Goal: Communication & Community: Answer question/provide support

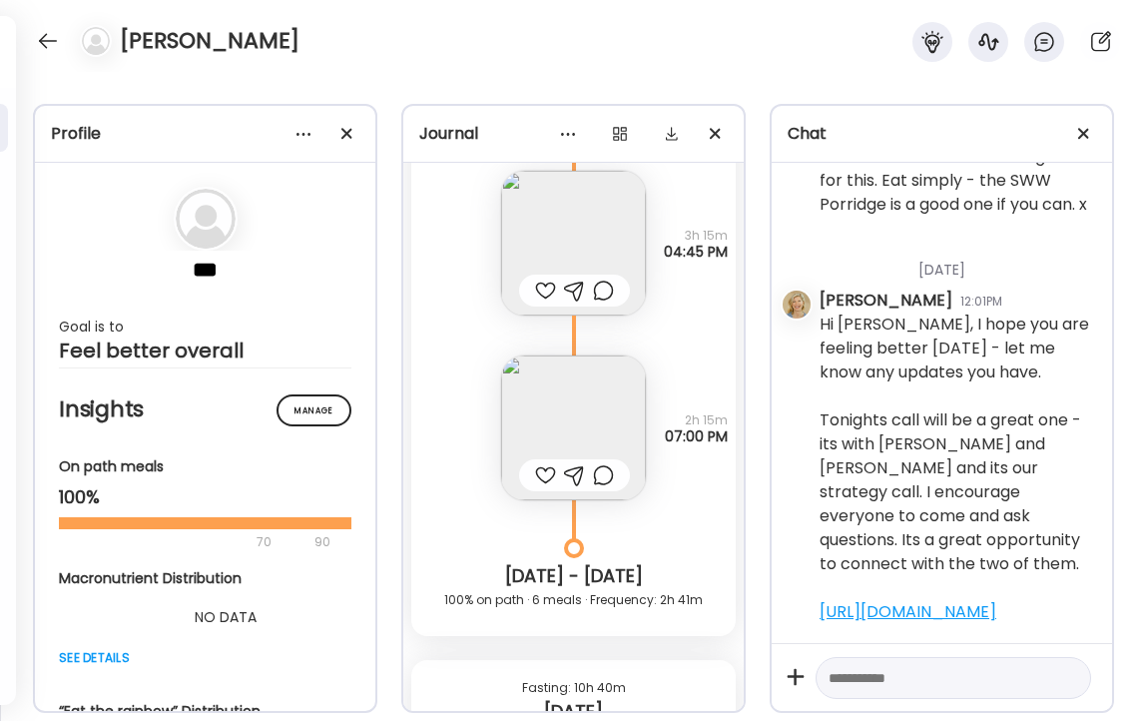
scroll to position [18766, 0]
click at [576, 438] on img at bounding box center [573, 429] width 145 height 145
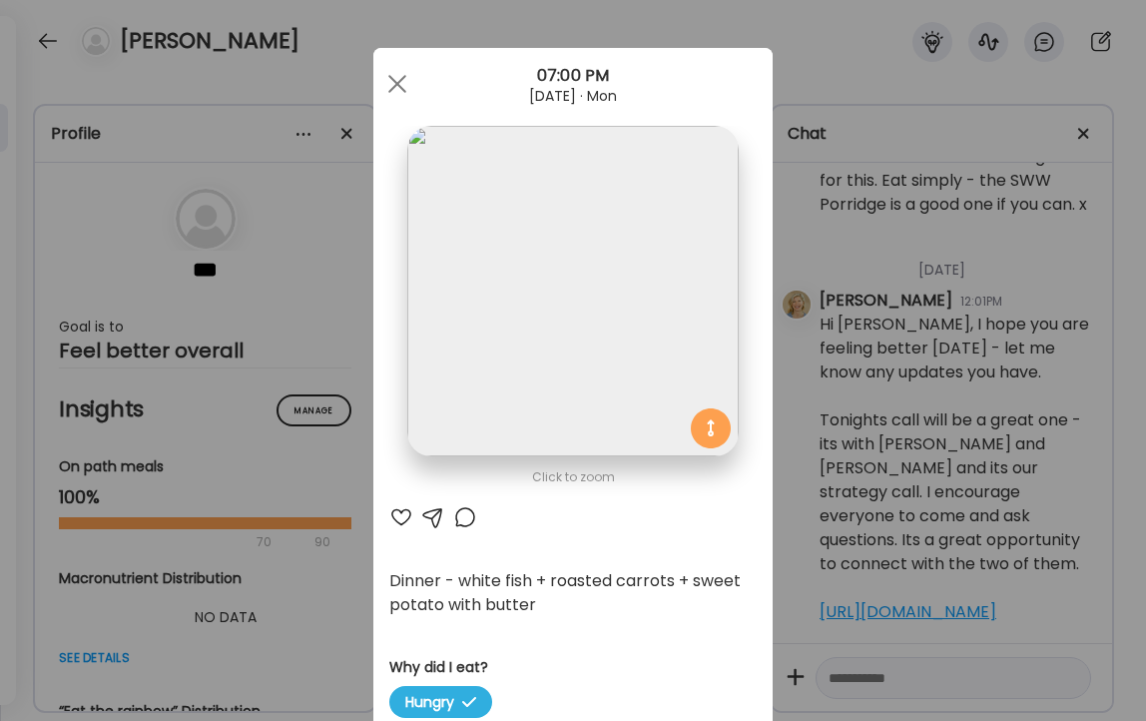
click at [400, 509] on div at bounding box center [401, 517] width 24 height 24
click at [397, 82] on span at bounding box center [397, 84] width 18 height 18
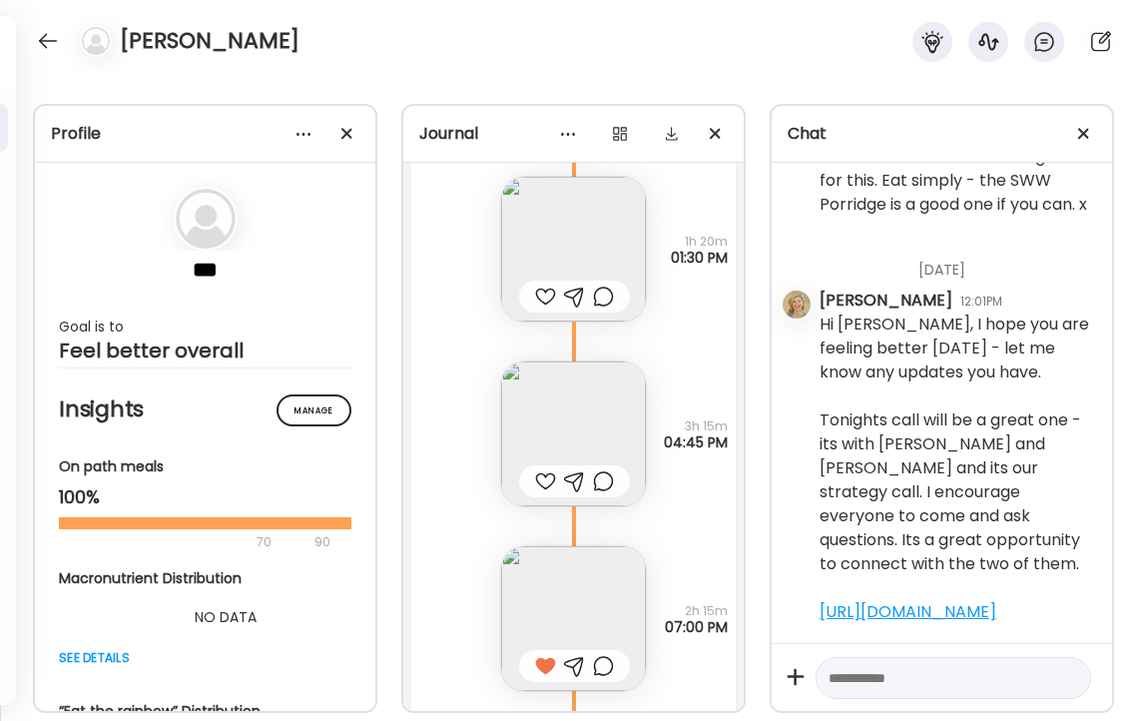
scroll to position [18575, 0]
click at [600, 425] on img at bounding box center [573, 435] width 145 height 145
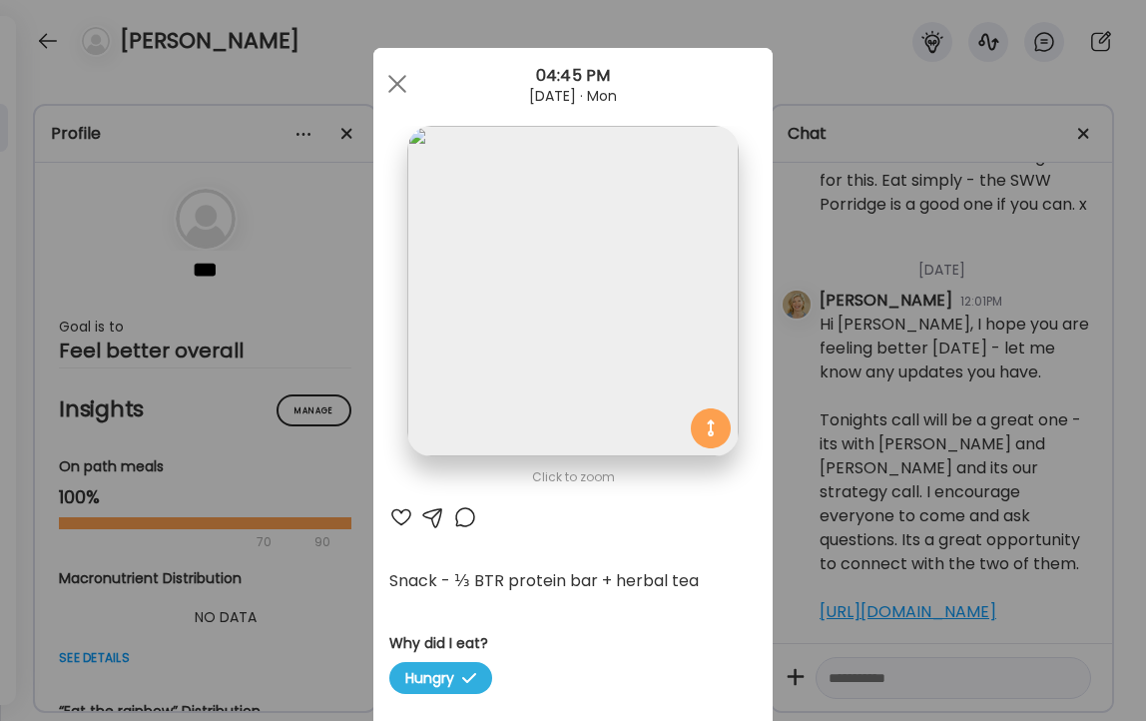
click at [399, 511] on div at bounding box center [401, 517] width 24 height 24
click at [467, 515] on div at bounding box center [465, 517] width 24 height 24
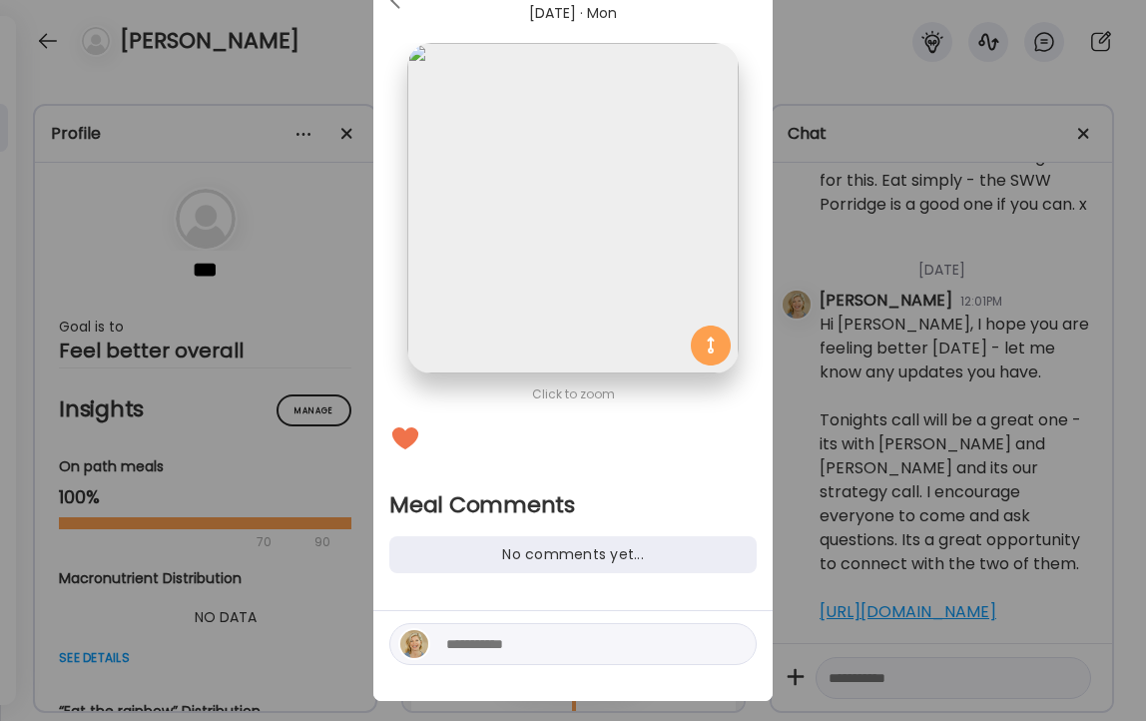
scroll to position [111, 0]
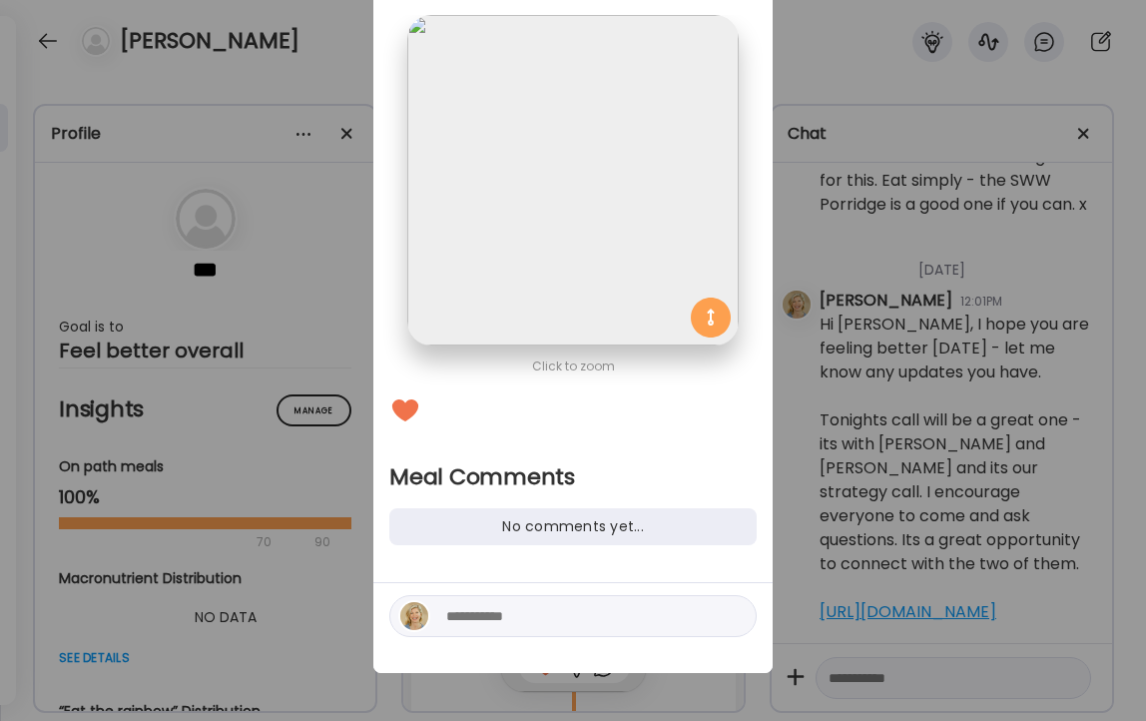
click at [566, 615] on textarea at bounding box center [581, 616] width 270 height 24
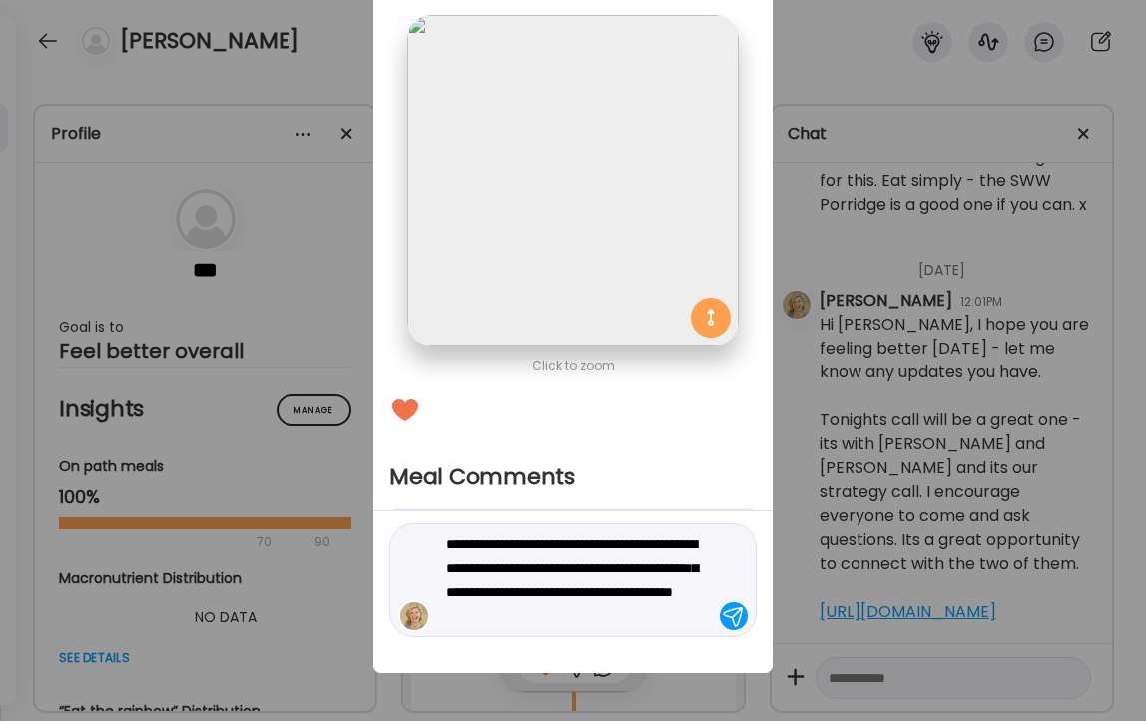
type textarea "**********"
click at [730, 625] on div at bounding box center [734, 616] width 28 height 28
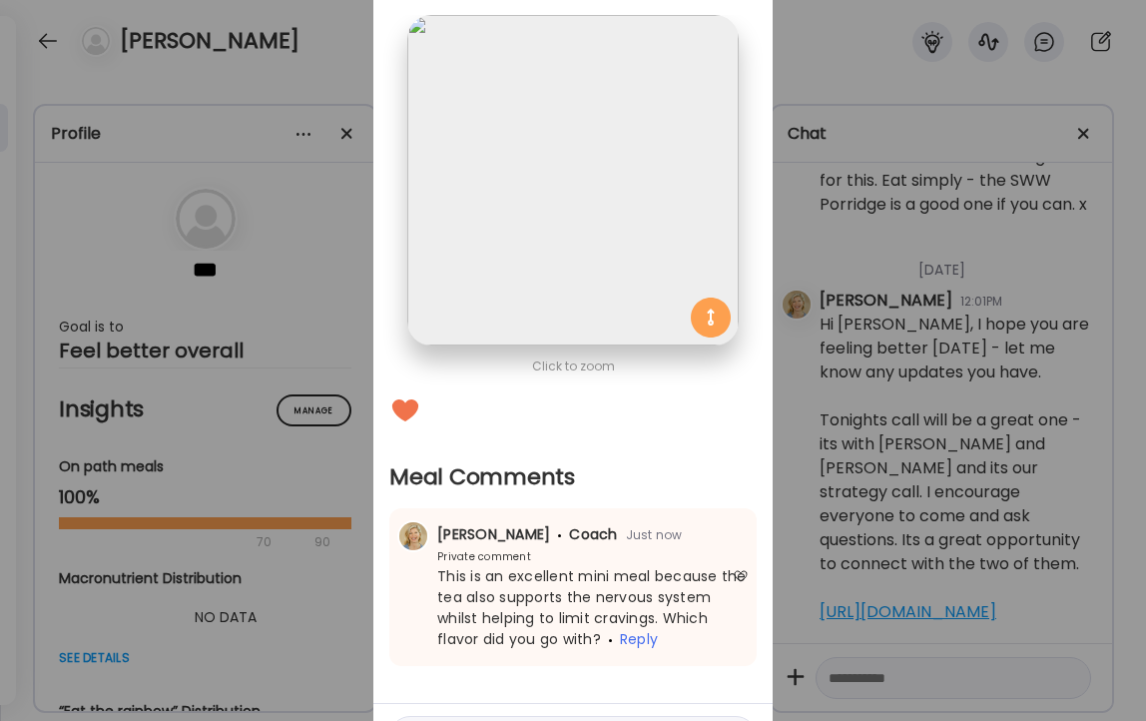
click at [303, 50] on div "Ate Coach Dashboard Wahoo! It’s official Take a moment to set up your Coach Pro…" at bounding box center [573, 360] width 1146 height 721
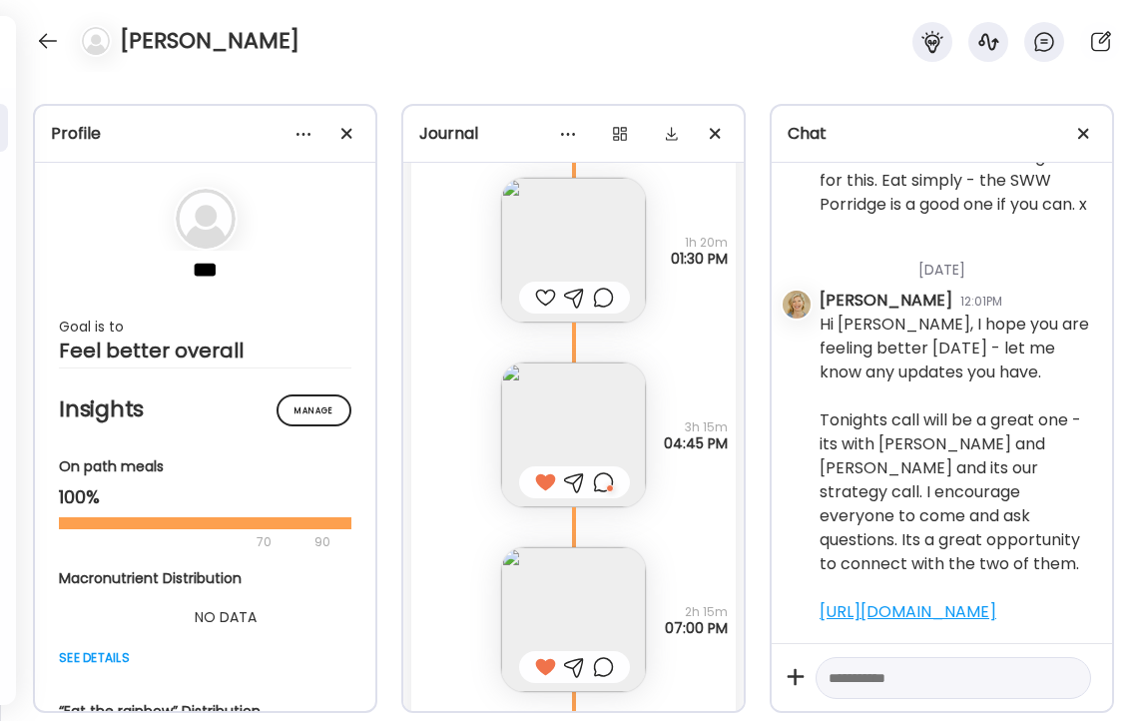
click at [557, 216] on img at bounding box center [573, 250] width 145 height 145
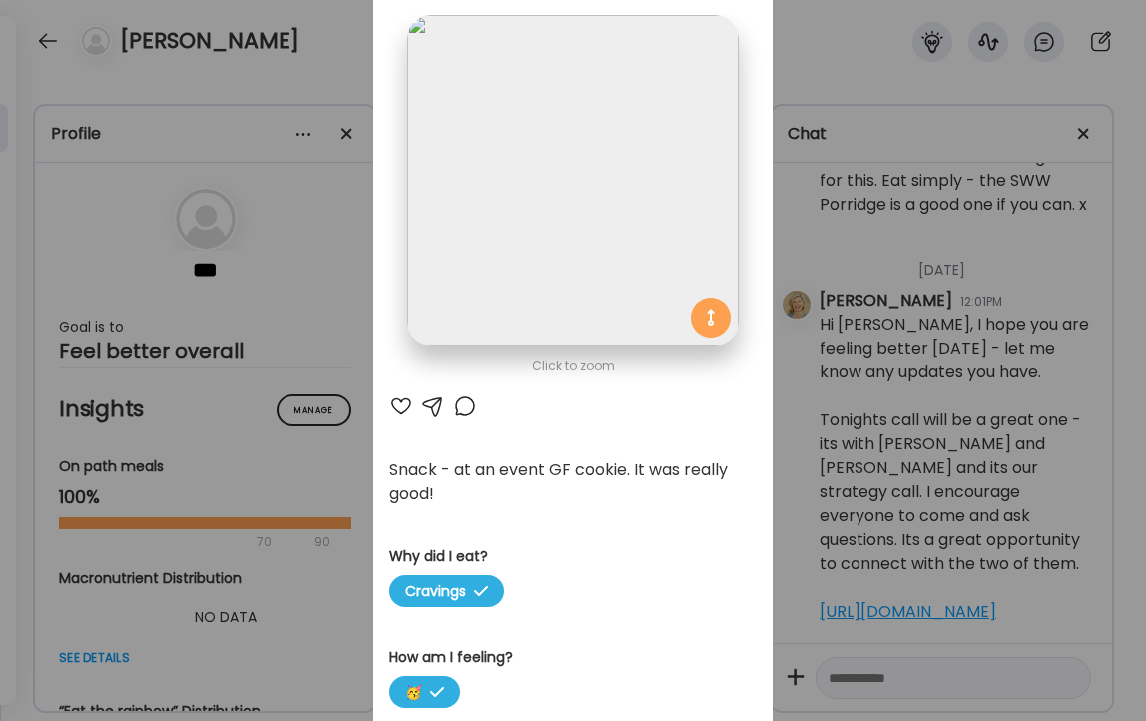
click at [399, 402] on div at bounding box center [401, 406] width 24 height 24
click at [472, 406] on div at bounding box center [465, 406] width 24 height 24
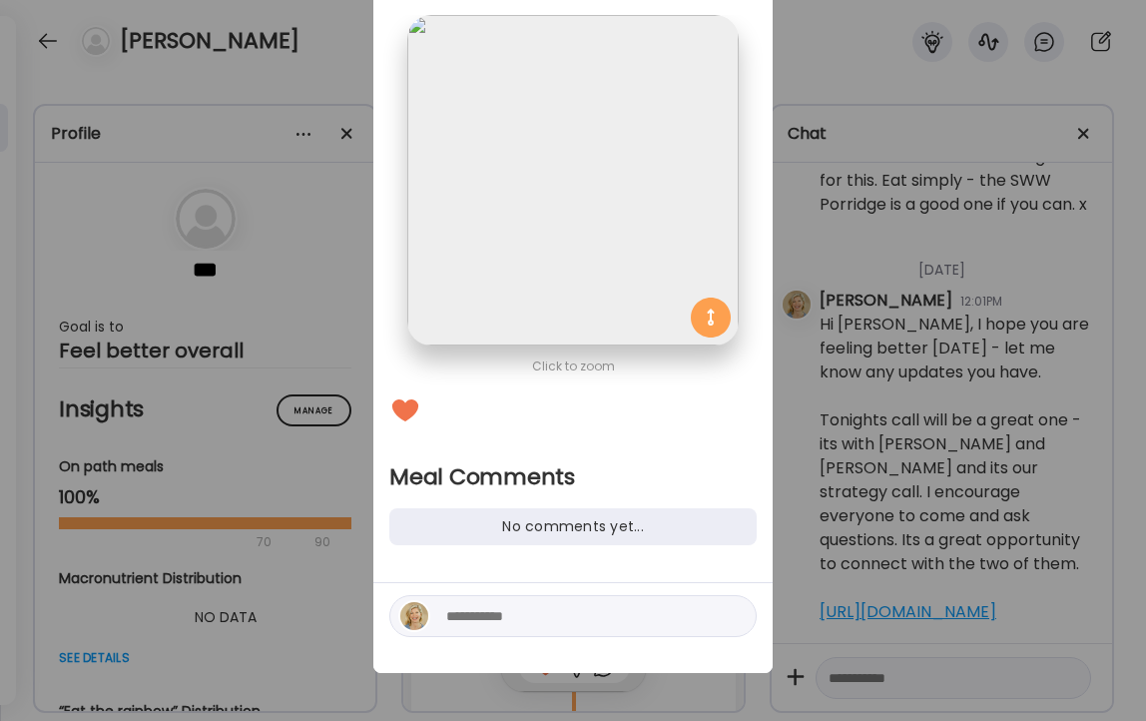
click at [567, 613] on textarea at bounding box center [581, 616] width 270 height 24
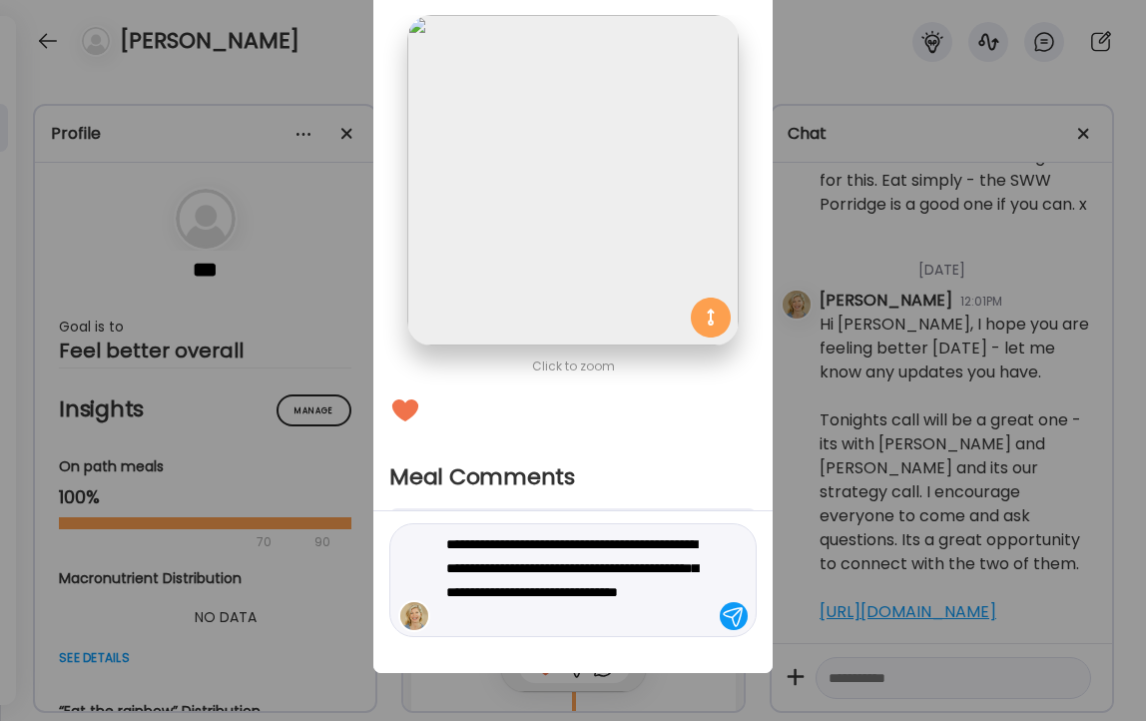
type textarea "**********"
click at [732, 612] on div at bounding box center [734, 616] width 28 height 28
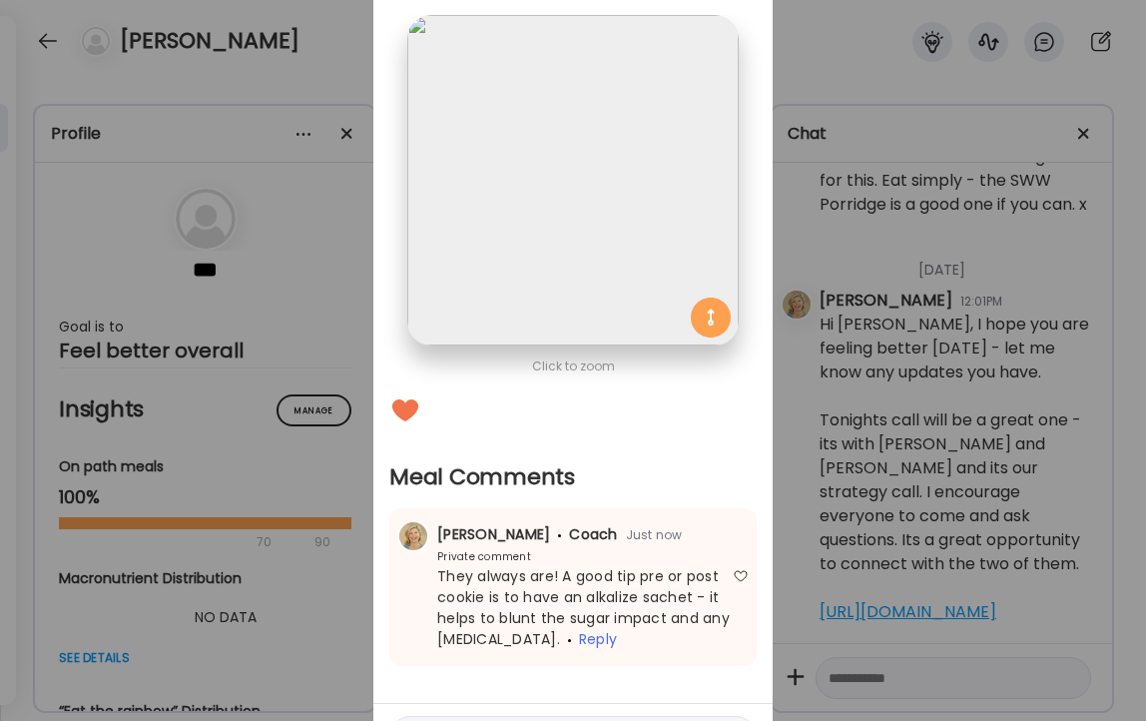
click at [329, 73] on div "Ate Coach Dashboard Wahoo! It’s official Take a moment to set up your Coach Pro…" at bounding box center [573, 360] width 1146 height 721
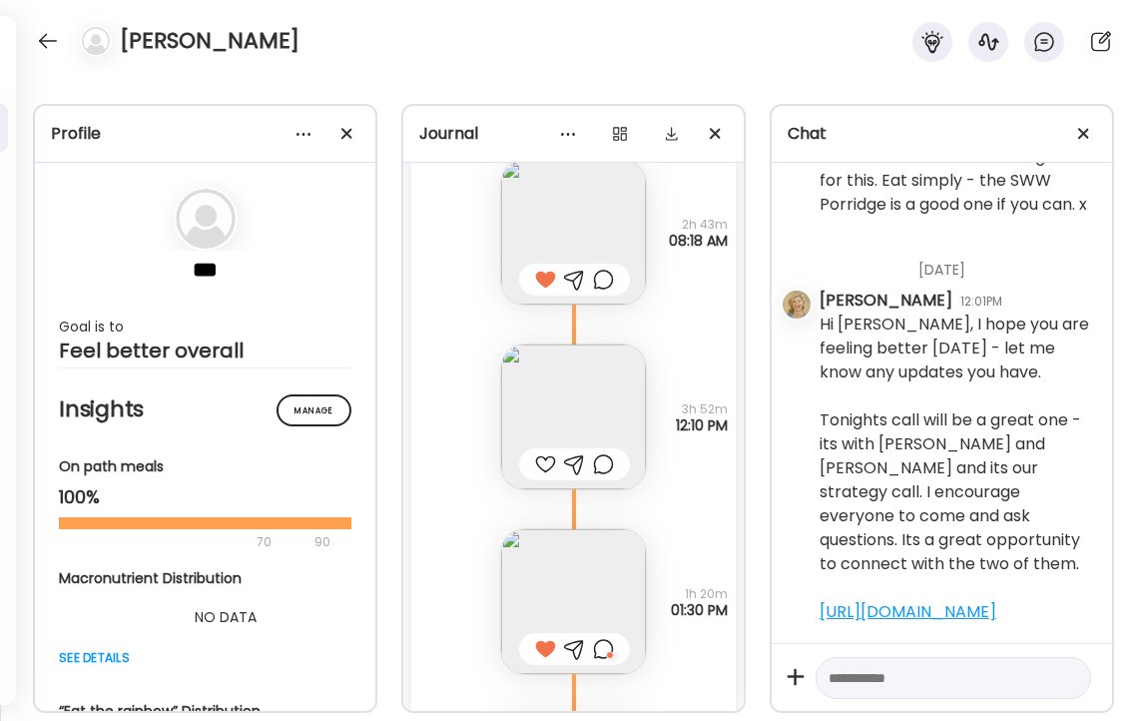
scroll to position [18240, 0]
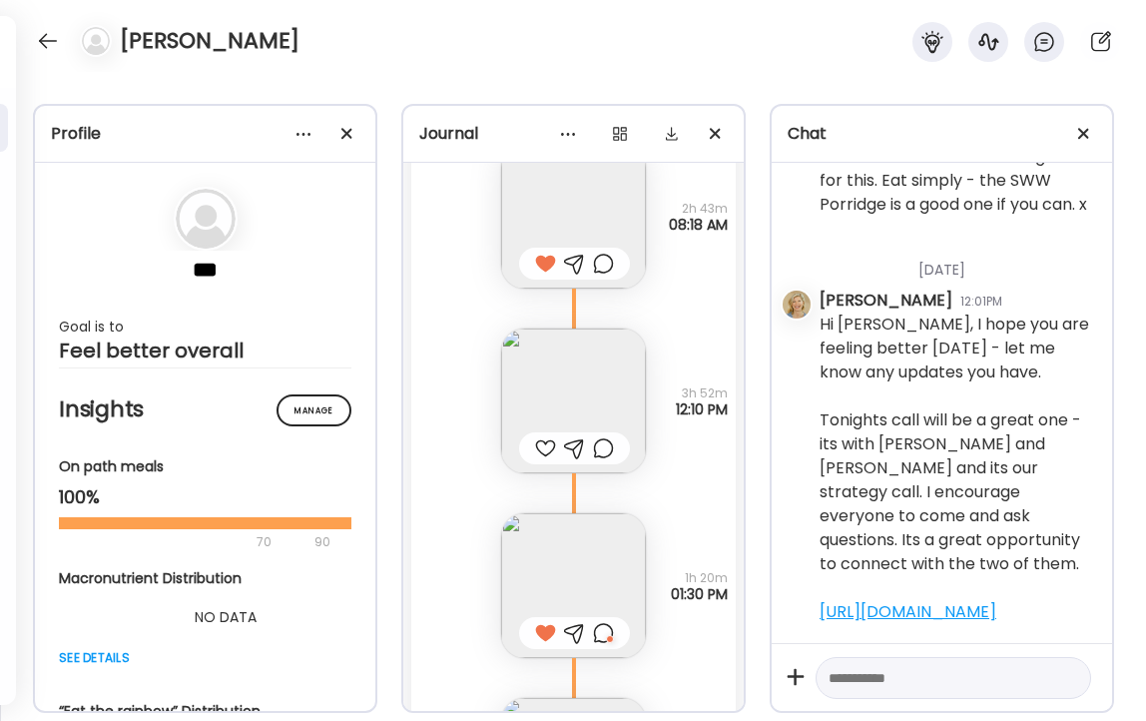
click at [562, 376] on img at bounding box center [573, 401] width 145 height 145
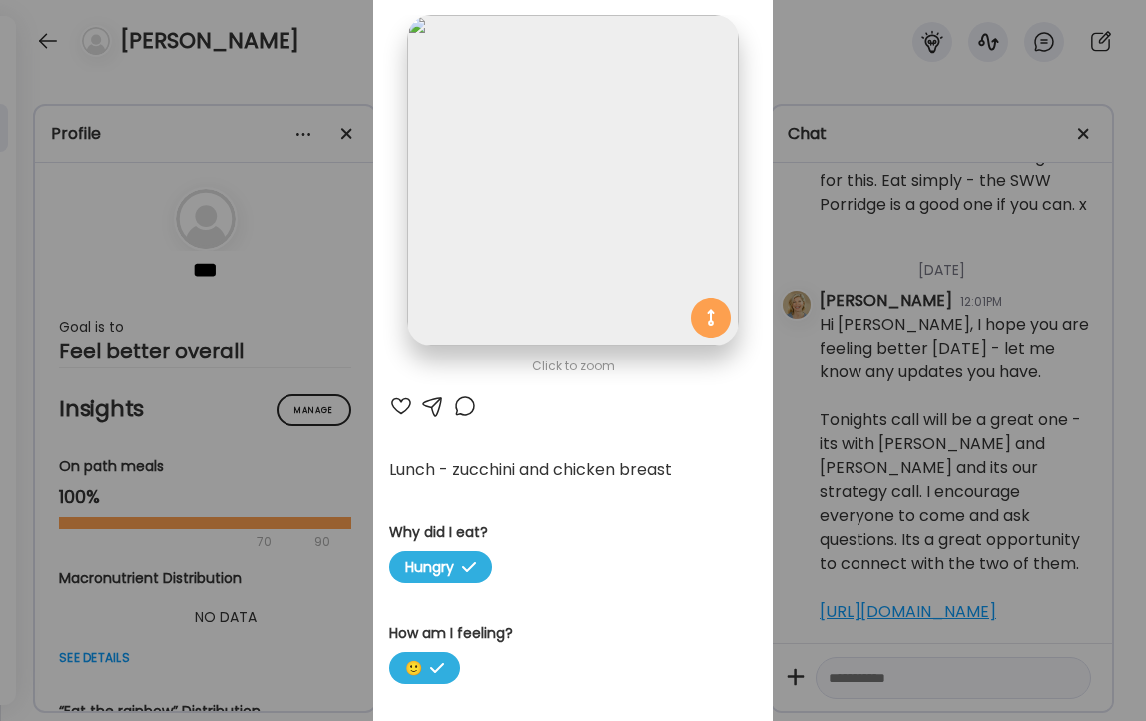
click at [398, 410] on div at bounding box center [401, 406] width 24 height 24
click at [327, 52] on div "Ate Coach Dashboard Wahoo! It’s official Take a moment to set up your Coach Pro…" at bounding box center [573, 360] width 1146 height 721
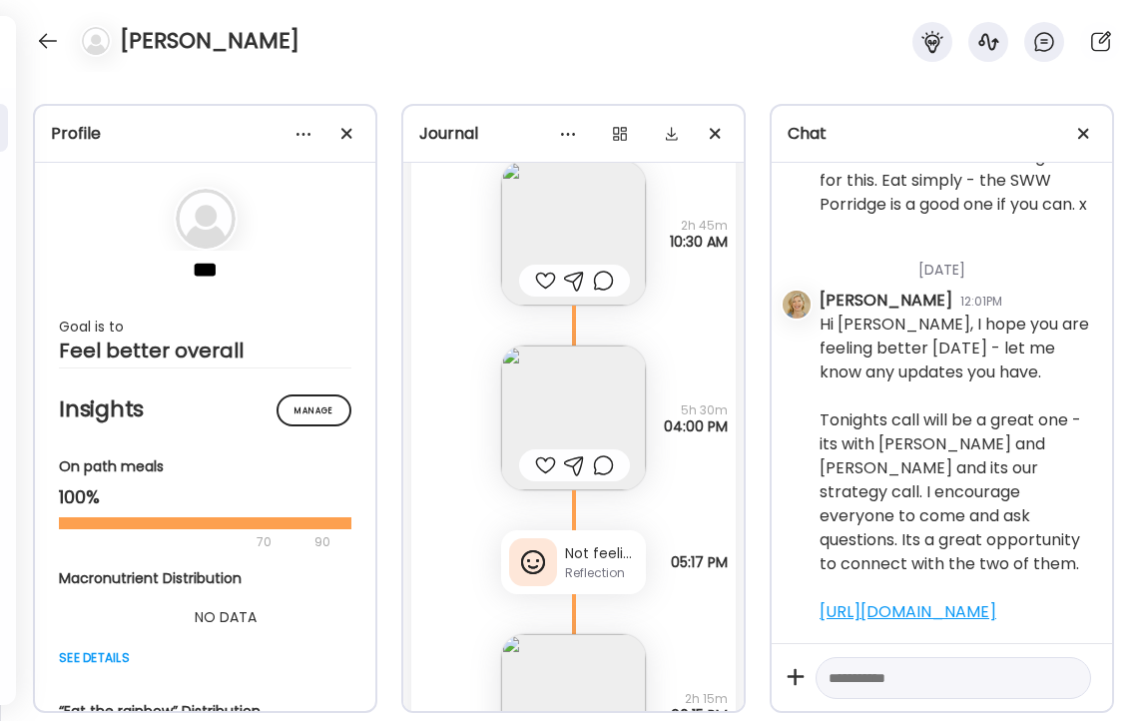
scroll to position [16999, 0]
click at [592, 564] on div "Not feeling well at all. Had [MEDICAL_DATA] all morning. I didn’t do Alkalize" at bounding box center [601, 555] width 73 height 21
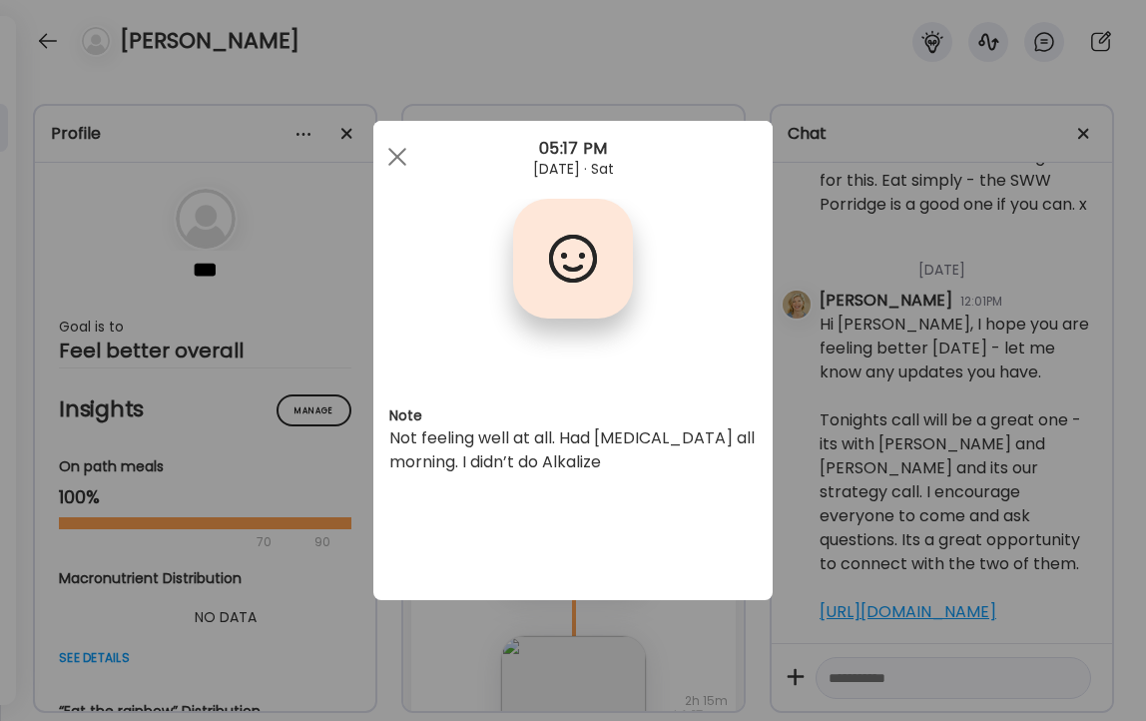
scroll to position [0, 0]
click at [395, 160] on div at bounding box center [397, 157] width 40 height 40
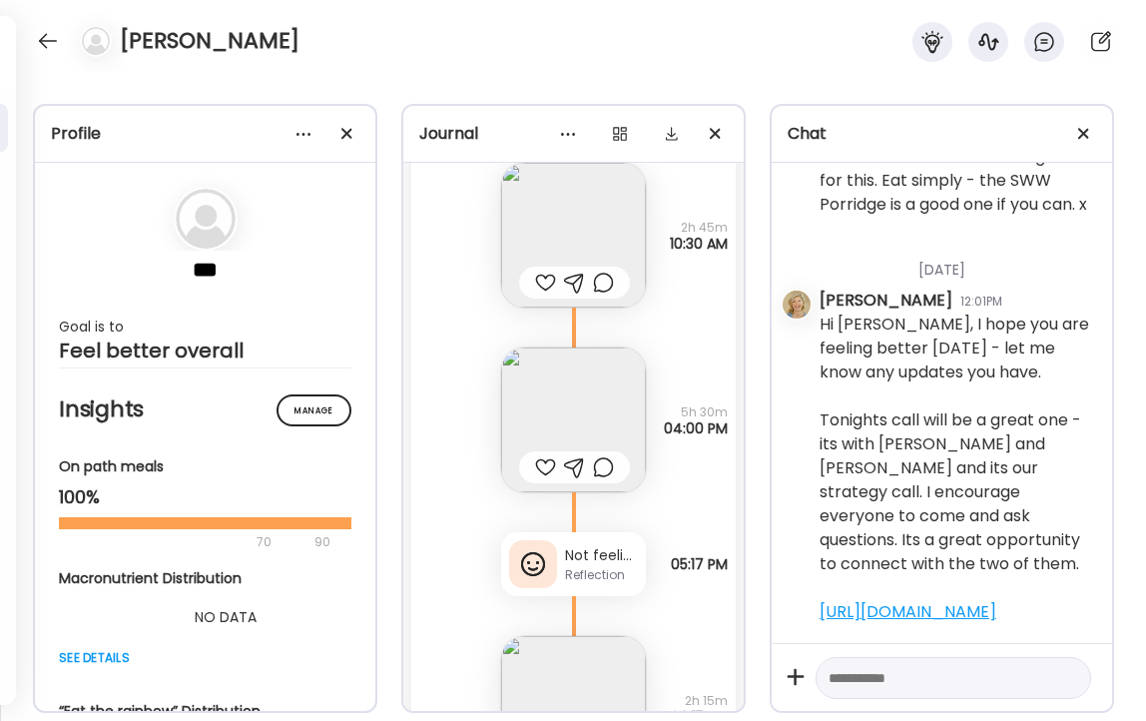
click at [349, 71] on div "[PERSON_NAME]" at bounding box center [573, 36] width 1146 height 72
click at [31, 38] on div "[PERSON_NAME]" at bounding box center [573, 36] width 1146 height 72
click at [43, 39] on div at bounding box center [48, 41] width 32 height 32
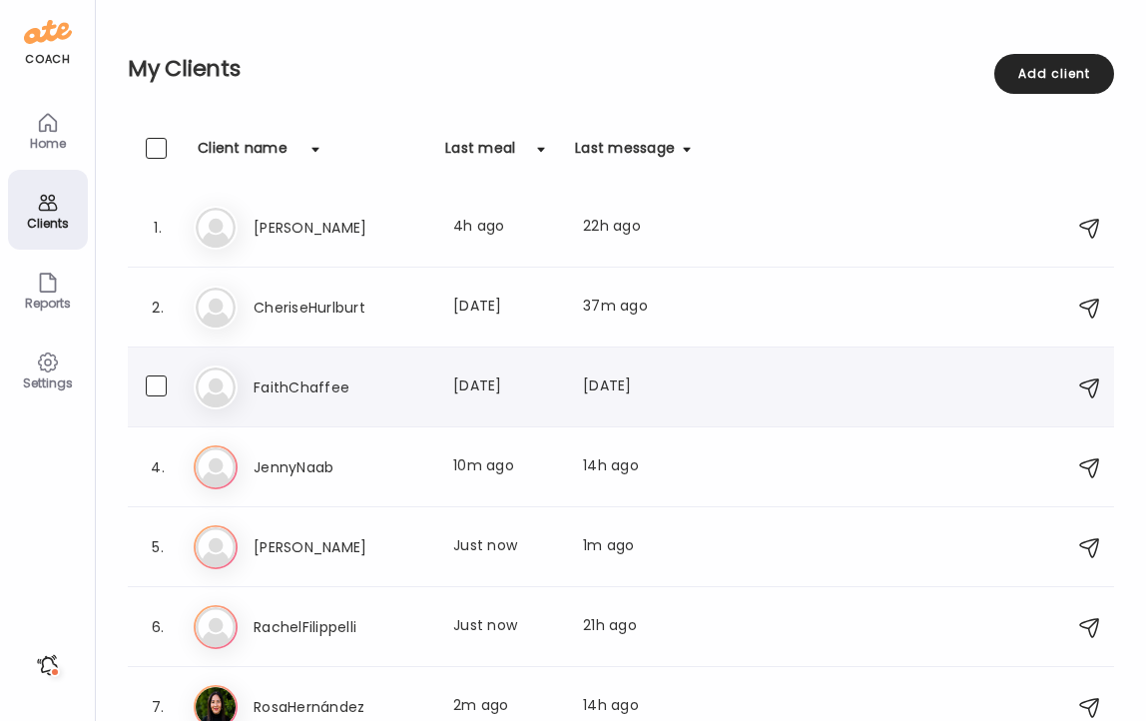
click at [308, 390] on h3 "FaithChaffee" at bounding box center [342, 387] width 176 height 24
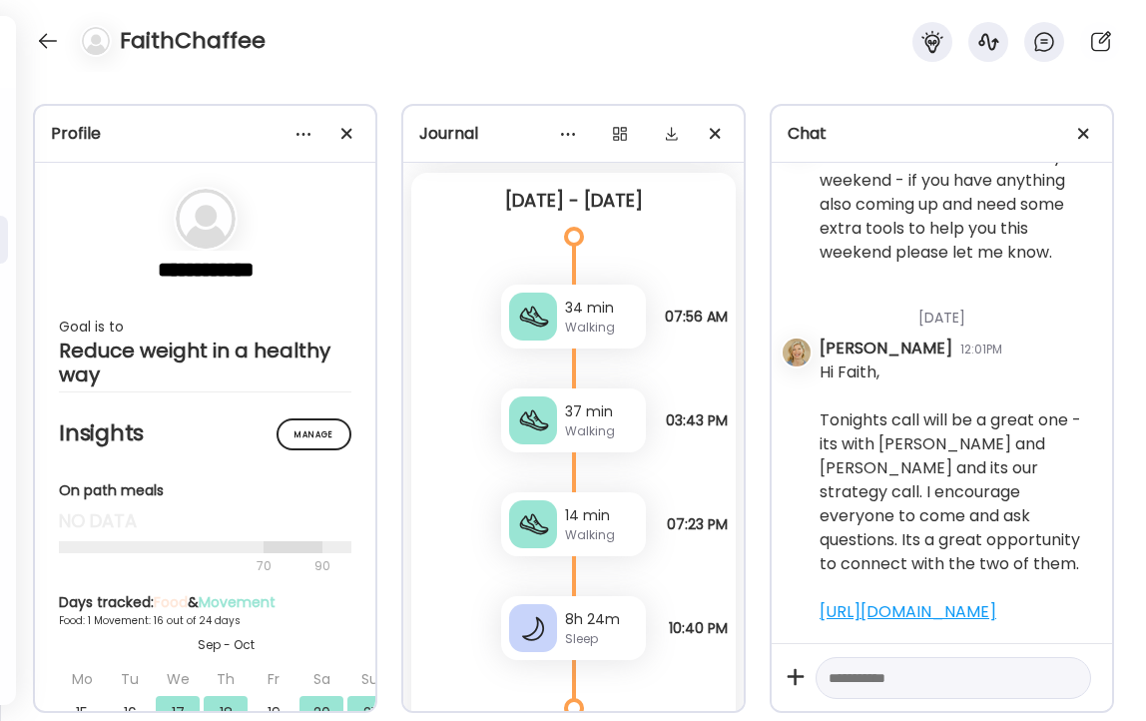
scroll to position [10066, 0]
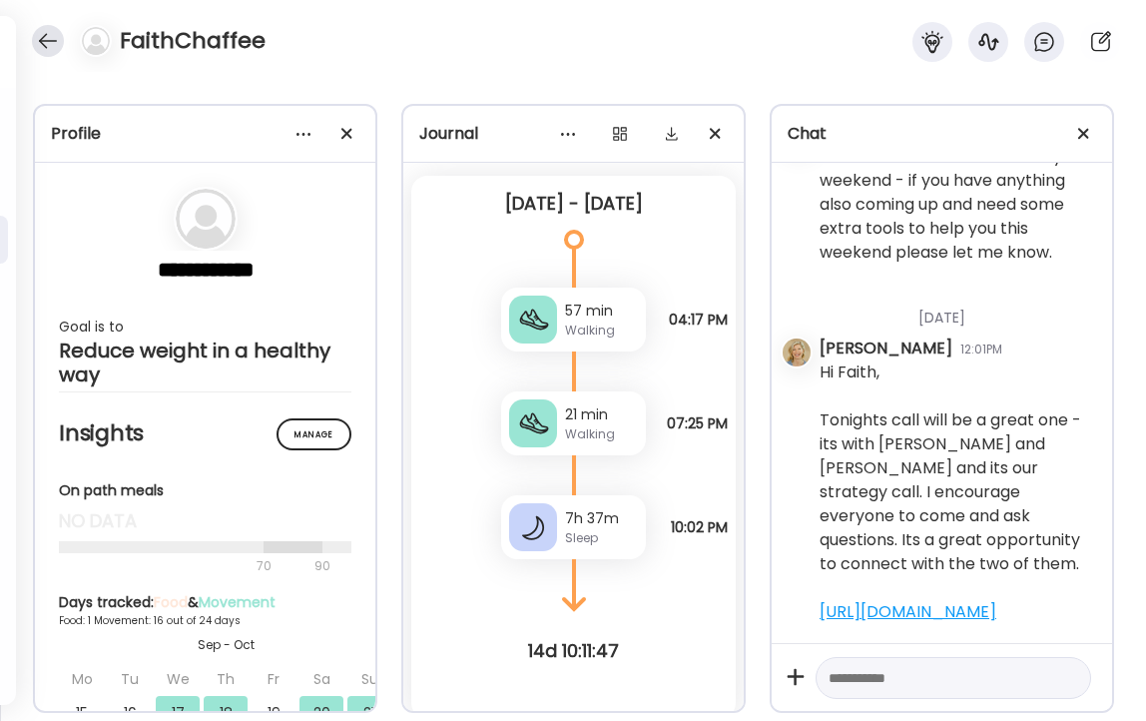
click at [46, 35] on div at bounding box center [48, 41] width 32 height 32
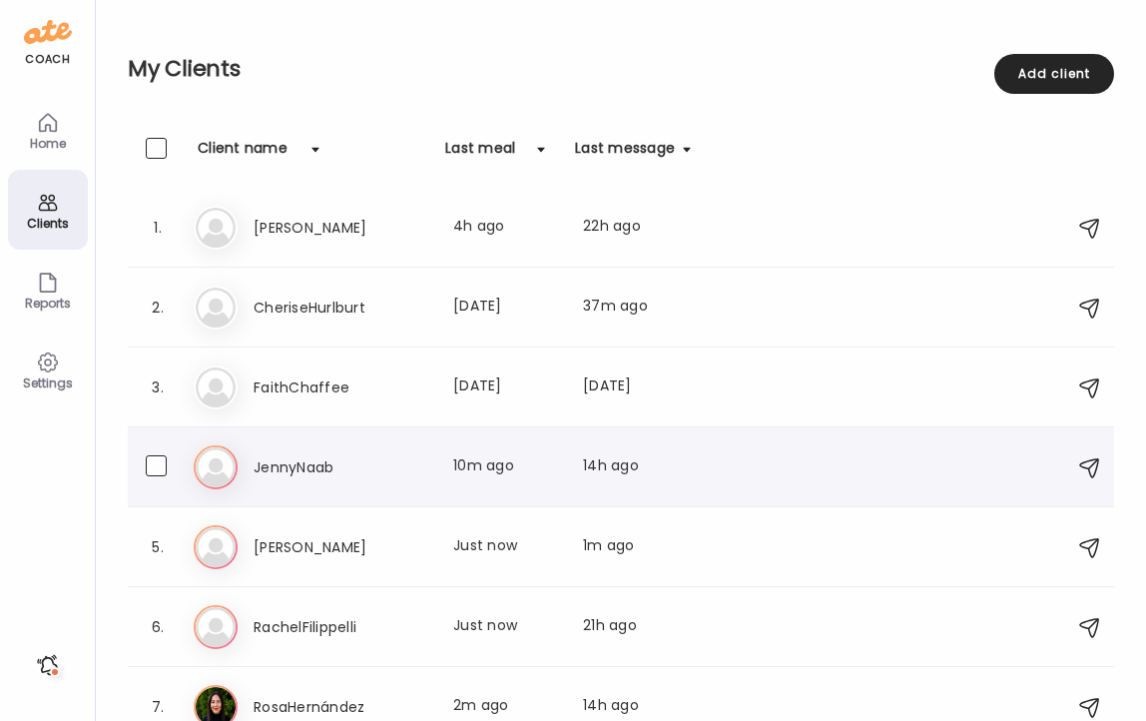
click at [316, 461] on h3 "JennyNaab" at bounding box center [342, 467] width 176 height 24
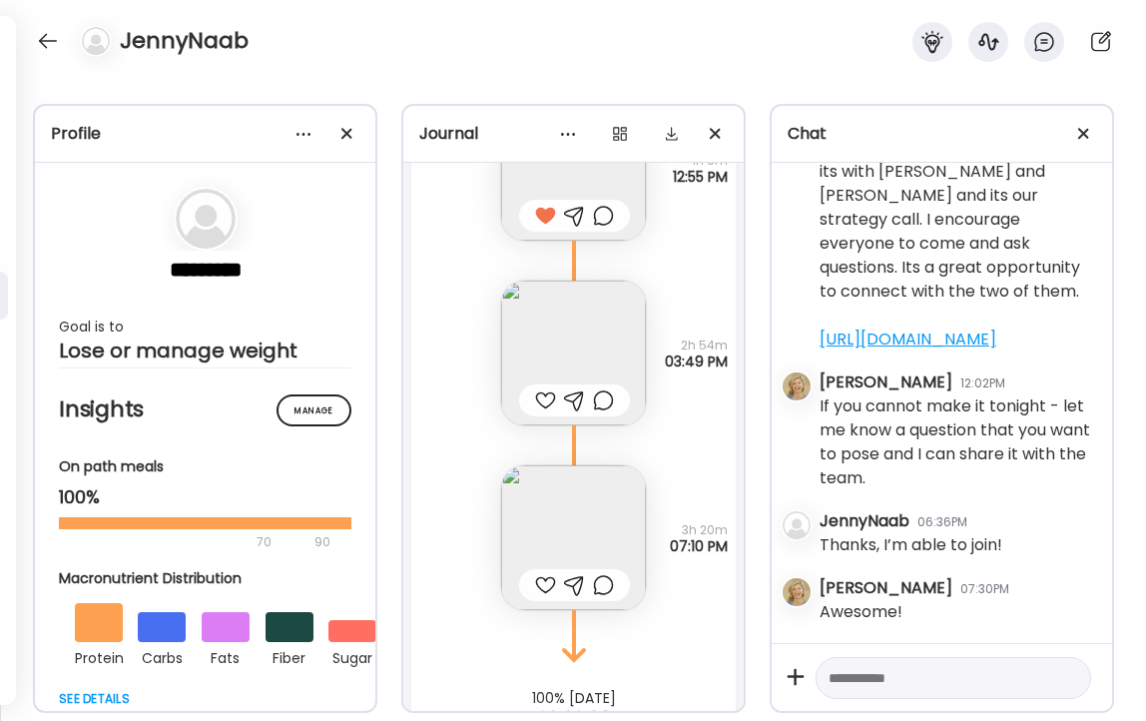
scroll to position [17186, 0]
click at [584, 484] on img at bounding box center [573, 536] width 145 height 145
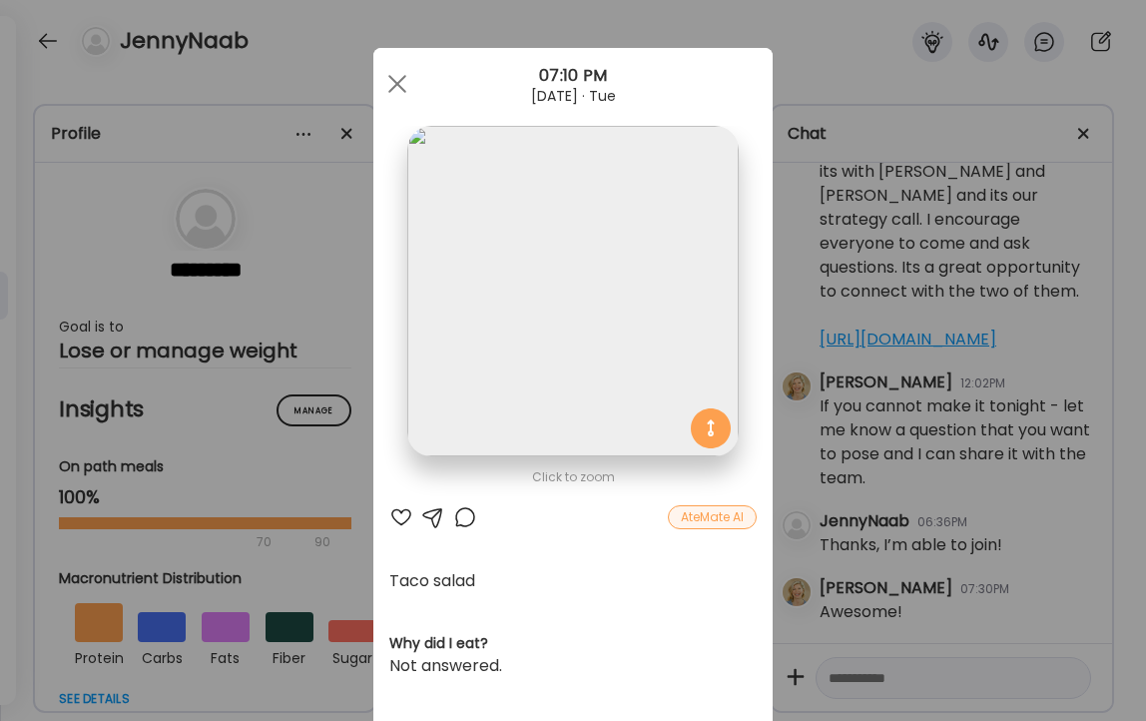
click at [399, 515] on div at bounding box center [401, 517] width 24 height 24
click at [394, 82] on span at bounding box center [397, 84] width 18 height 18
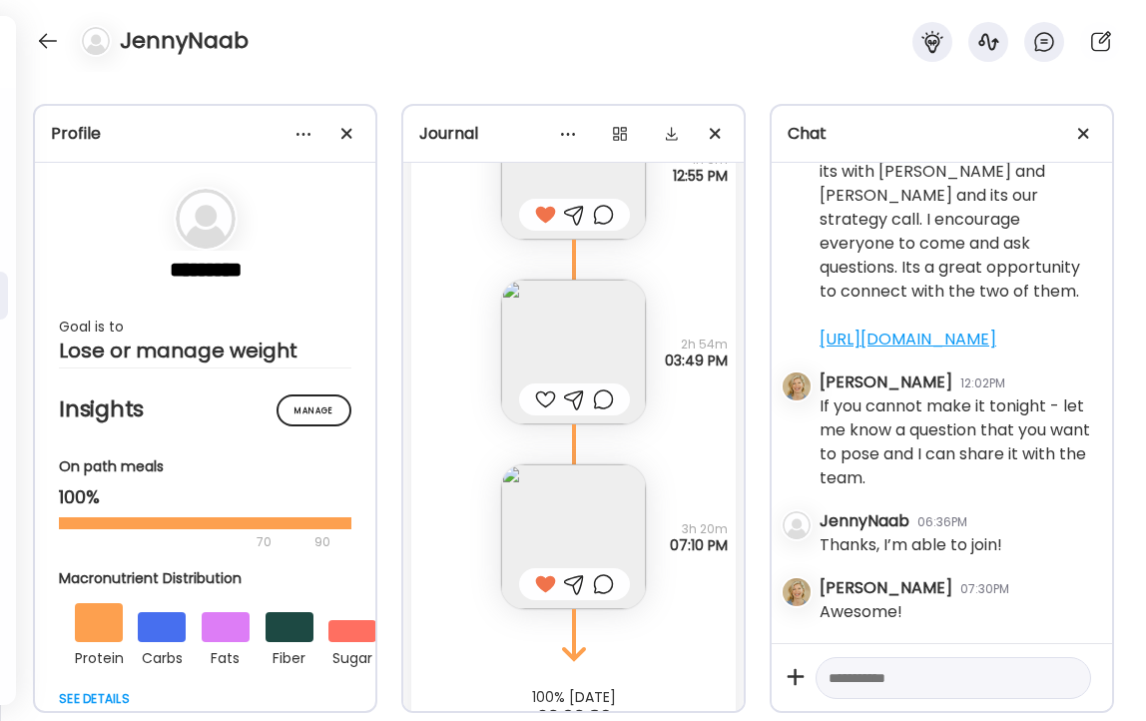
click at [563, 328] on img at bounding box center [573, 352] width 145 height 145
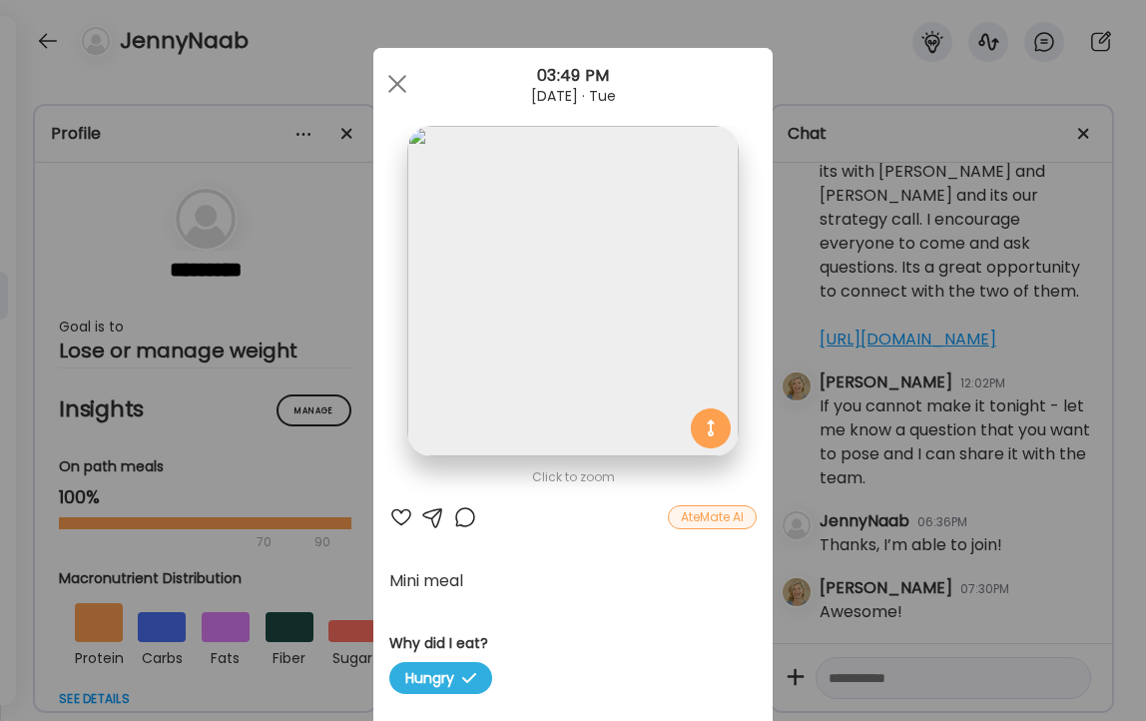
click at [398, 515] on div at bounding box center [401, 517] width 24 height 24
click at [459, 517] on div at bounding box center [465, 517] width 24 height 24
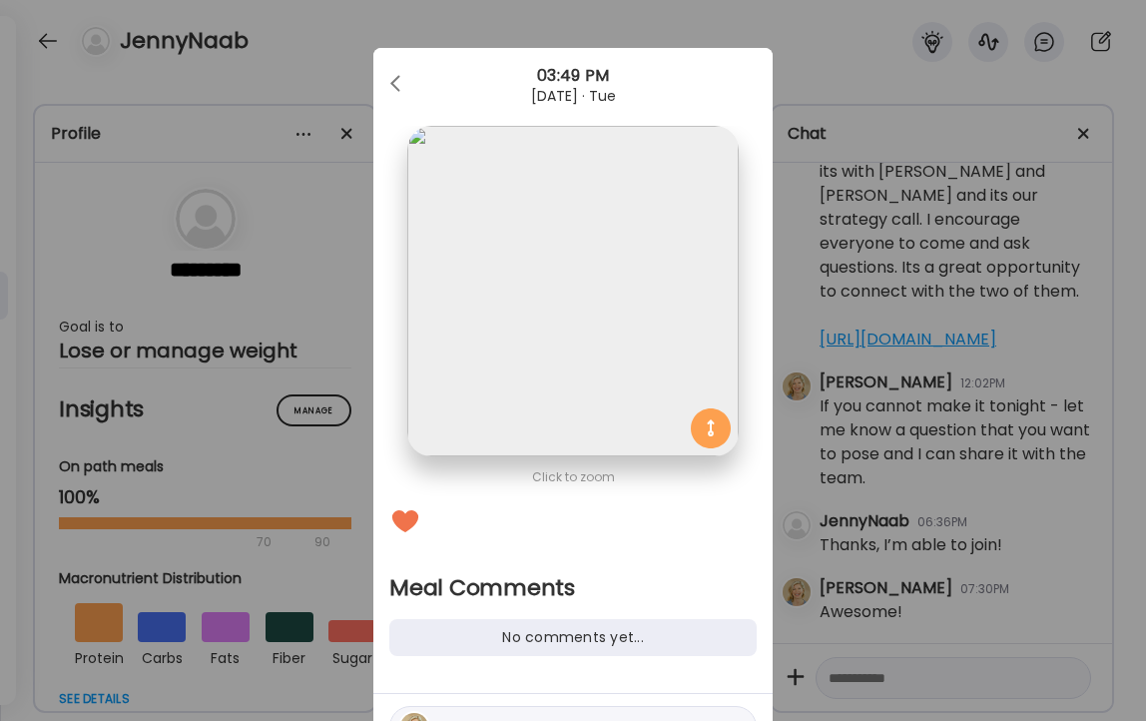
scroll to position [111, 0]
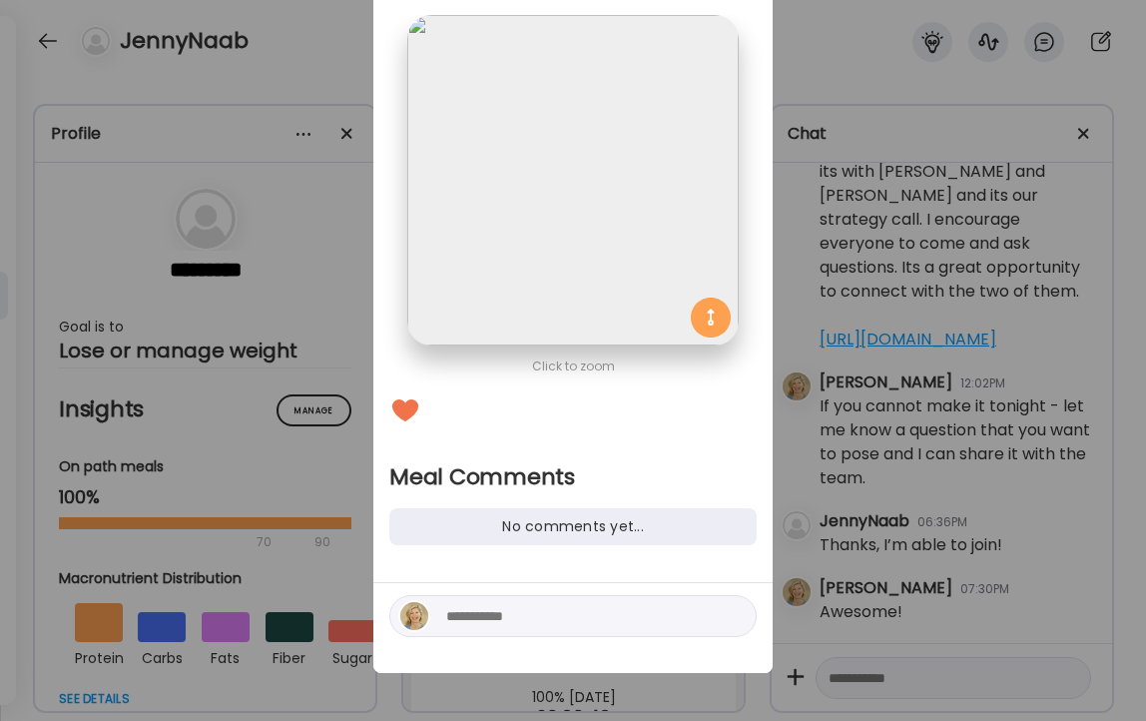
click at [535, 621] on textarea at bounding box center [581, 616] width 270 height 24
type textarea "**********"
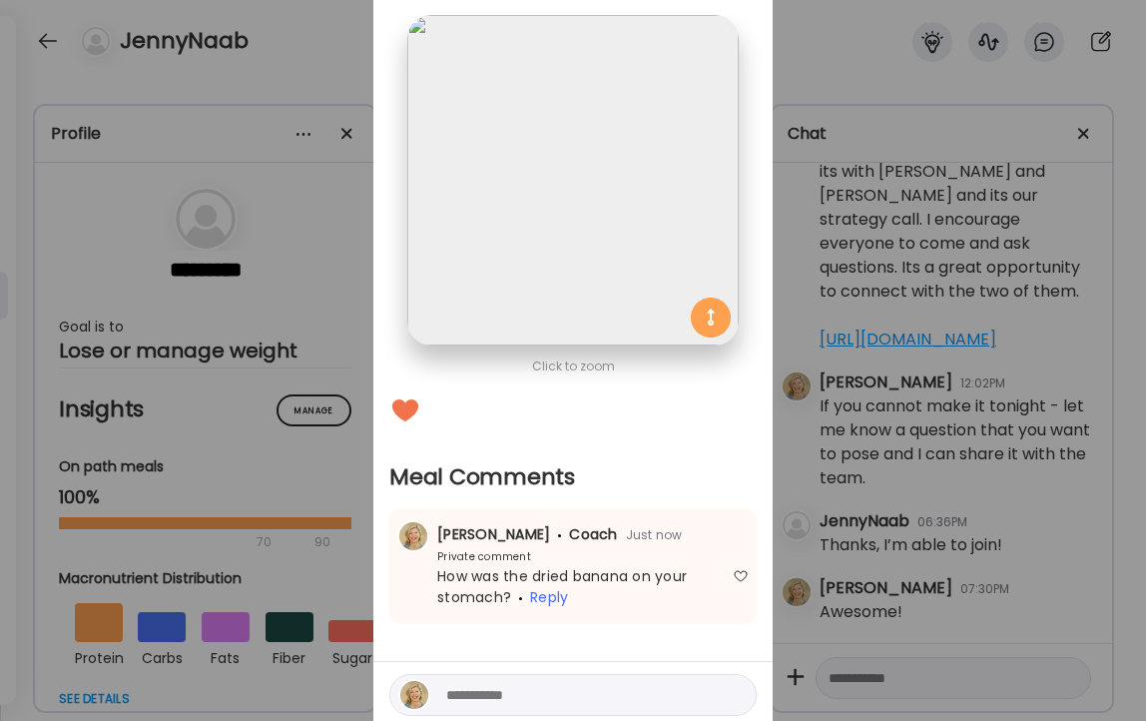
click at [295, 46] on div "Ate Coach Dashboard Wahoo! It’s official Take a moment to set up your Coach Pro…" at bounding box center [573, 360] width 1146 height 721
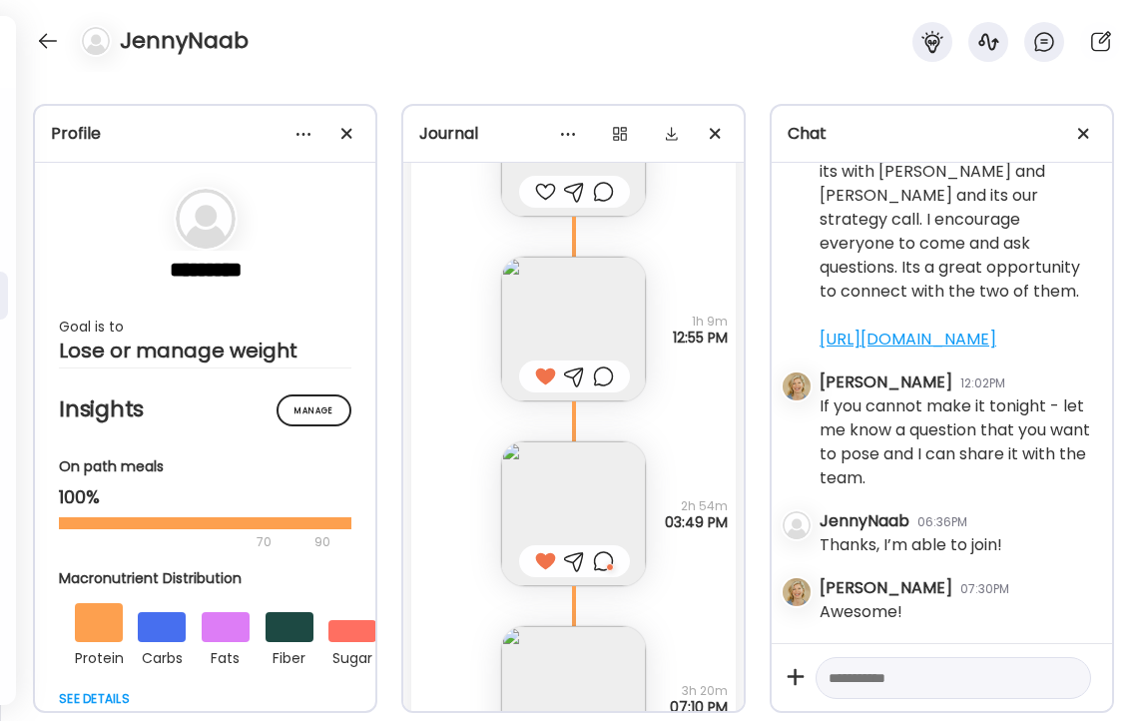
scroll to position [16985, 0]
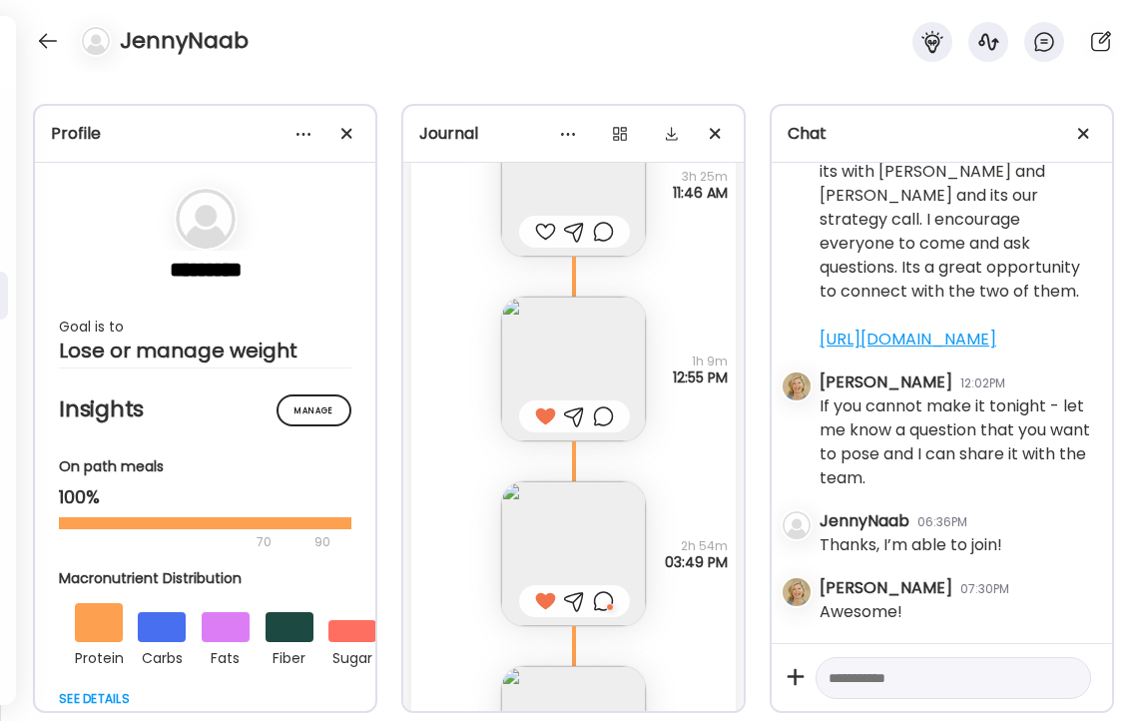
click at [571, 354] on img at bounding box center [573, 369] width 145 height 145
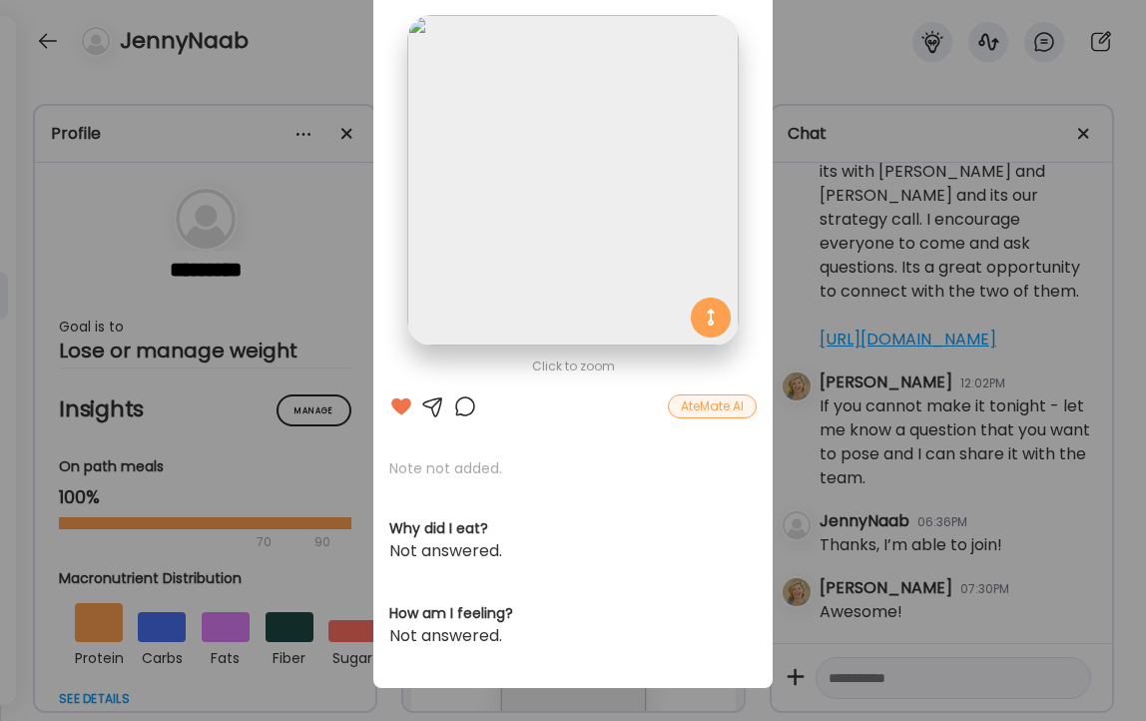
click at [354, 62] on div "Ate Coach Dashboard Wahoo! It’s official Take a moment to set up your Coach Pro…" at bounding box center [573, 360] width 1146 height 721
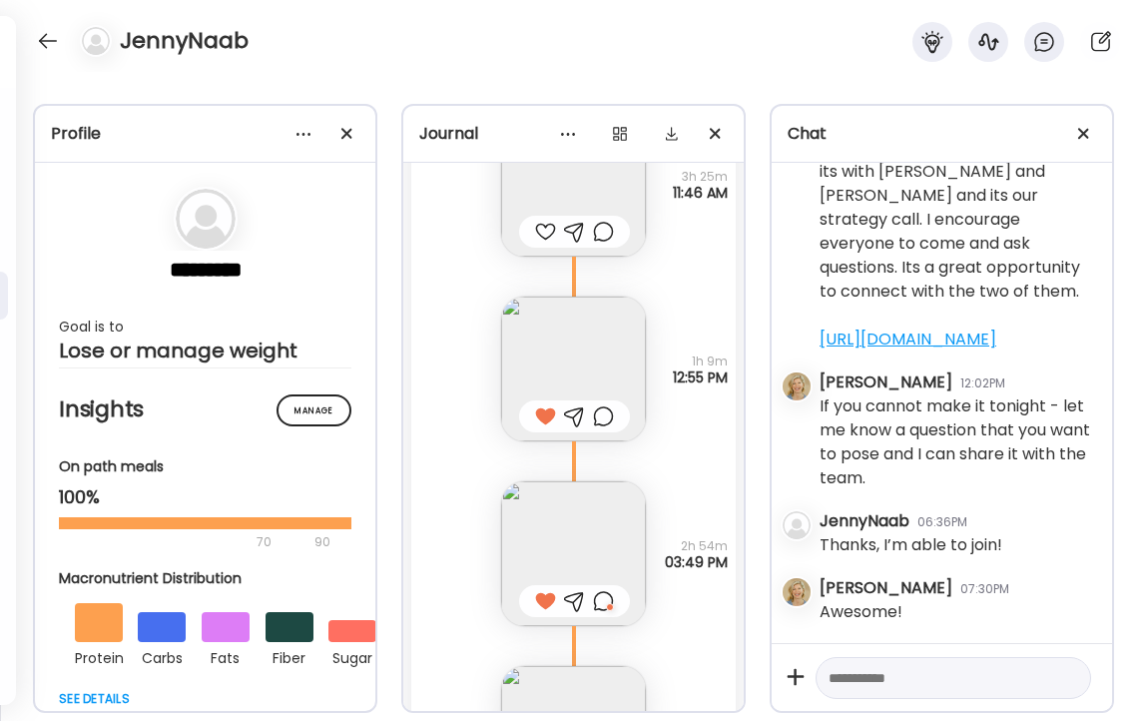
click at [891, 677] on textarea at bounding box center [936, 678] width 214 height 24
type textarea "**********"
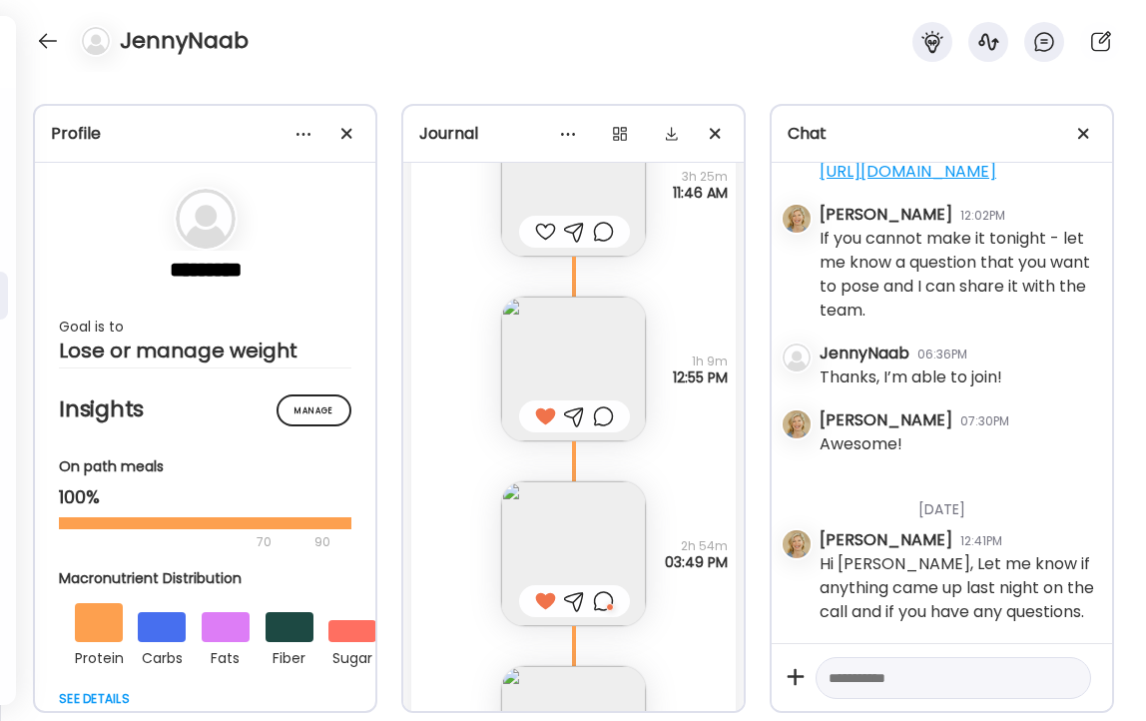
scroll to position [12105, 0]
click at [960, 669] on textarea at bounding box center [936, 678] width 214 height 24
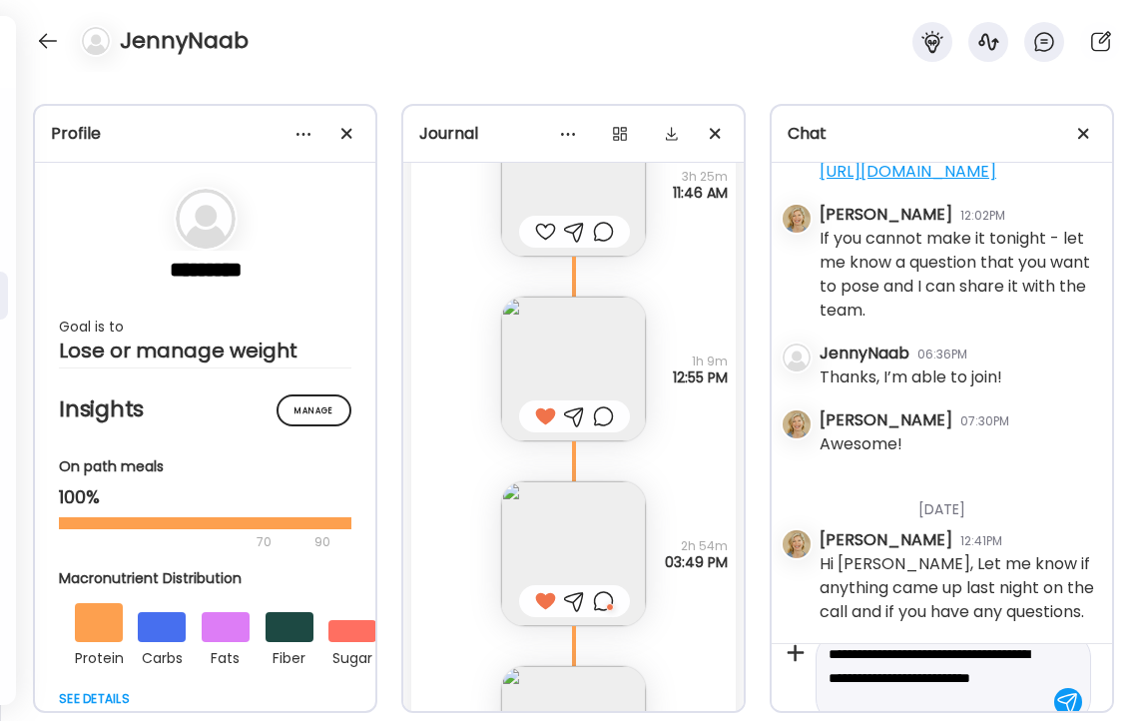
scroll to position [47, 0]
type textarea "**********"
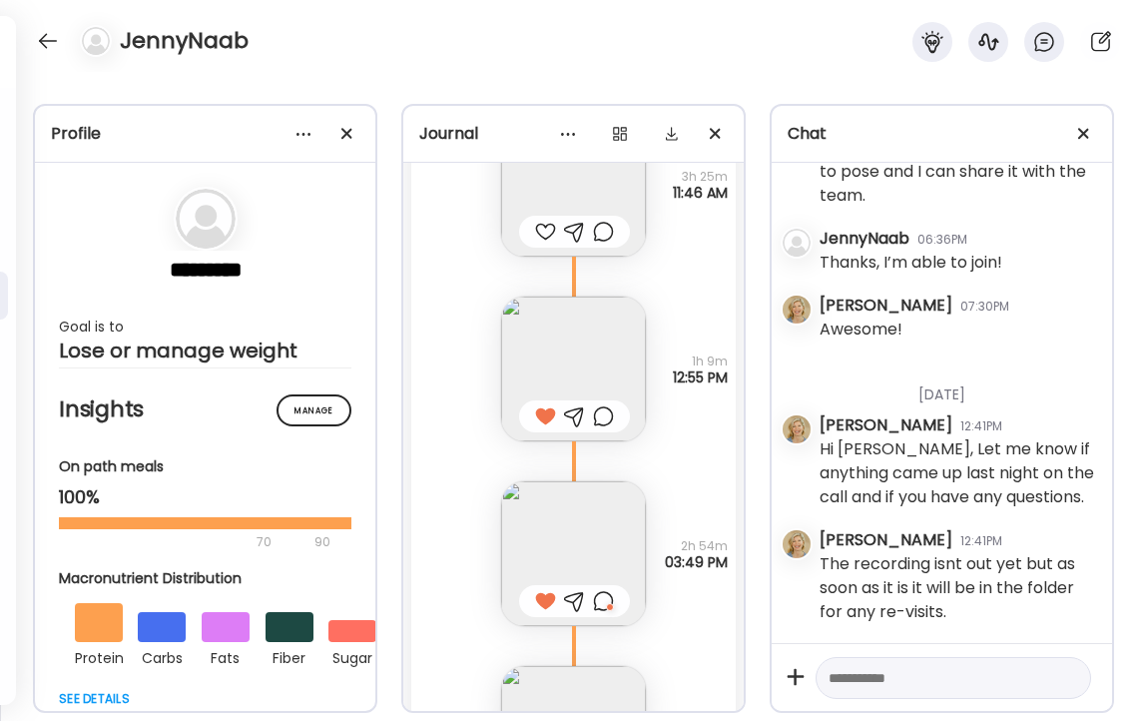
scroll to position [12220, 0]
click at [37, 37] on div at bounding box center [48, 41] width 32 height 32
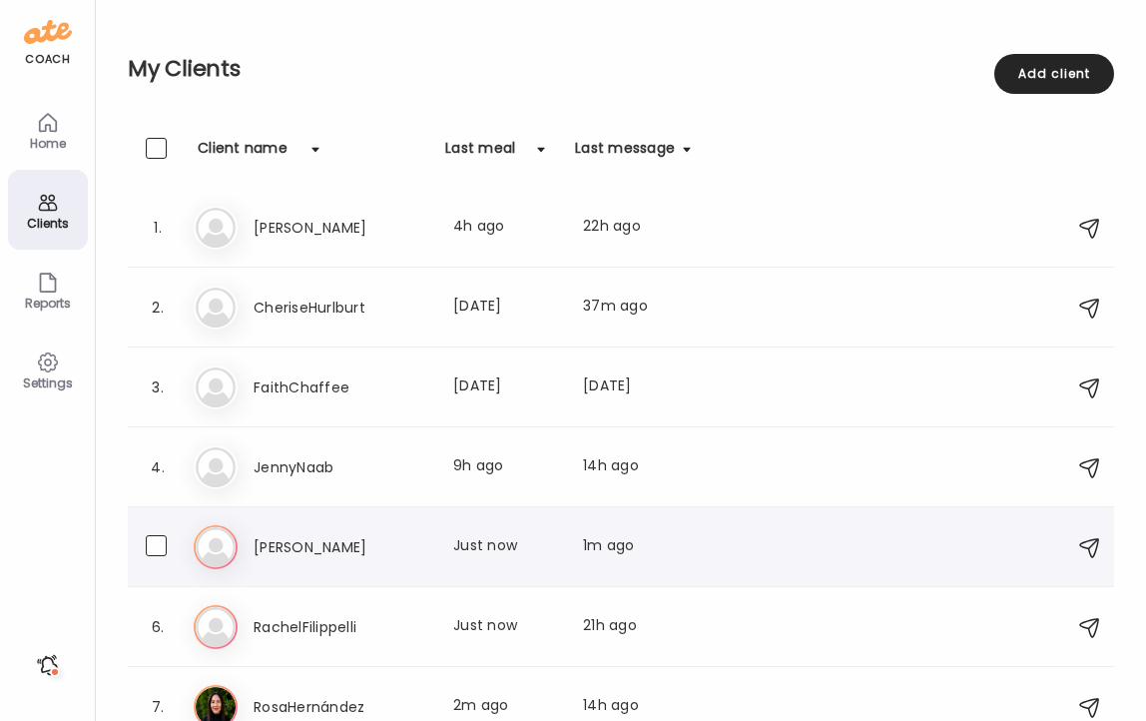
click at [297, 540] on h3 "[PERSON_NAME]" at bounding box center [342, 547] width 176 height 24
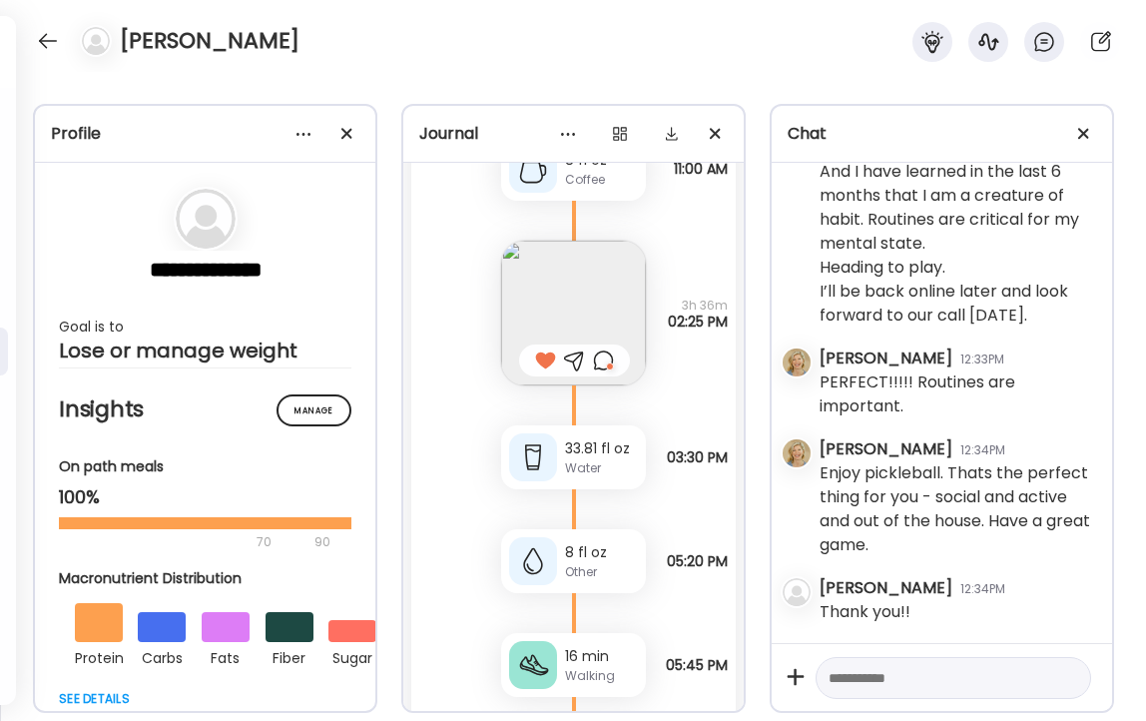
scroll to position [48955, 0]
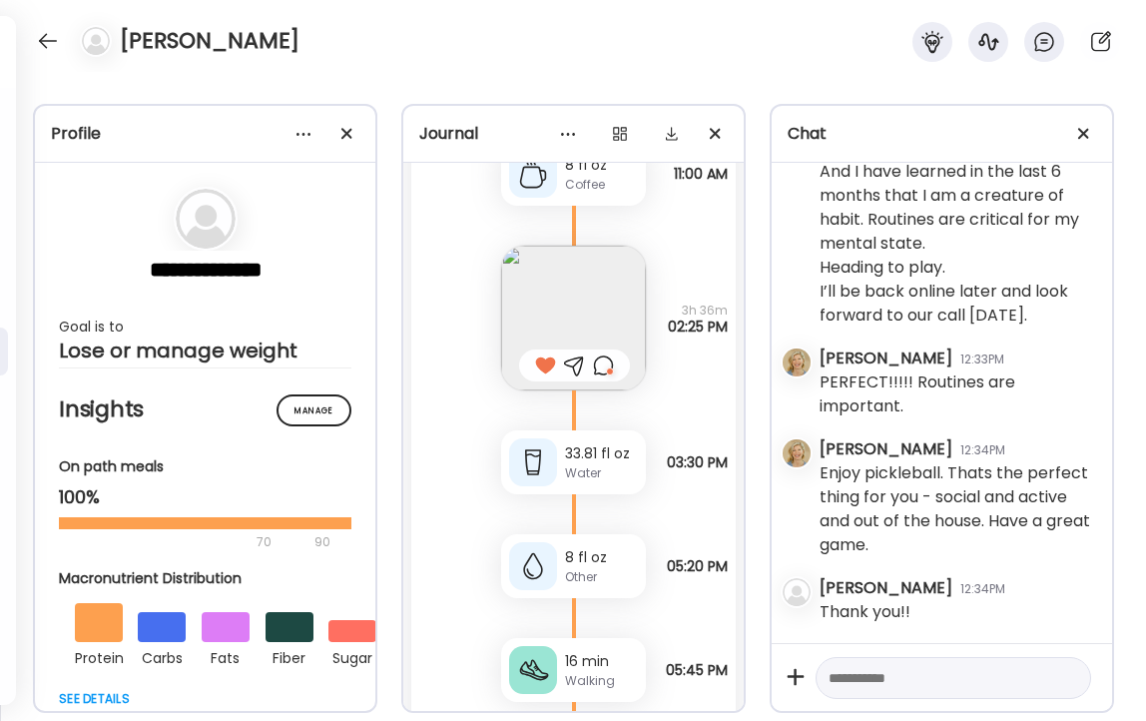
click at [602, 363] on div at bounding box center [603, 366] width 21 height 24
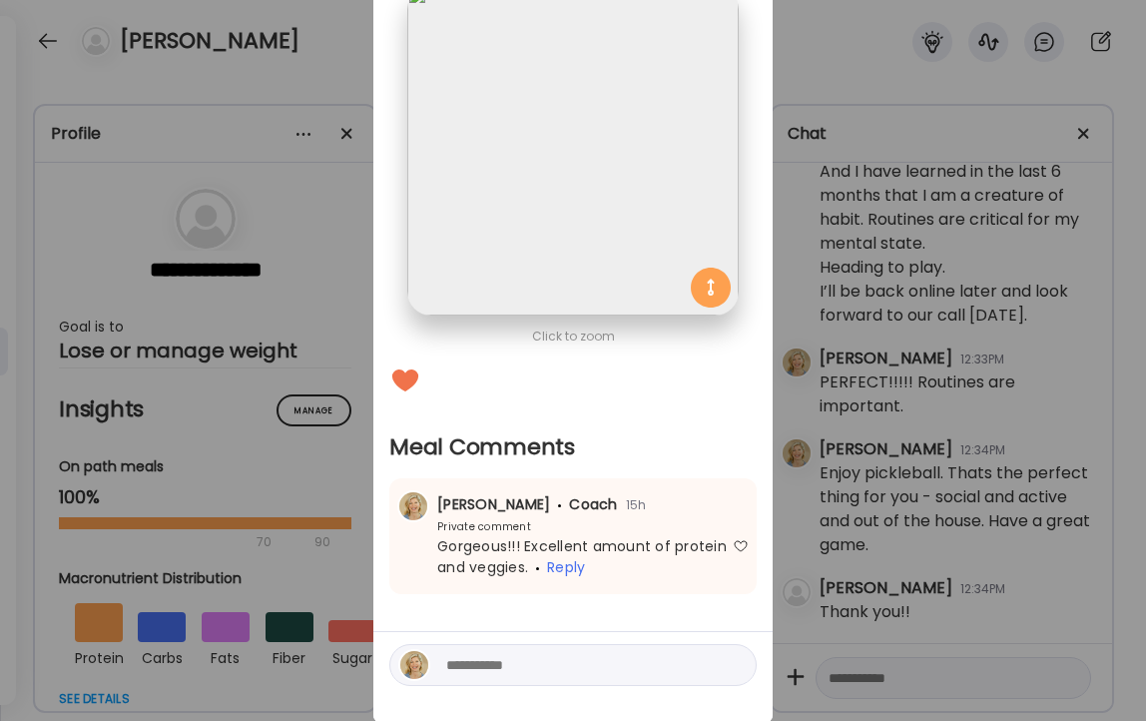
scroll to position [191, 0]
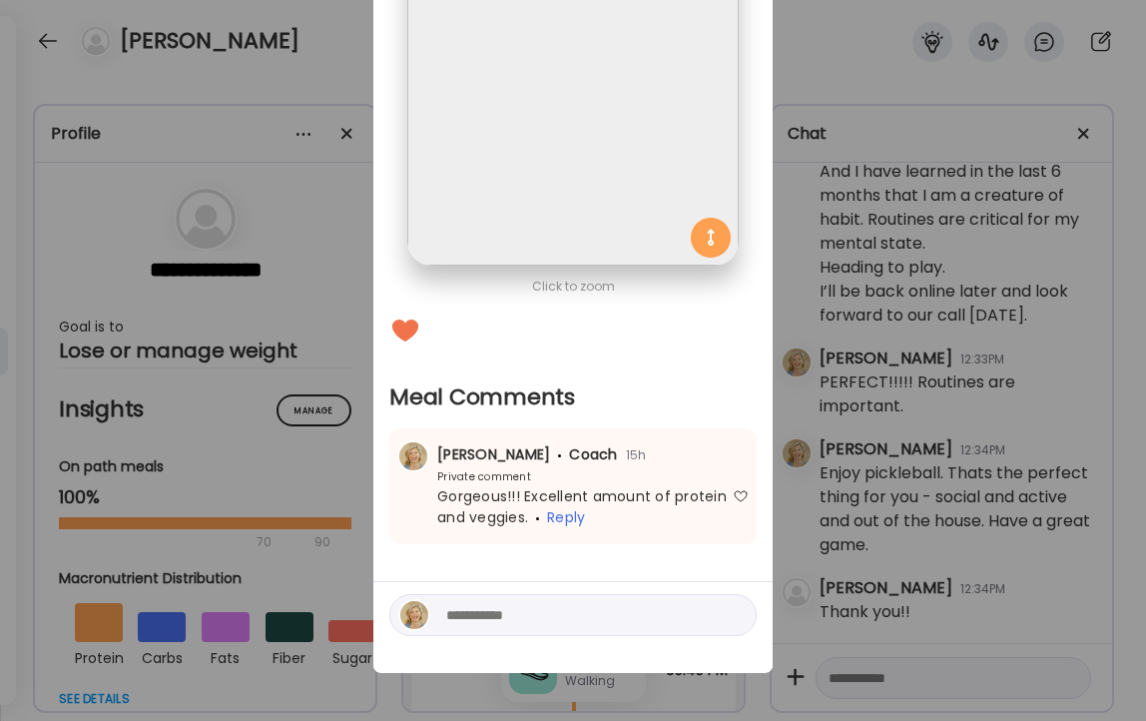
click at [295, 73] on div "Ate Coach Dashboard Wahoo! It’s official Take a moment to set up your Coach Pro…" at bounding box center [573, 360] width 1146 height 721
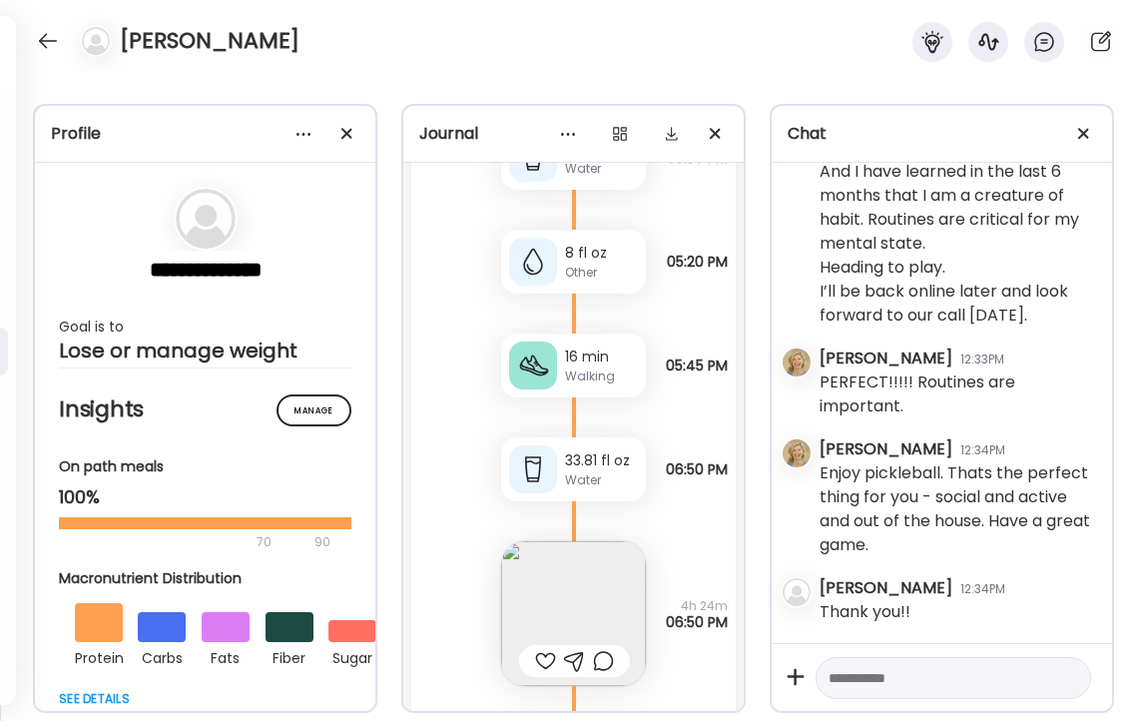
scroll to position [49264, 0]
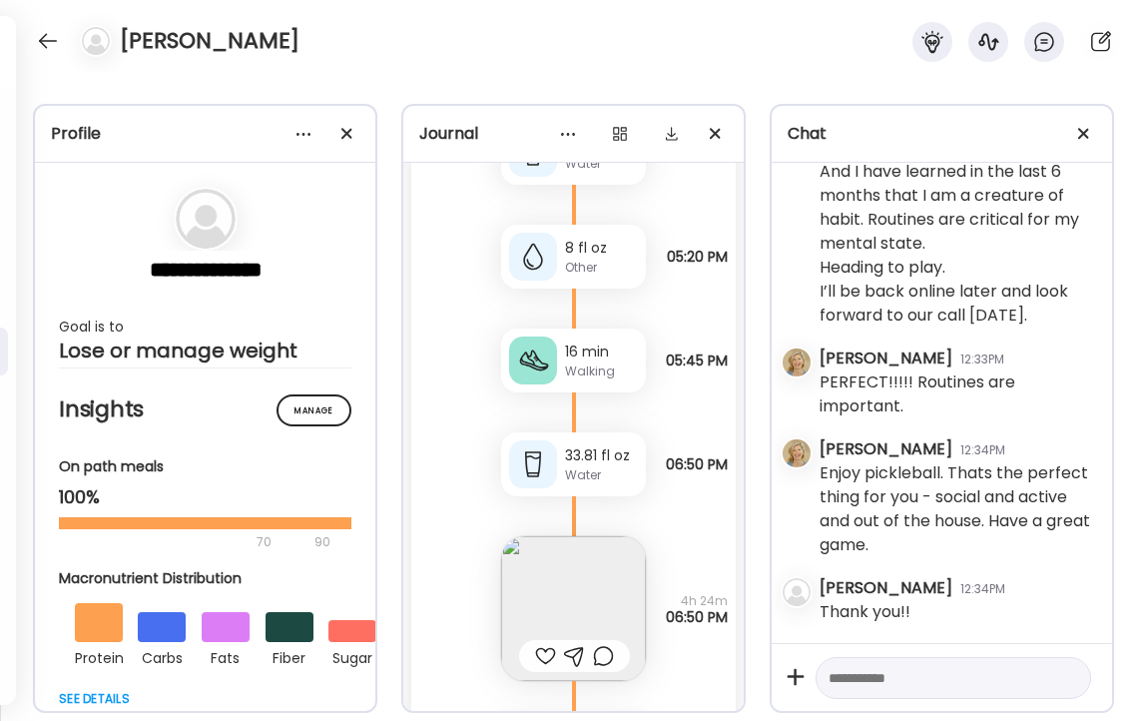
click at [613, 370] on div "Walking" at bounding box center [601, 372] width 73 height 18
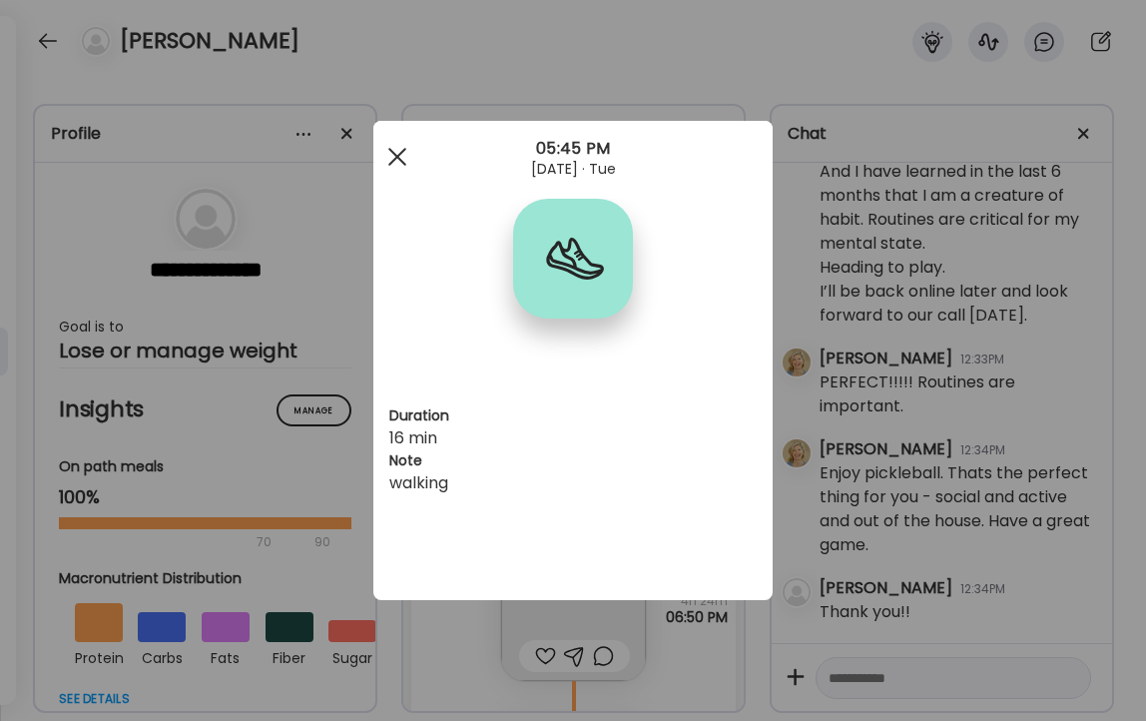
click at [400, 159] on span at bounding box center [397, 157] width 18 height 18
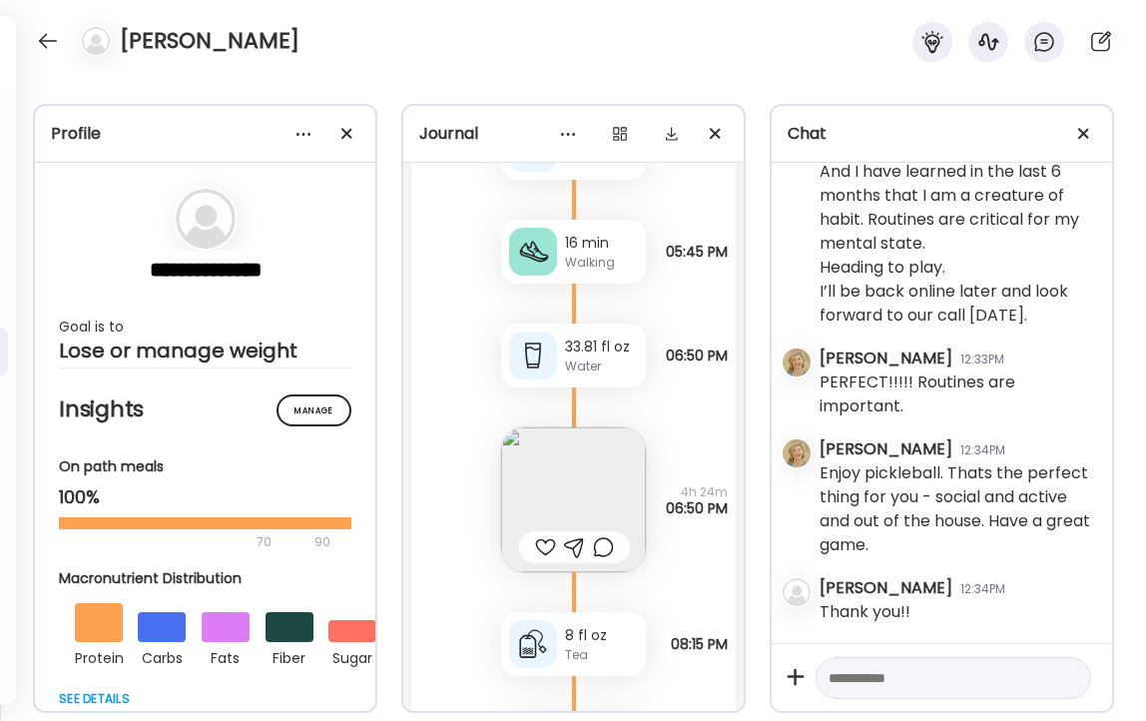
scroll to position [49443, 0]
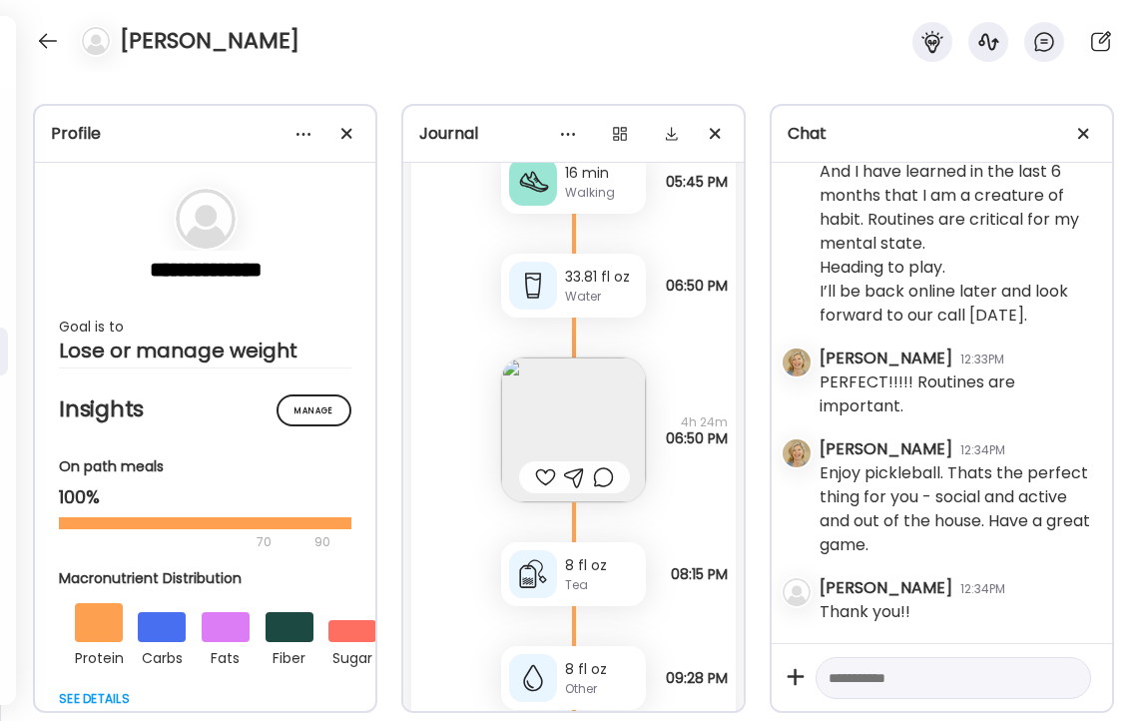
click at [566, 408] on img at bounding box center [573, 430] width 145 height 145
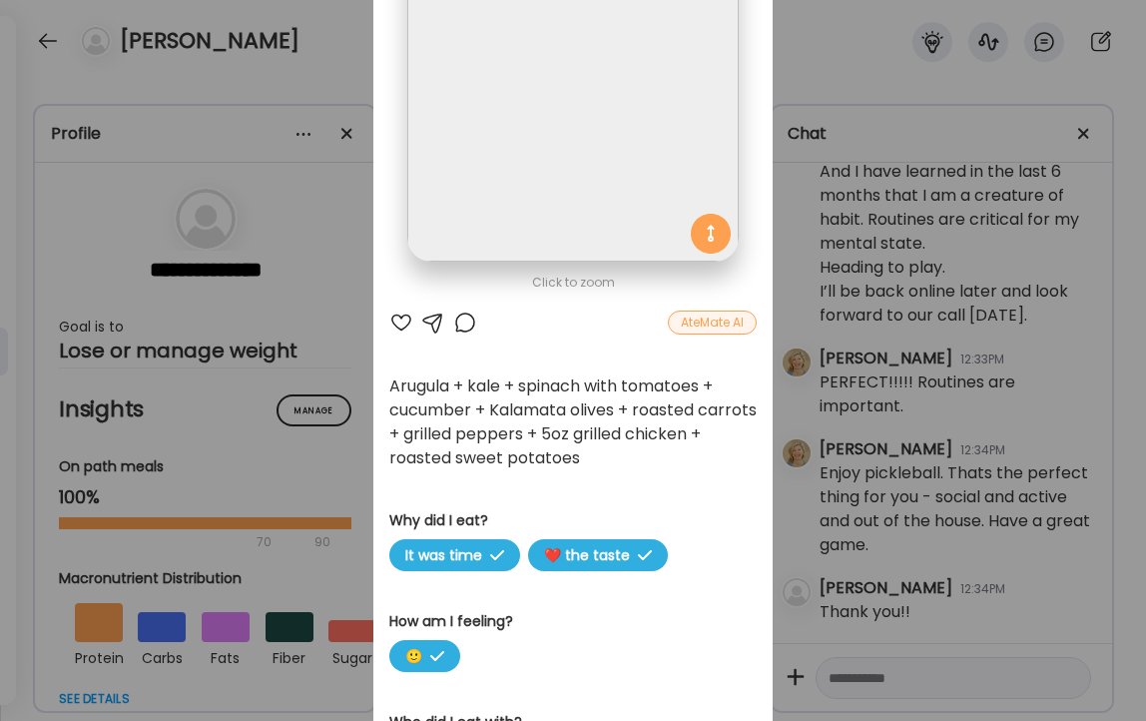
scroll to position [192, 0]
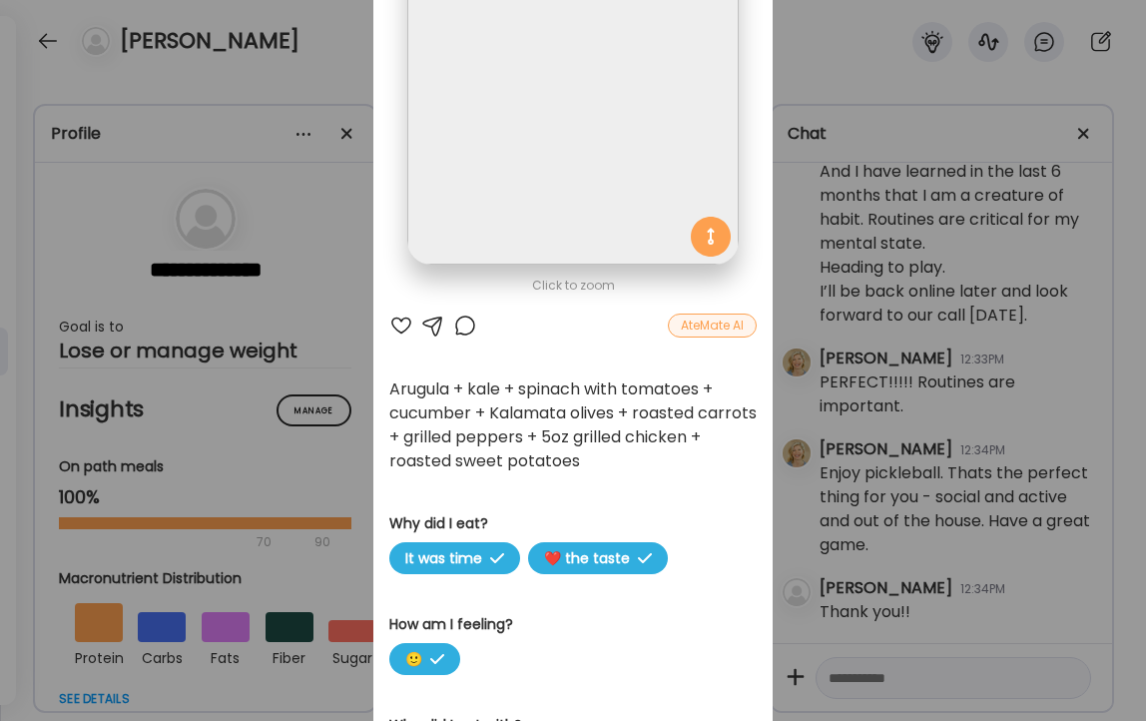
click at [399, 325] on div at bounding box center [401, 326] width 24 height 24
click at [465, 327] on div at bounding box center [465, 326] width 24 height 24
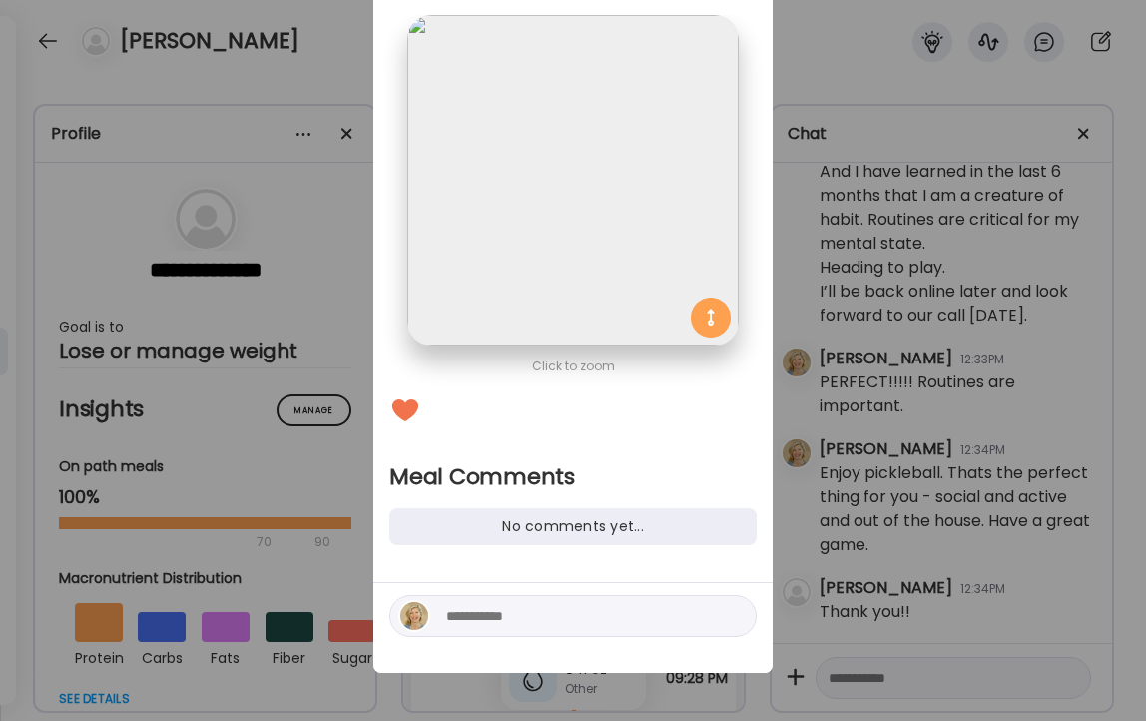
scroll to position [111, 0]
click at [491, 611] on textarea at bounding box center [581, 616] width 270 height 24
click at [499, 616] on textarea "**********" at bounding box center [581, 604] width 270 height 48
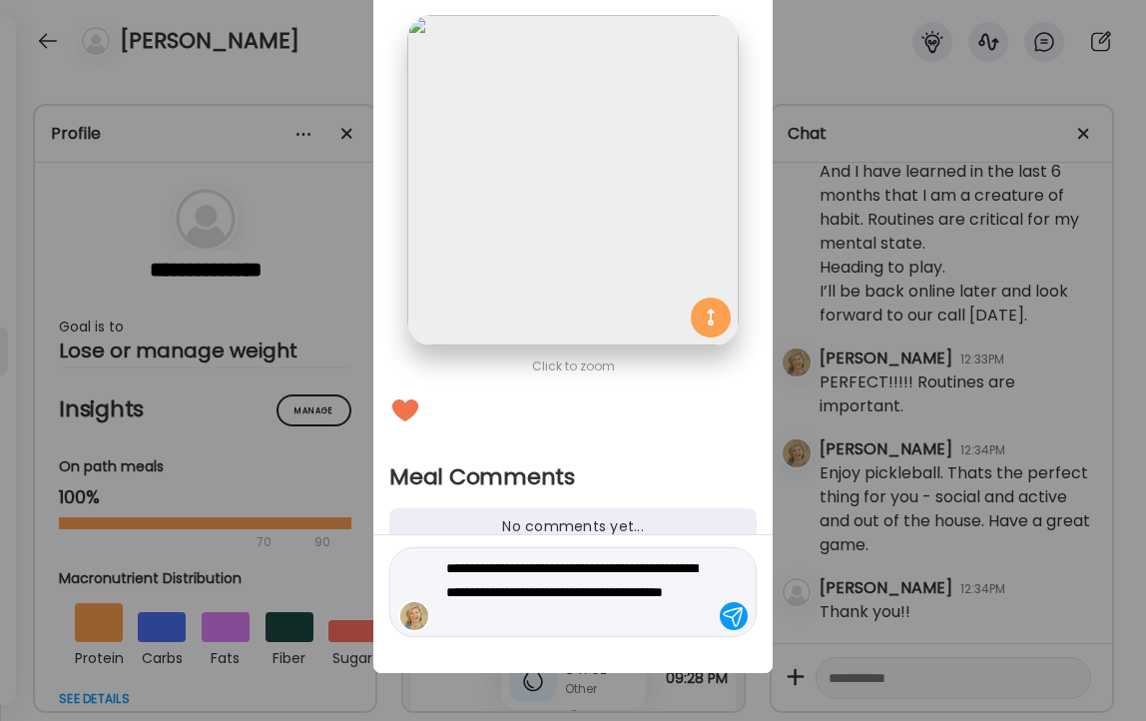
click at [538, 615] on textarea "**********" at bounding box center [581, 592] width 270 height 72
type textarea "**********"
click at [739, 617] on div at bounding box center [734, 616] width 28 height 28
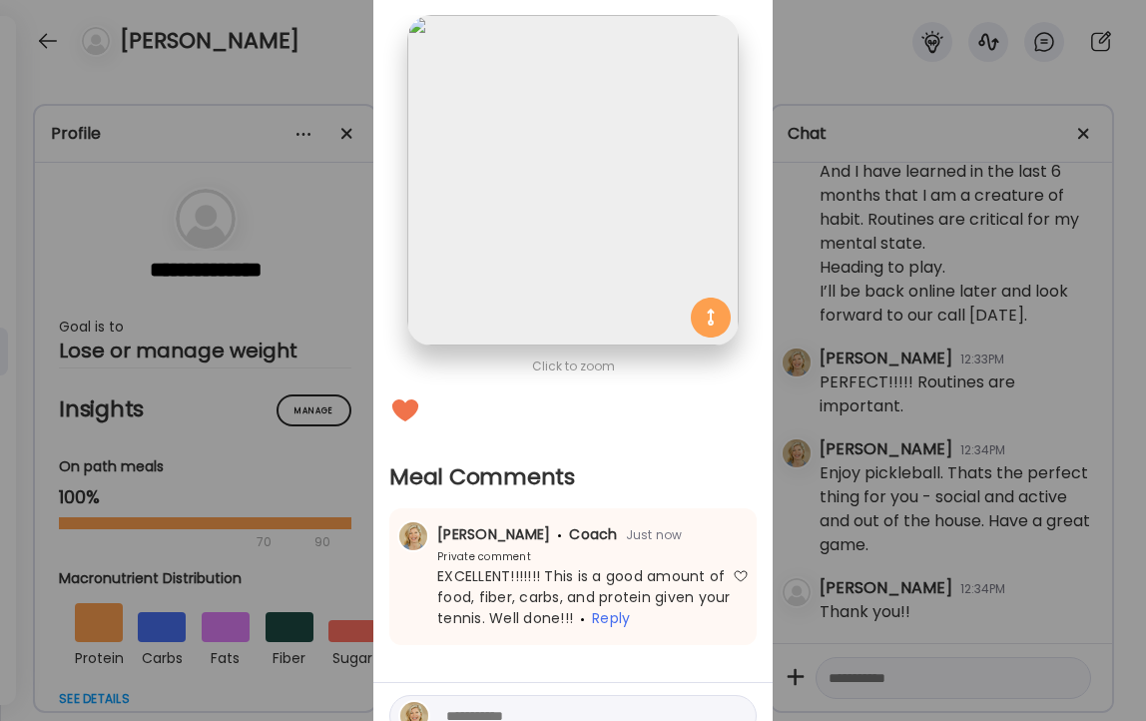
click at [313, 53] on div "Ate Coach Dashboard Wahoo! It’s official Take a moment to set up your Coach Pro…" at bounding box center [573, 360] width 1146 height 721
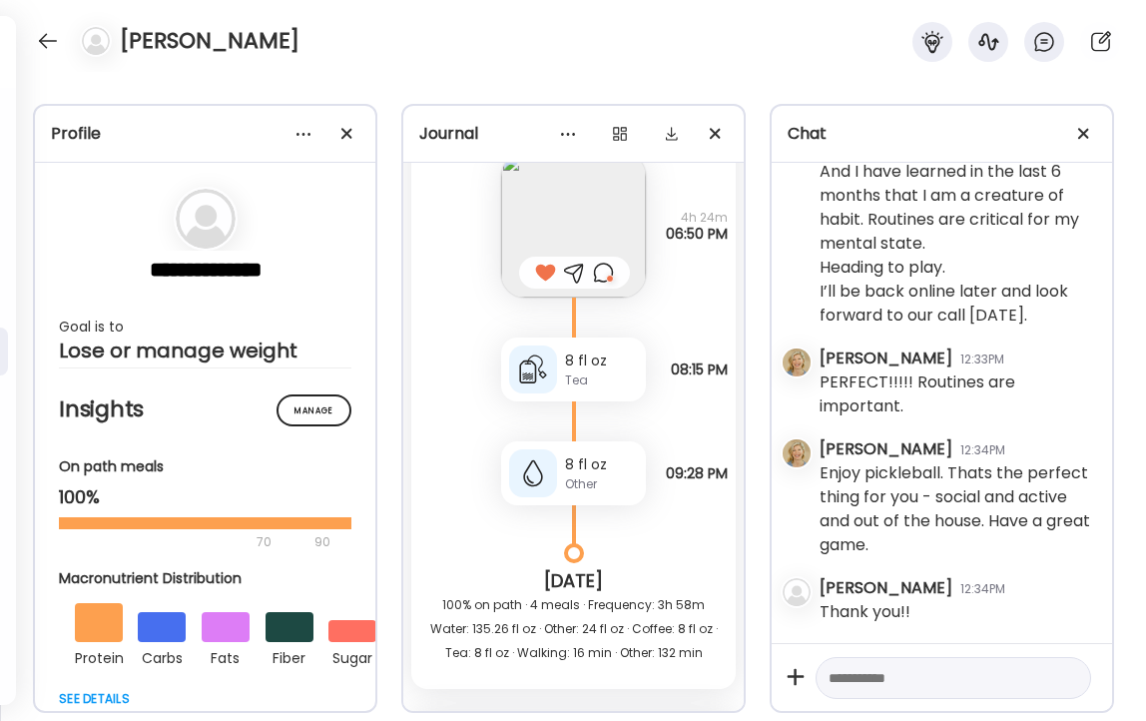
scroll to position [49650, 0]
click at [587, 361] on div "8 fl oz" at bounding box center [601, 359] width 73 height 21
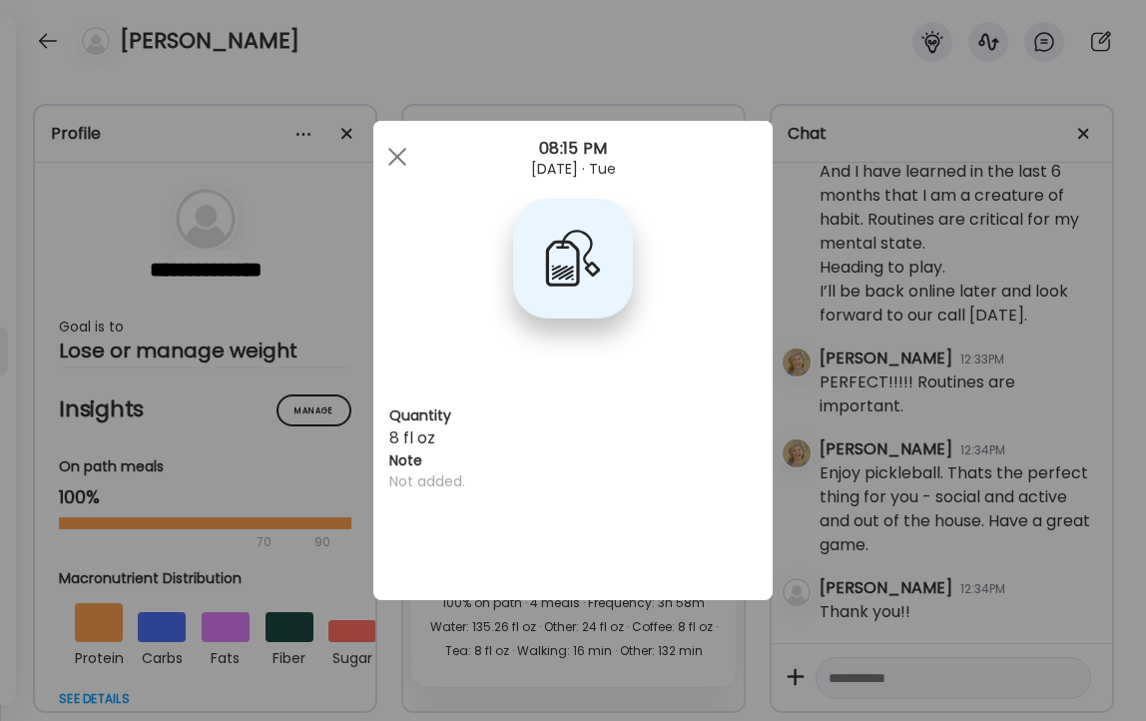
scroll to position [0, 0]
click at [363, 56] on div "Ate Coach Dashboard Wahoo! It’s official Take a moment to set up your Coach Pro…" at bounding box center [573, 360] width 1146 height 721
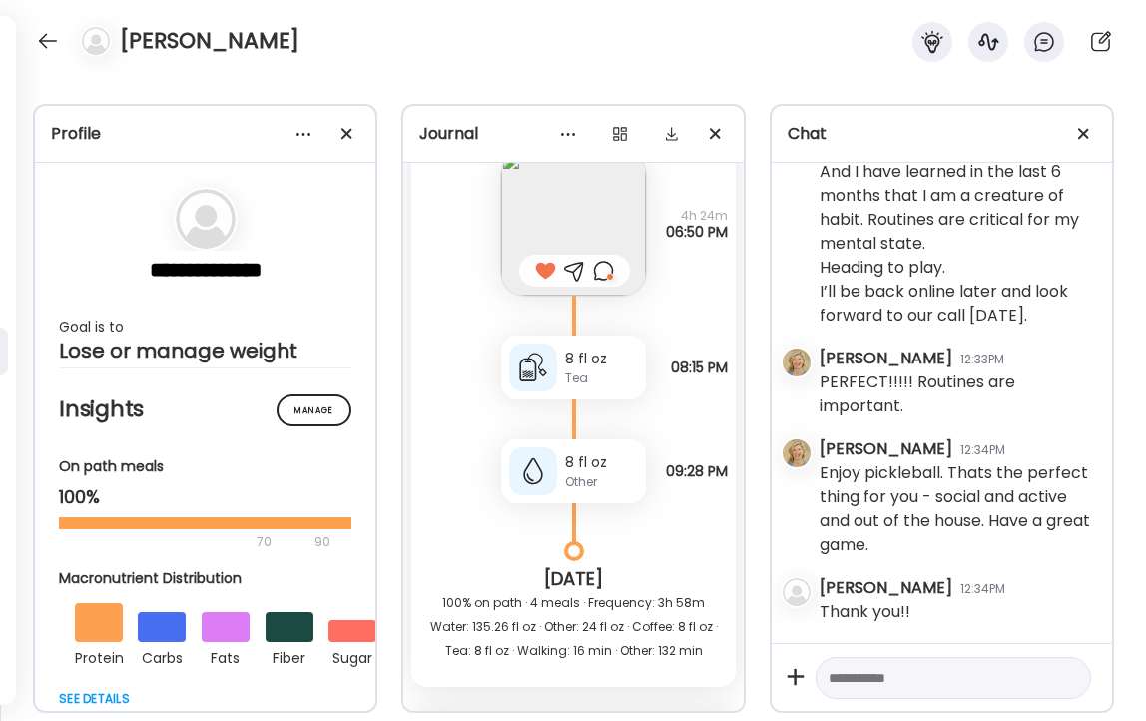
click at [587, 469] on div "8 fl oz" at bounding box center [601, 462] width 73 height 21
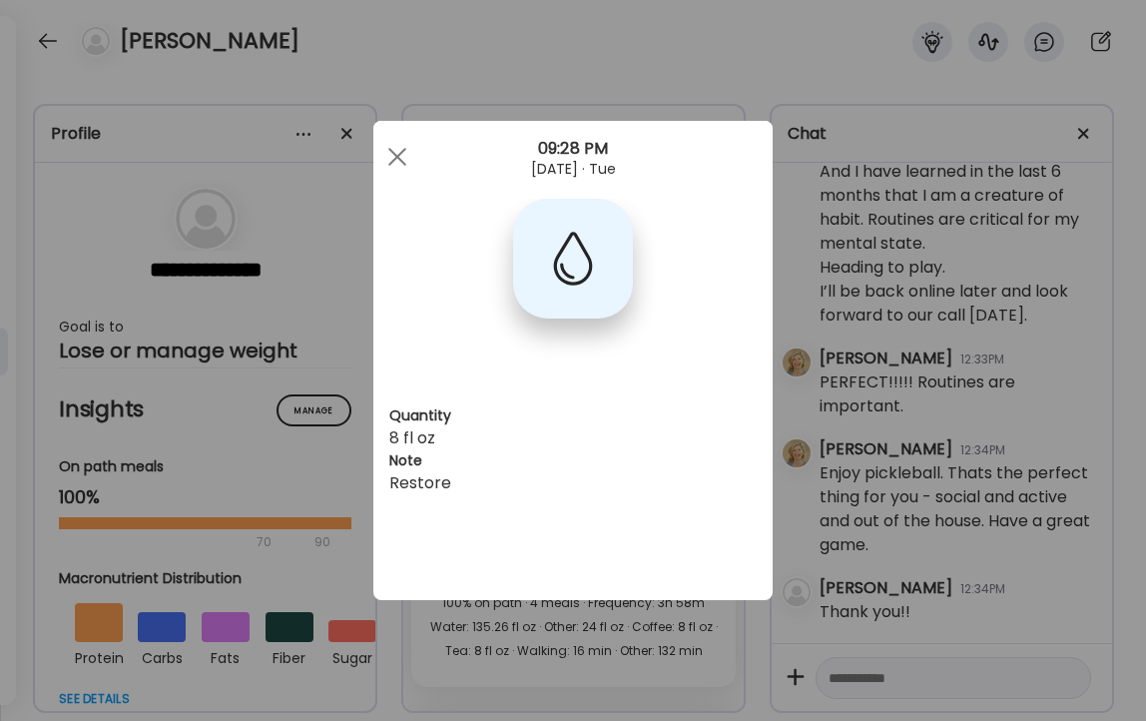
click at [346, 49] on div "Ate Coach Dashboard Wahoo! It’s official Take a moment to set up your Coach Pro…" at bounding box center [573, 360] width 1146 height 721
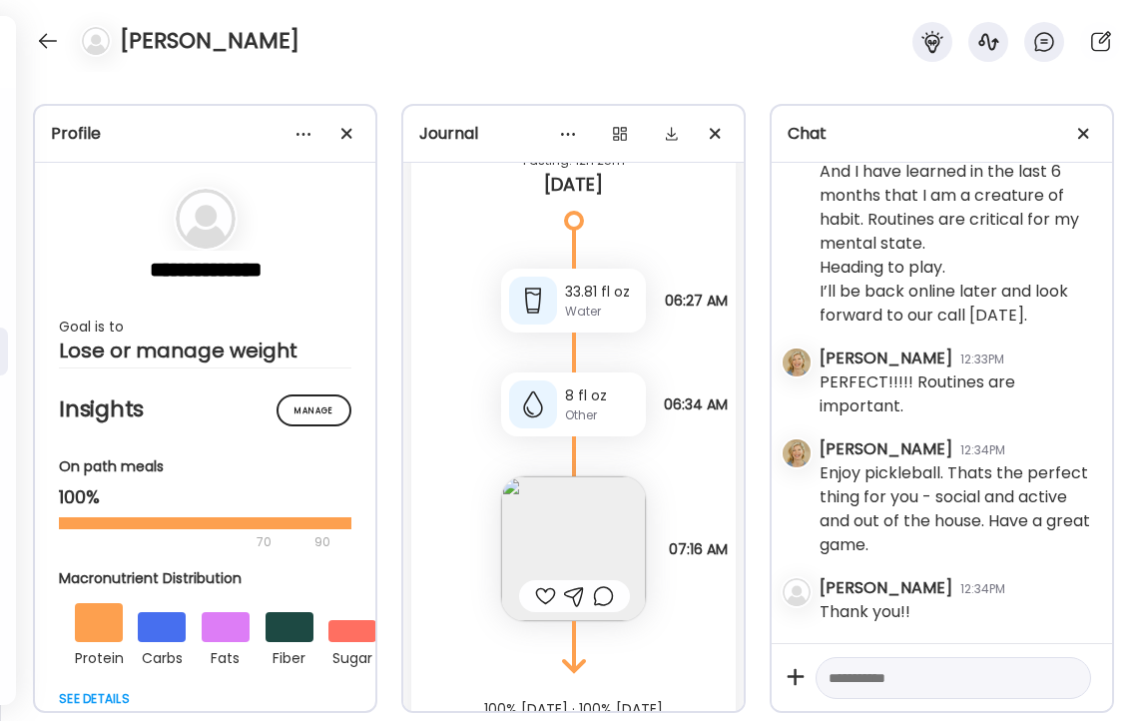
scroll to position [50236, 0]
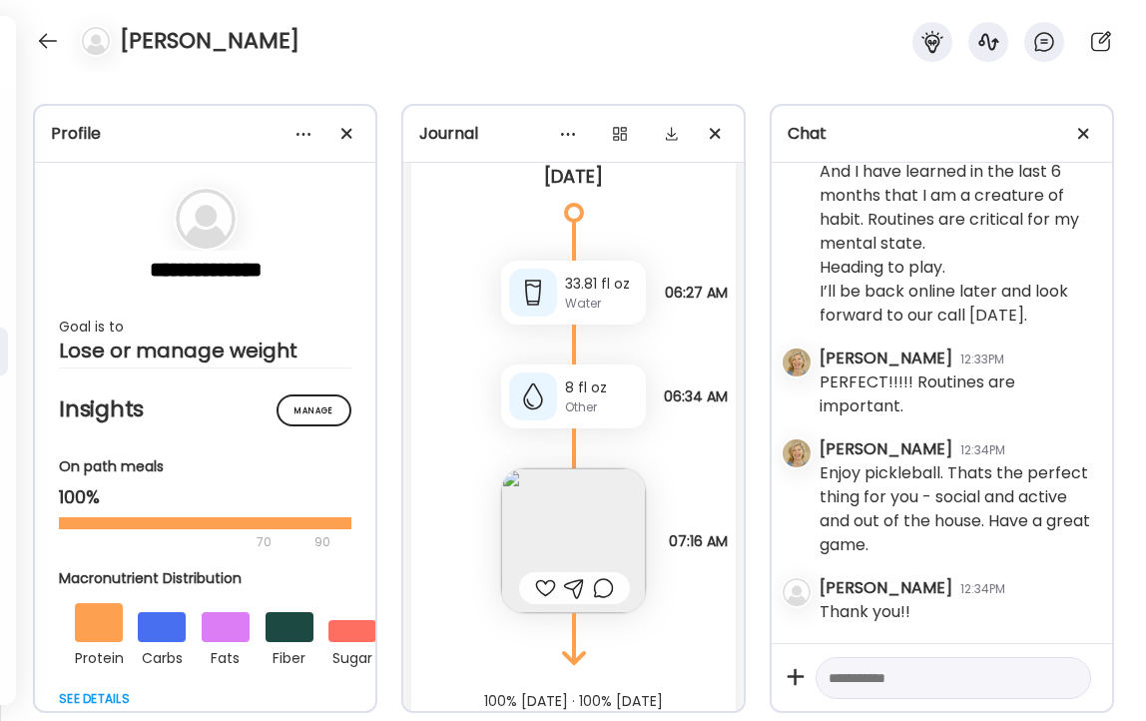
click at [546, 379] on div at bounding box center [533, 396] width 48 height 48
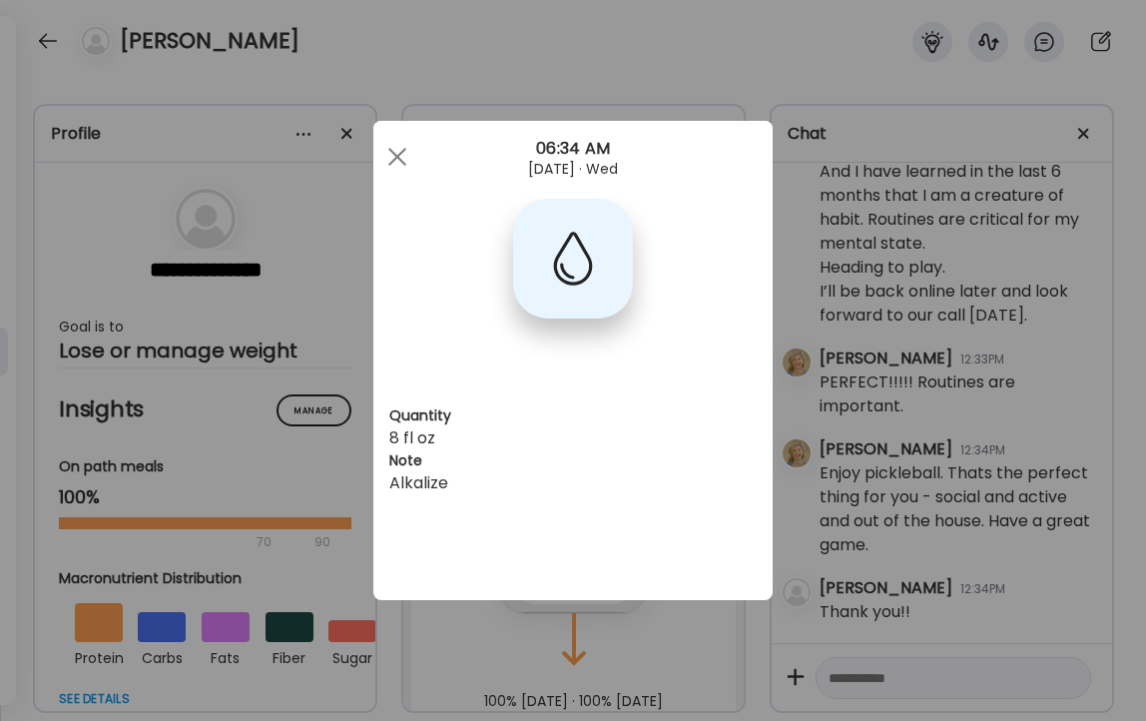
click at [485, 33] on div "Ate Coach Dashboard Wahoo! It’s official Take a moment to set up your Coach Pro…" at bounding box center [573, 360] width 1146 height 721
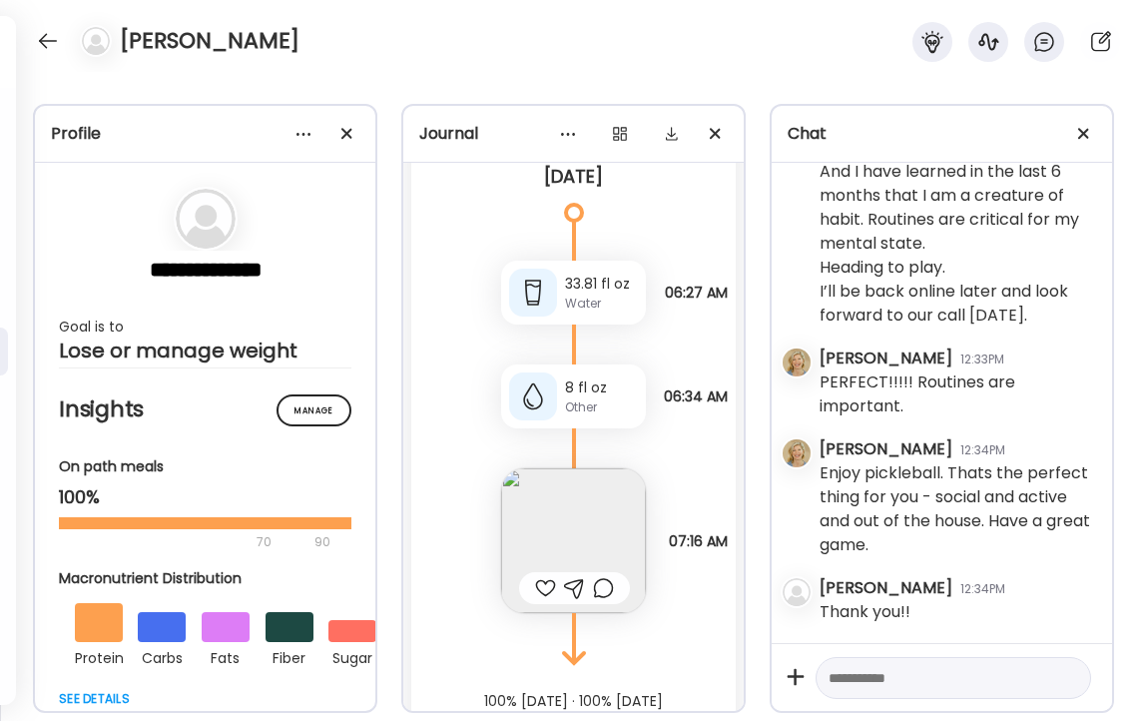
scroll to position [50306, 0]
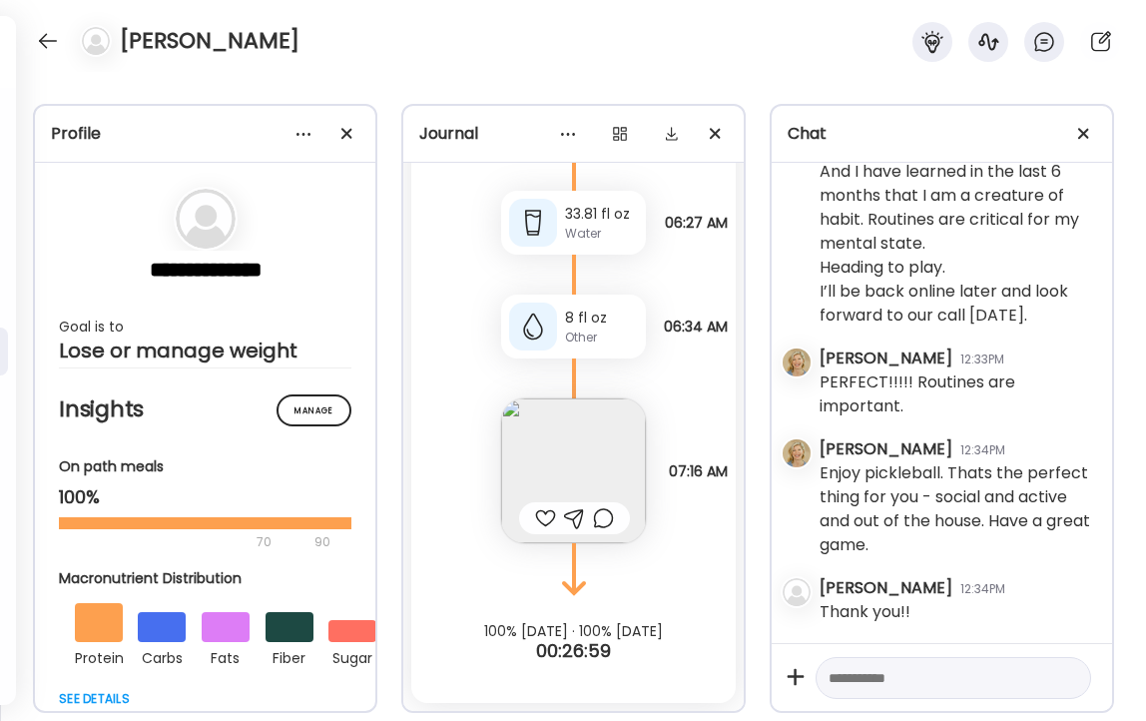
click at [568, 469] on img at bounding box center [573, 470] width 145 height 145
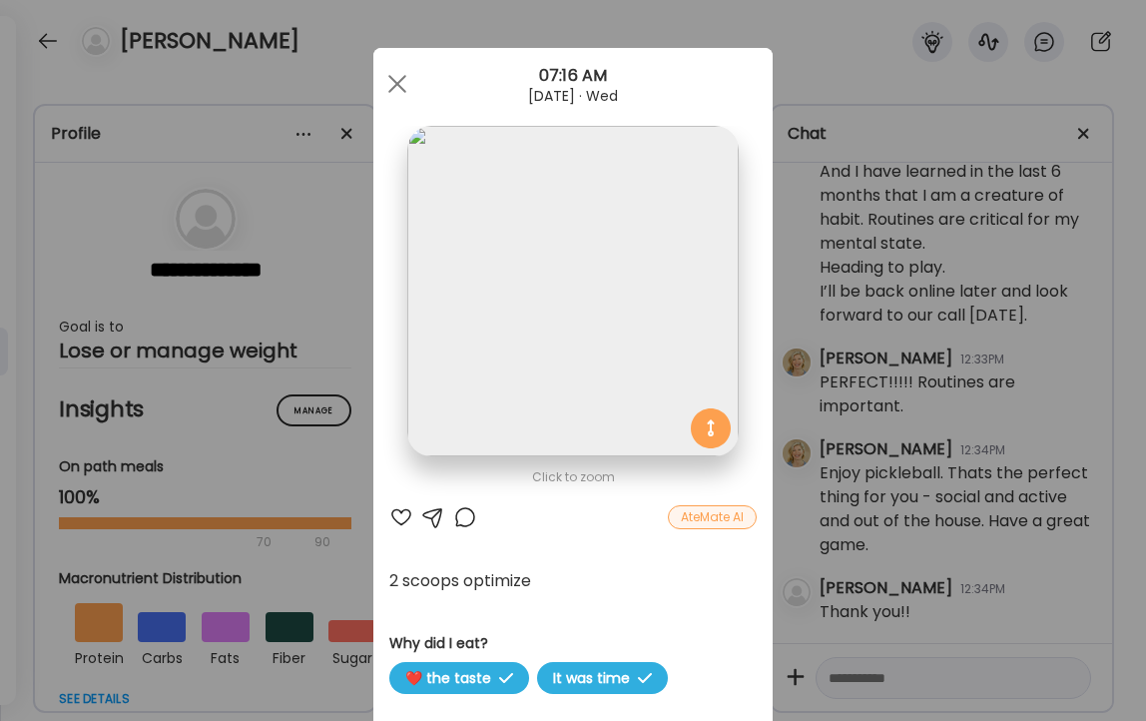
click at [398, 514] on div at bounding box center [401, 517] width 24 height 24
click at [336, 55] on div "Ate Coach Dashboard Wahoo! It’s official Take a moment to set up your Coach Pro…" at bounding box center [573, 360] width 1146 height 721
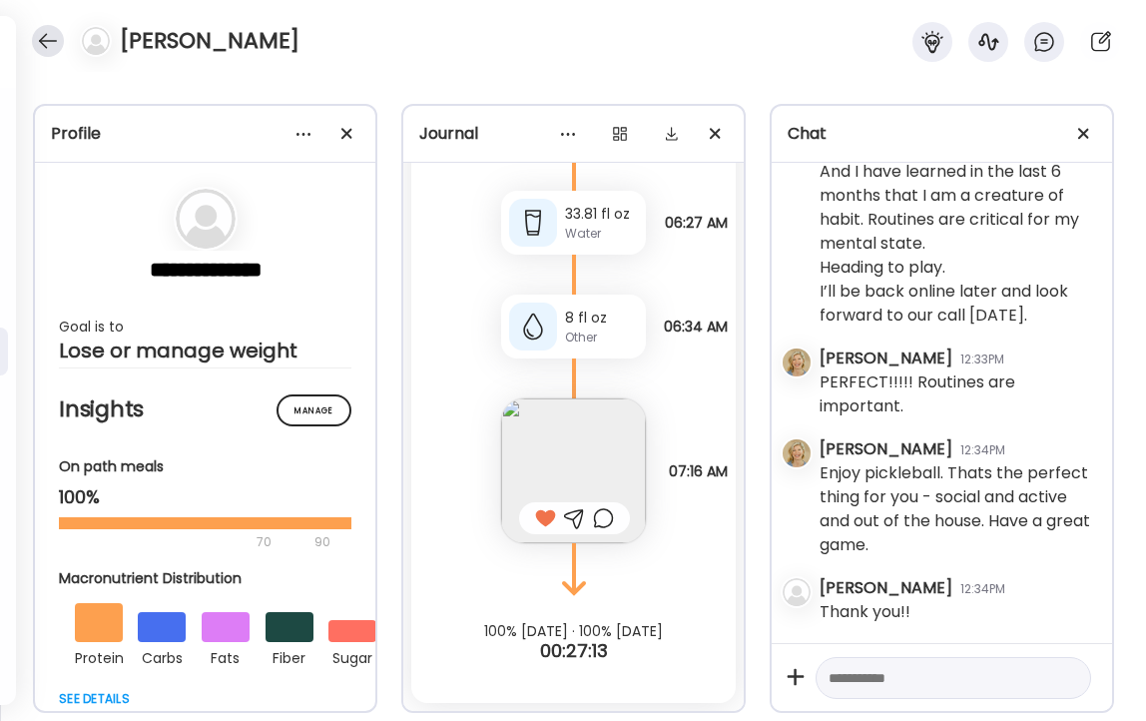
click at [38, 32] on div at bounding box center [48, 41] width 32 height 32
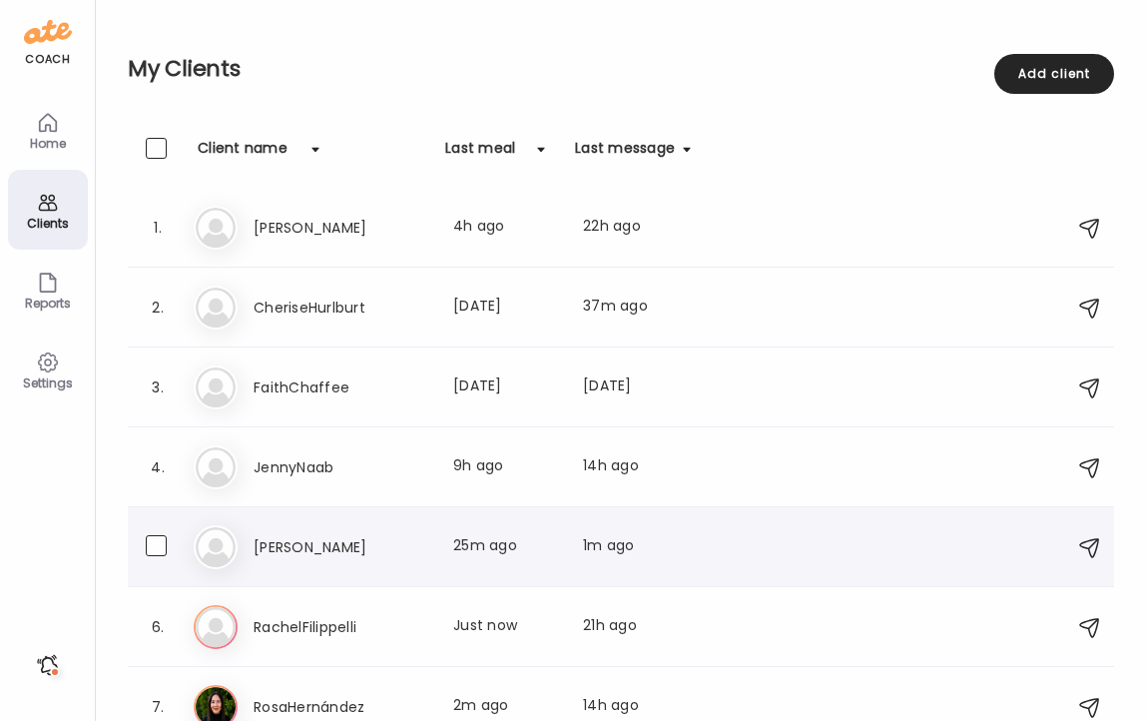
scroll to position [23, 0]
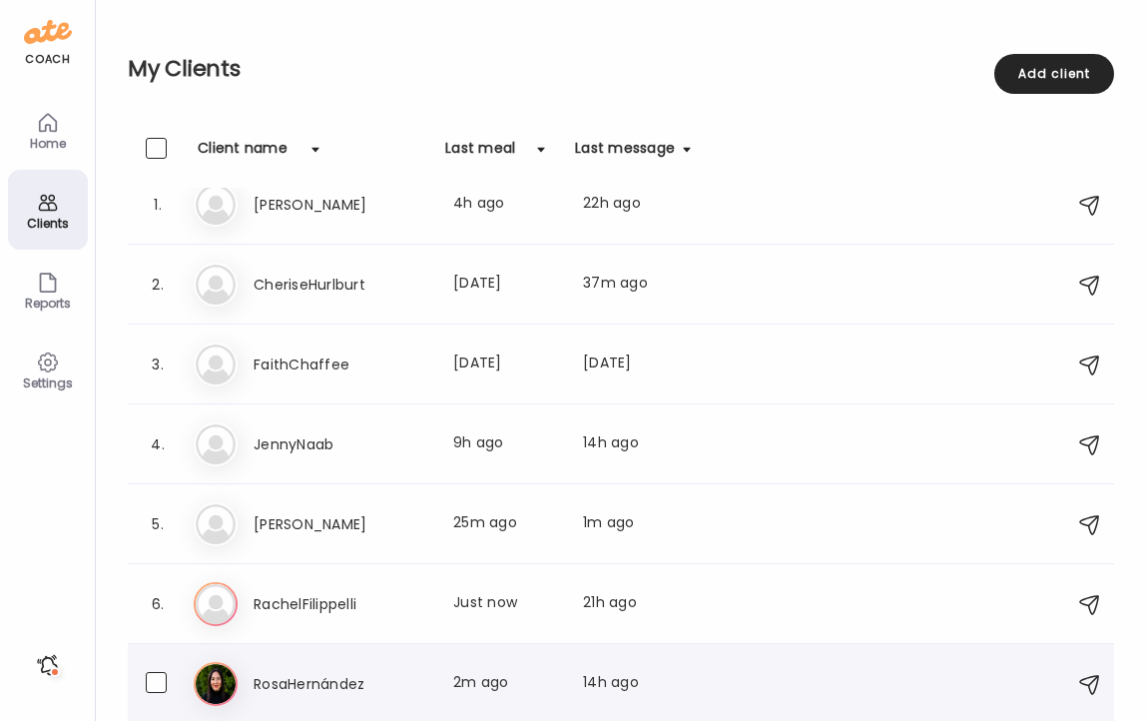
click at [310, 680] on h3 "RosaHernández" at bounding box center [342, 684] width 176 height 24
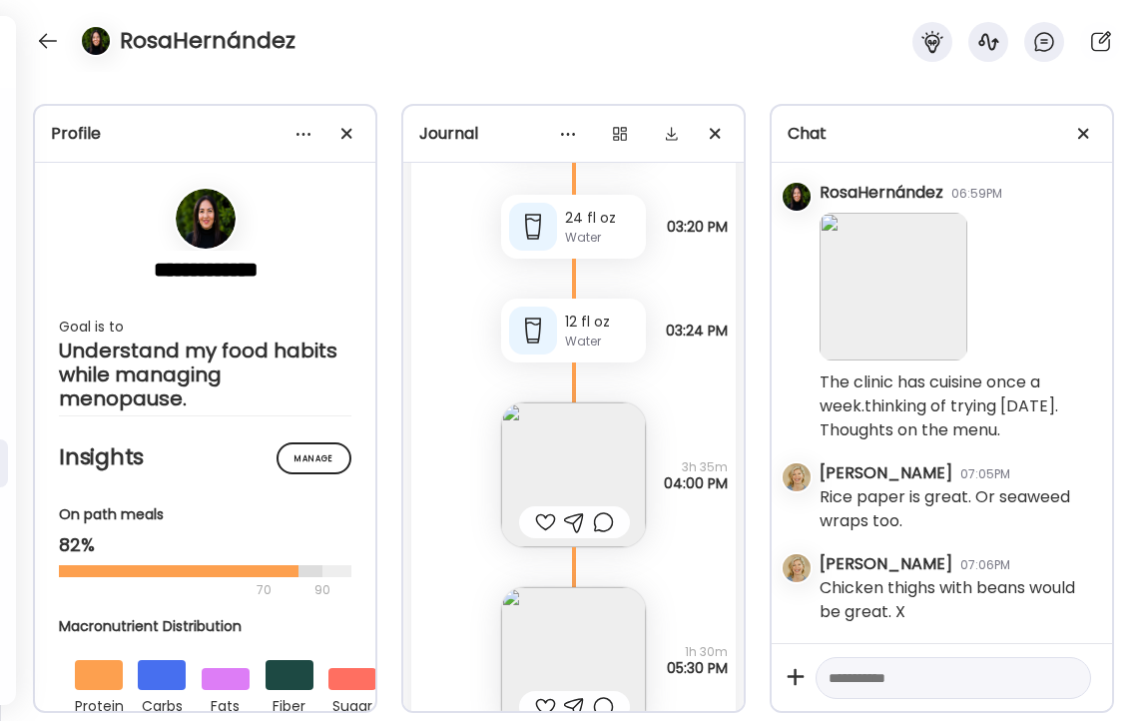
scroll to position [33322, 0]
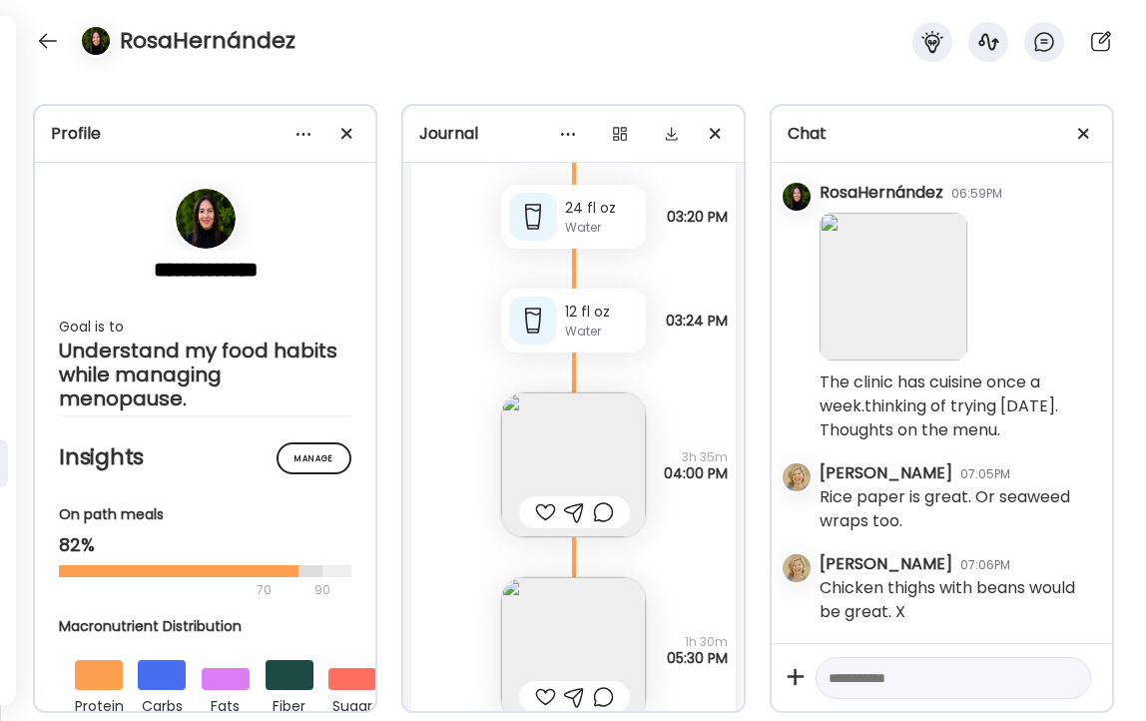
click at [578, 447] on img at bounding box center [573, 464] width 145 height 145
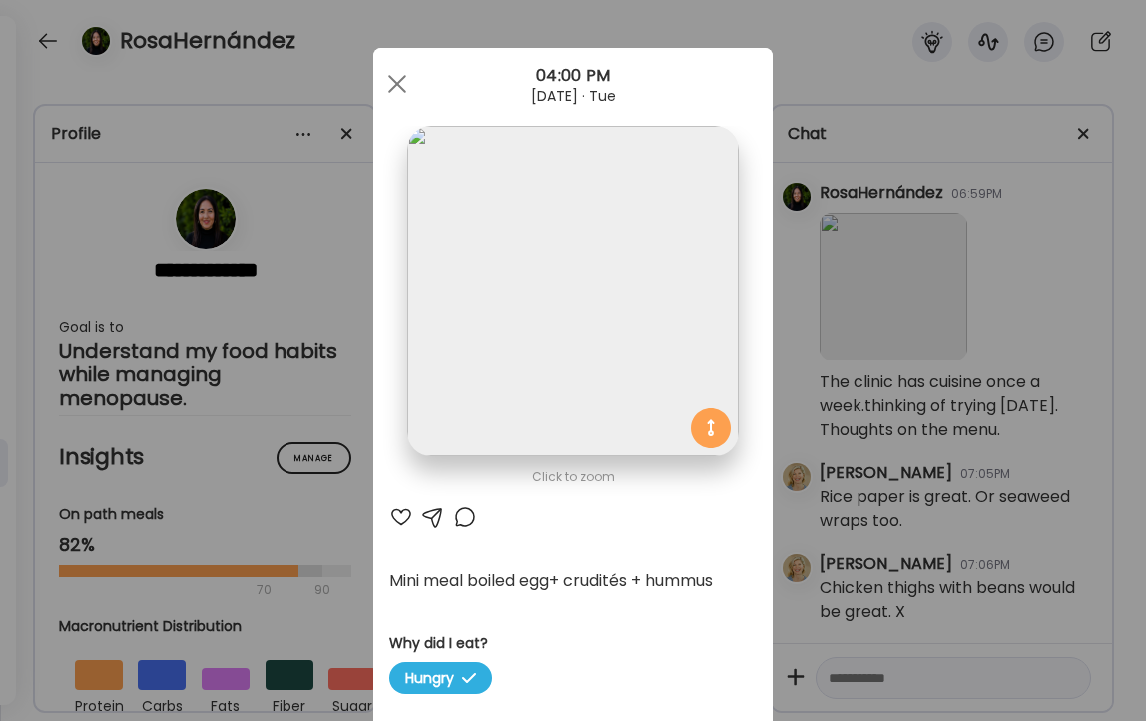
click at [401, 515] on div at bounding box center [401, 517] width 24 height 24
click at [467, 515] on div at bounding box center [465, 517] width 24 height 24
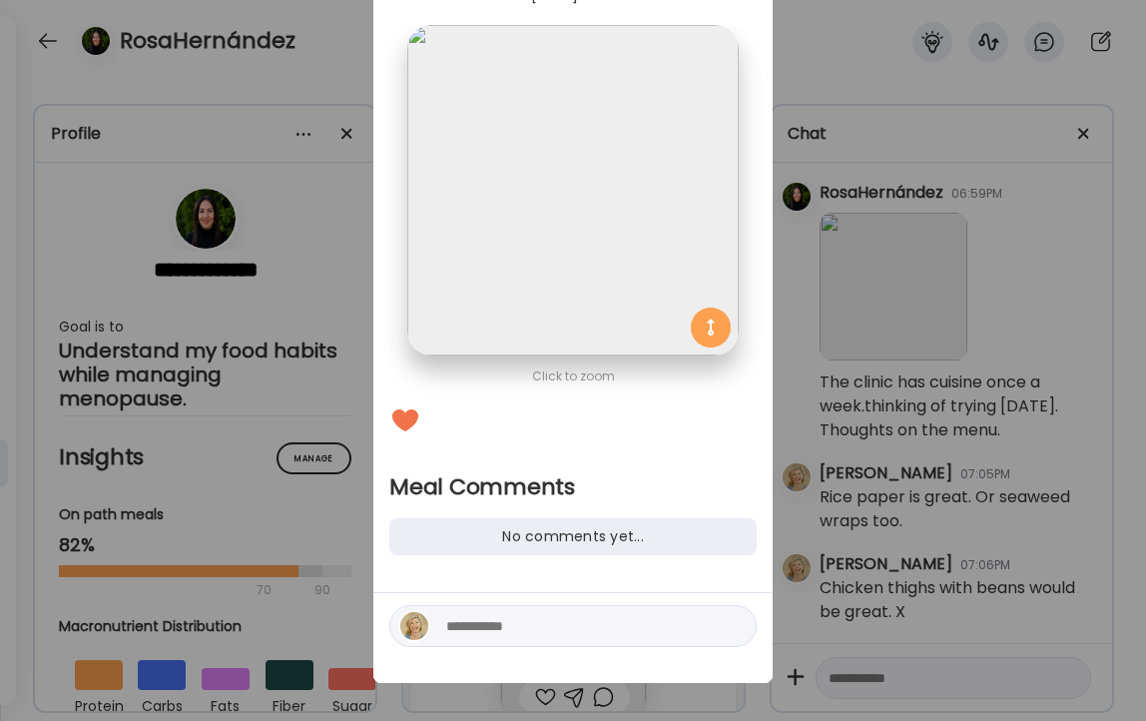
scroll to position [104, 0]
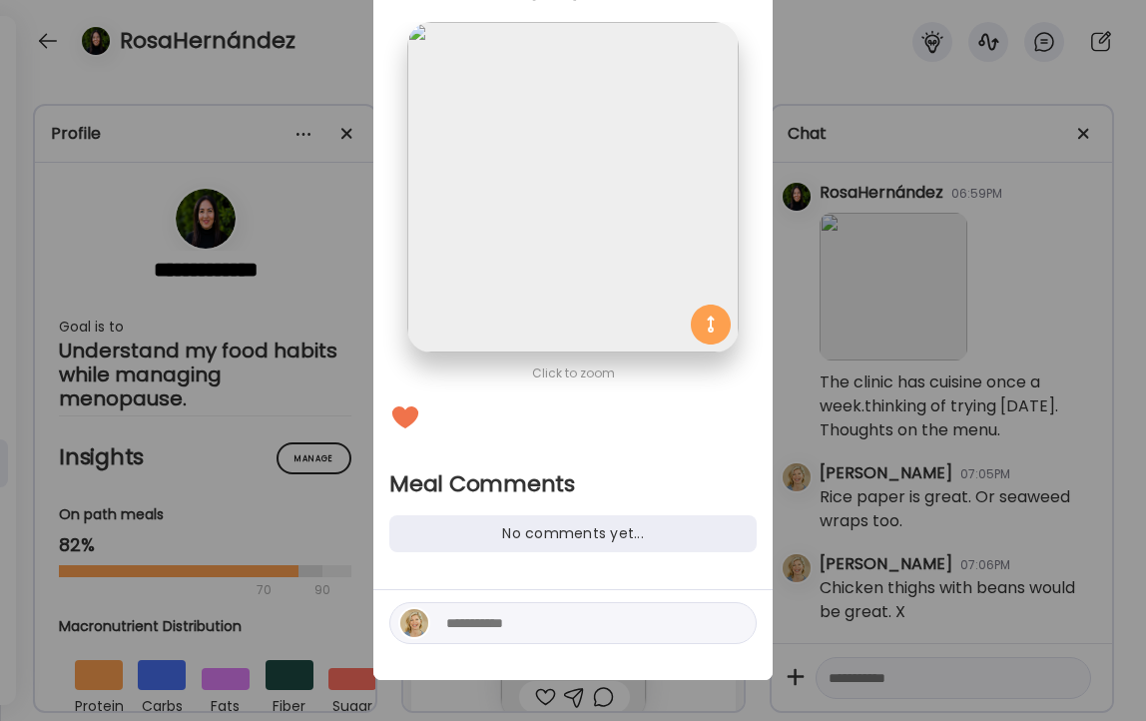
click at [525, 627] on textarea at bounding box center [581, 623] width 270 height 24
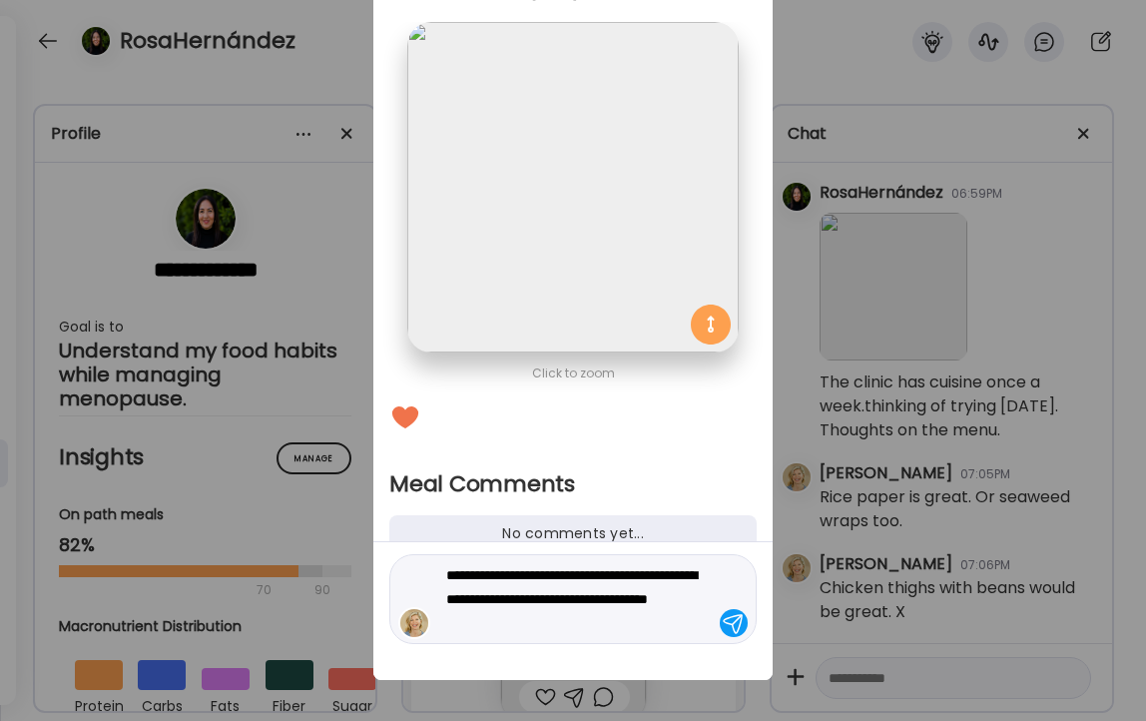
type textarea "**********"
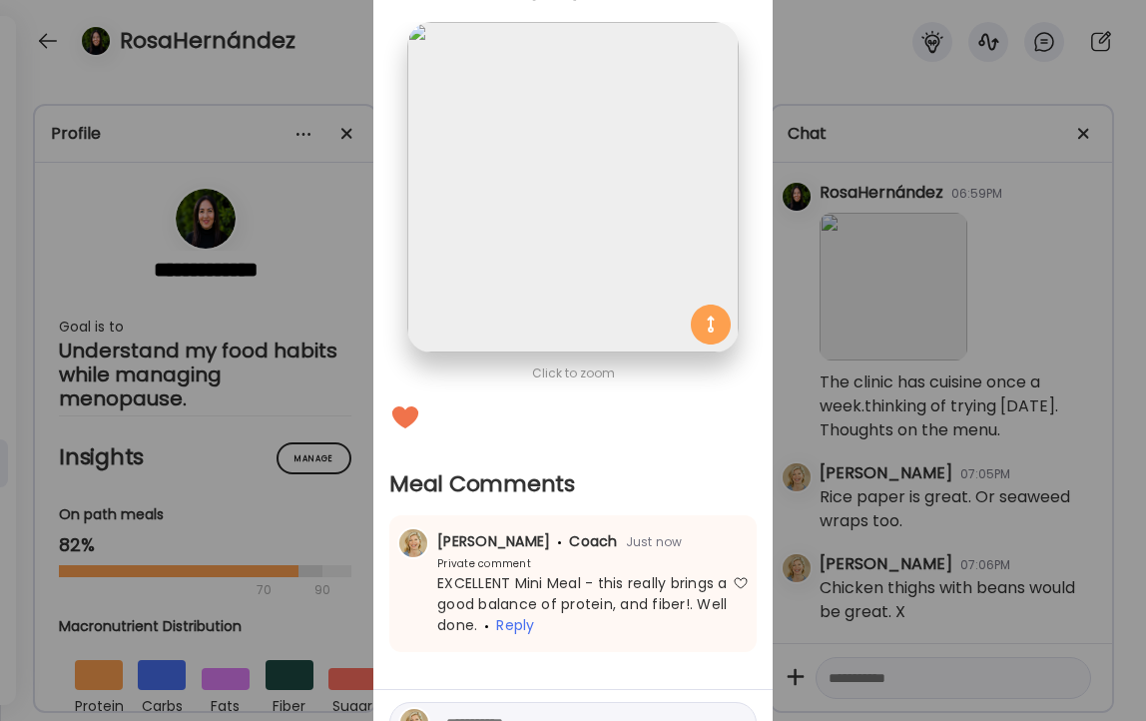
click at [325, 59] on div "Ate Coach Dashboard Wahoo! It’s official Take a moment to set up your Coach Pro…" at bounding box center [573, 360] width 1146 height 721
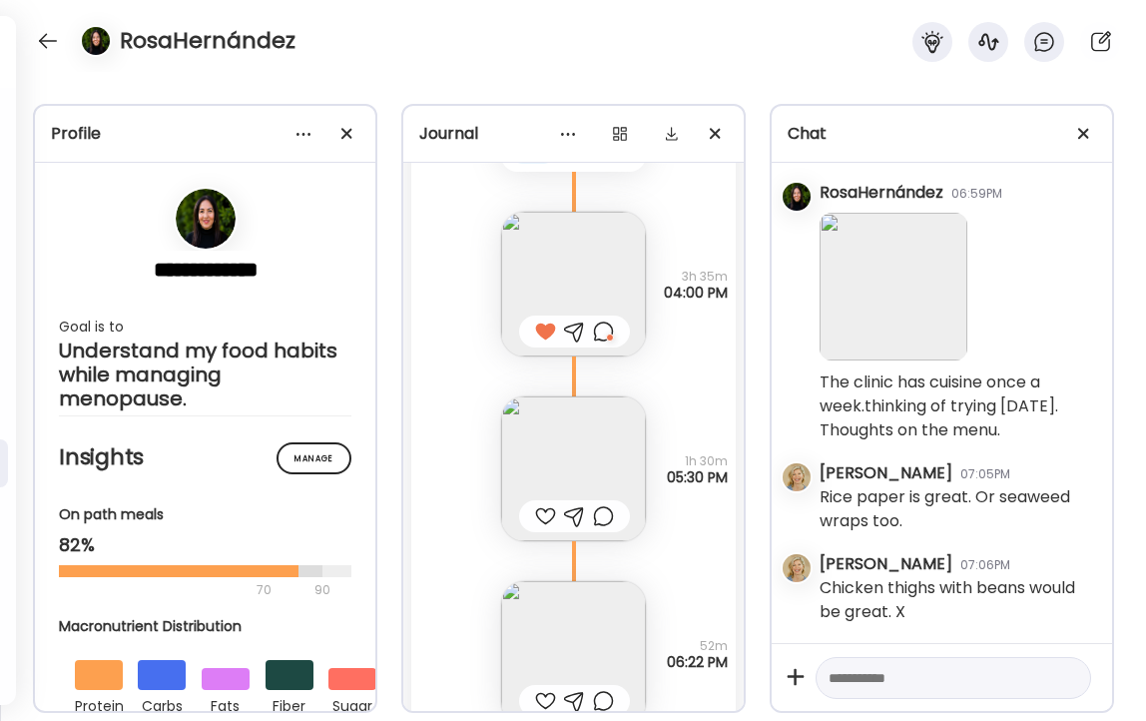
scroll to position [33506, 0]
click at [567, 431] on img at bounding box center [573, 465] width 145 height 145
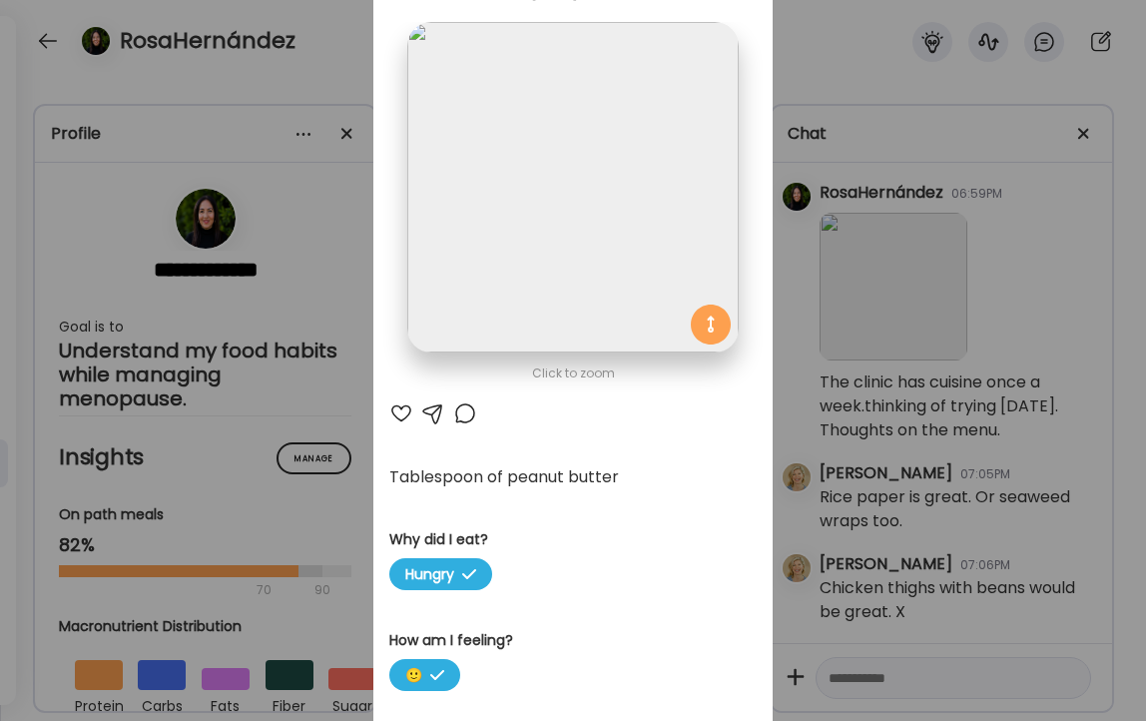
click at [404, 409] on div at bounding box center [401, 413] width 24 height 24
click at [466, 418] on div at bounding box center [465, 413] width 24 height 24
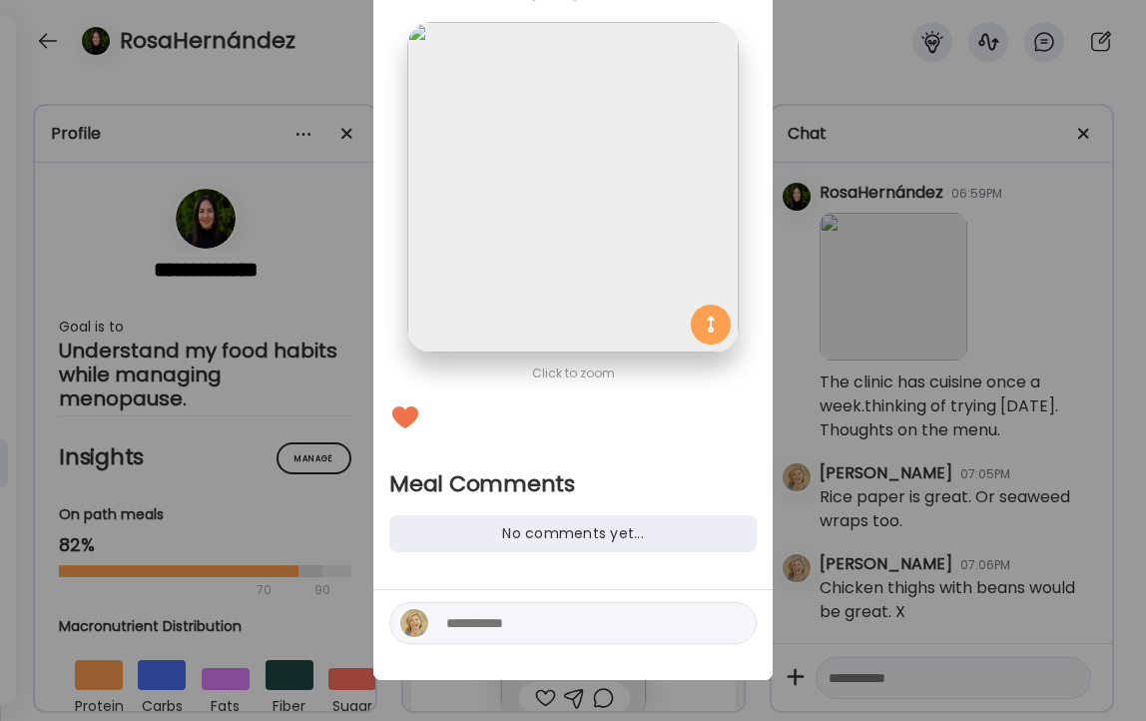
click at [529, 633] on textarea at bounding box center [581, 623] width 270 height 24
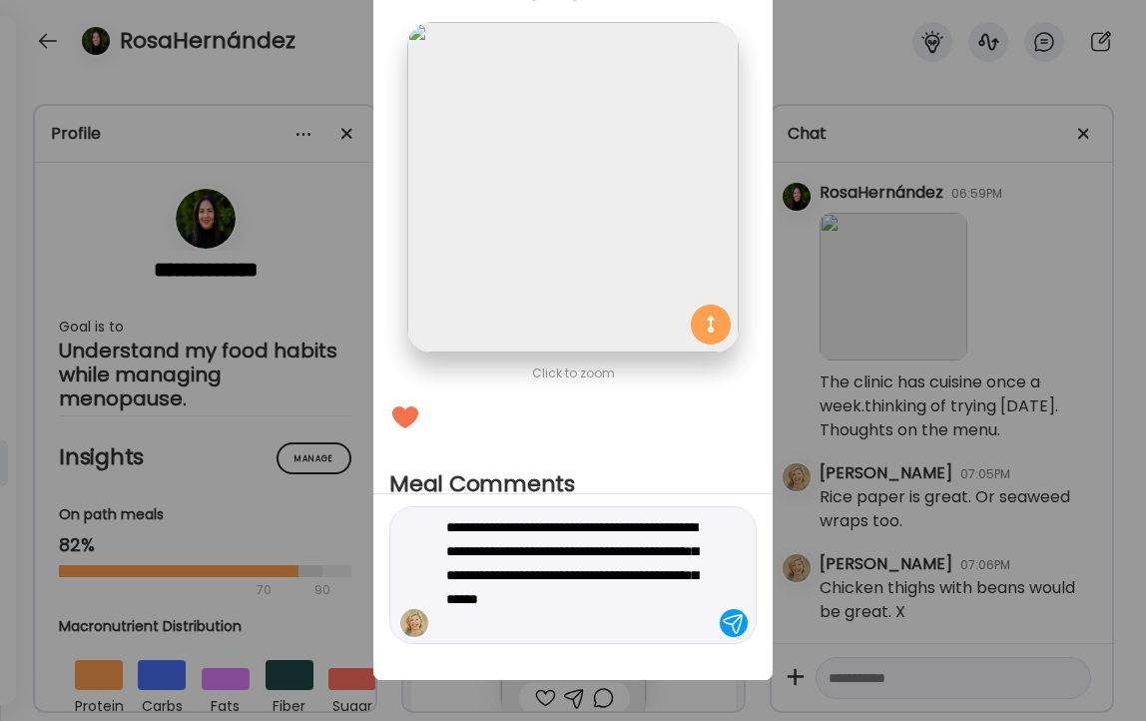
type textarea "**********"
click at [735, 630] on div at bounding box center [734, 623] width 28 height 28
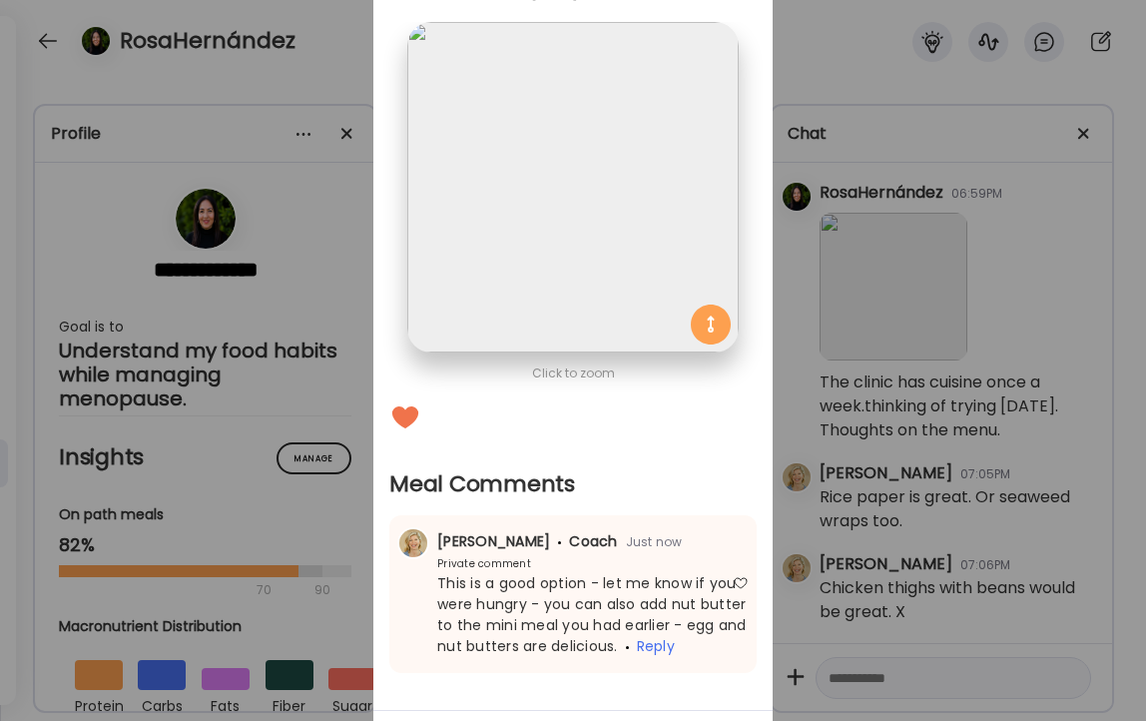
click at [338, 69] on div "Ate Coach Dashboard Wahoo! It’s official Take a moment to set up your Coach Pro…" at bounding box center [573, 360] width 1146 height 721
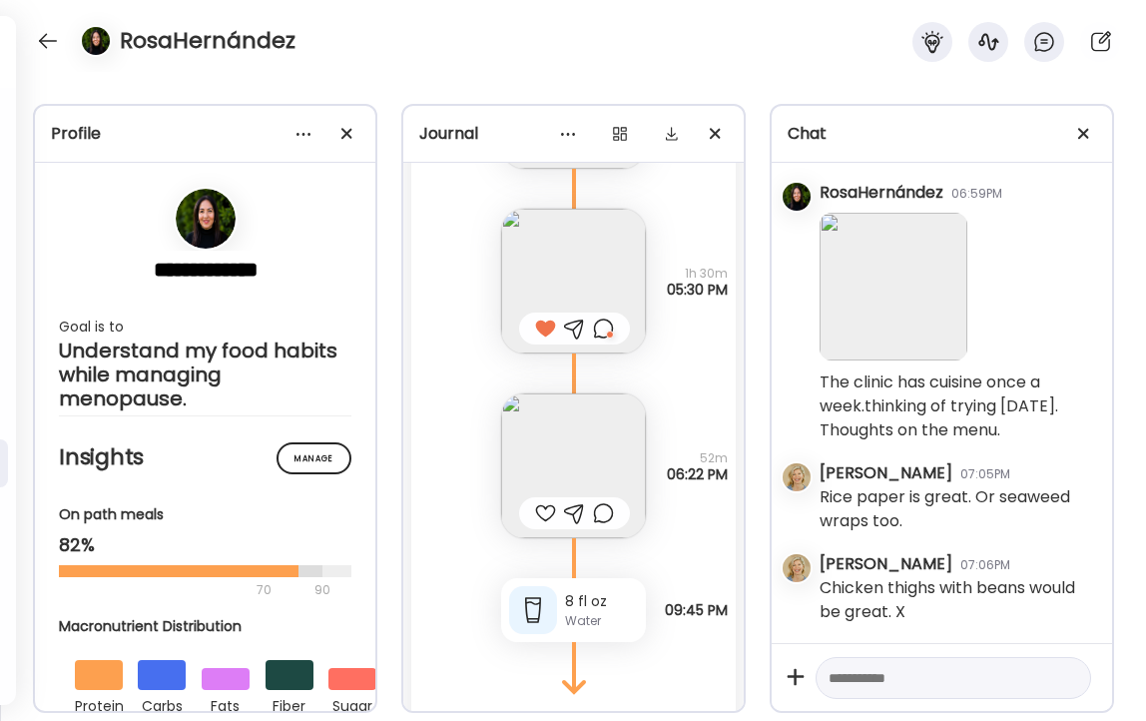
scroll to position [33724, 0]
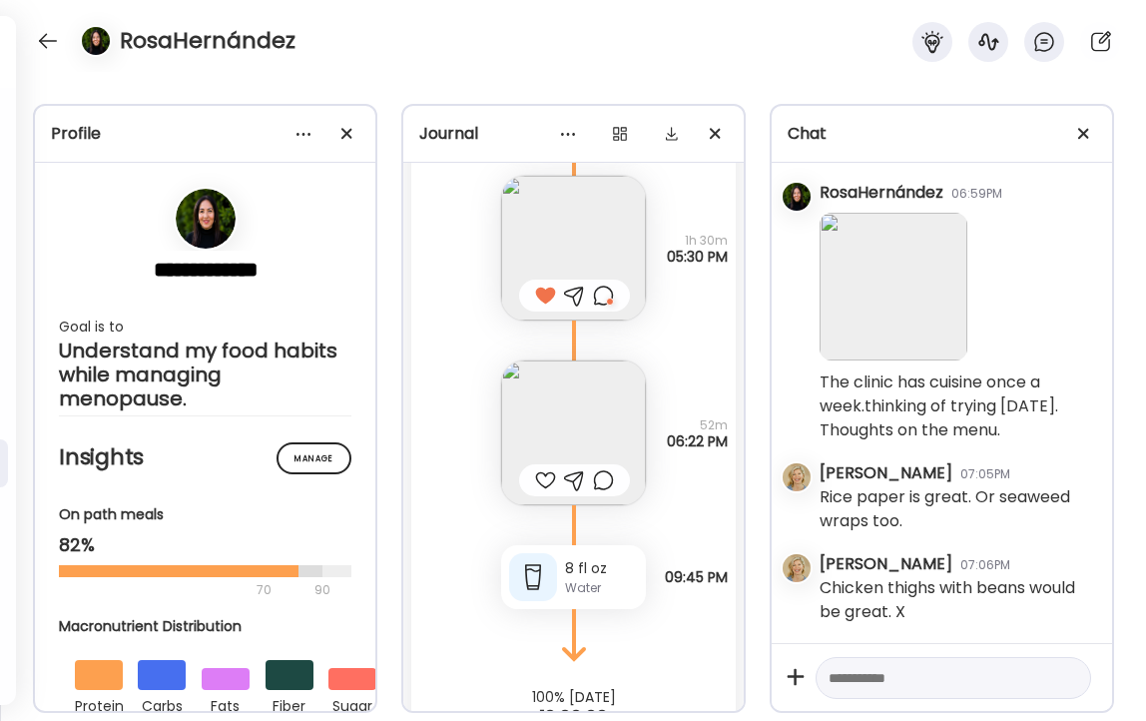
click at [571, 404] on img at bounding box center [573, 433] width 145 height 145
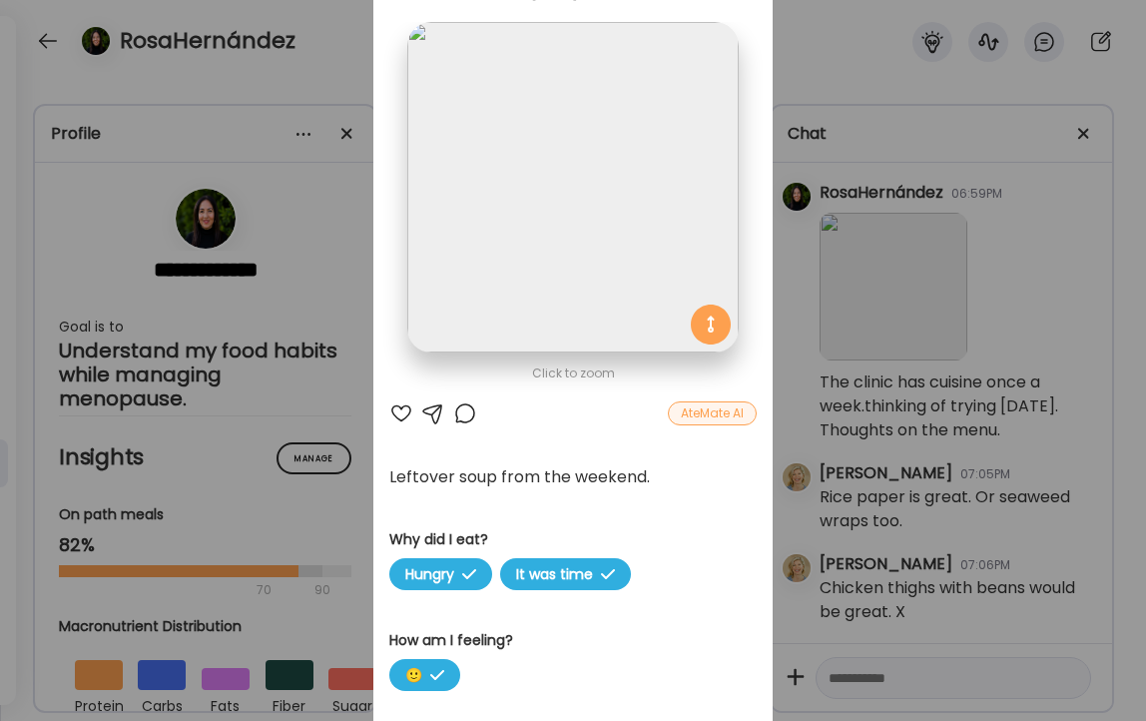
click at [401, 411] on div at bounding box center [401, 413] width 24 height 24
click at [345, 72] on div "Ate Coach Dashboard Wahoo! It’s official Take a moment to set up your Coach Pro…" at bounding box center [573, 360] width 1146 height 721
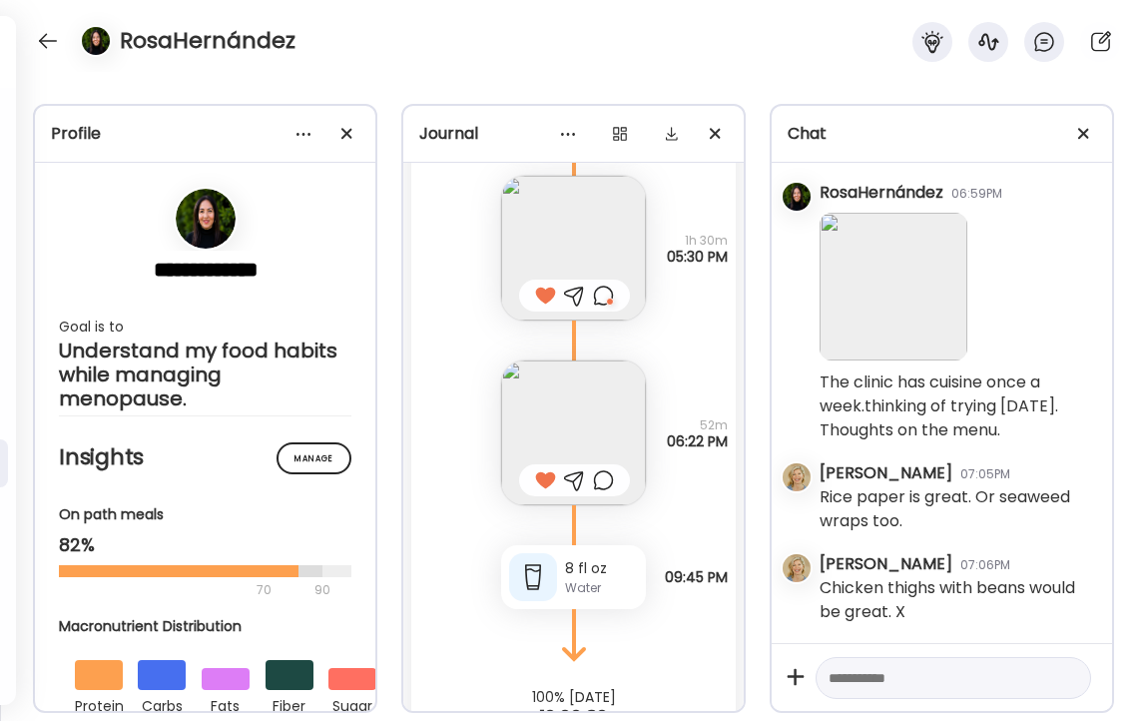
click at [567, 427] on img at bounding box center [573, 433] width 145 height 145
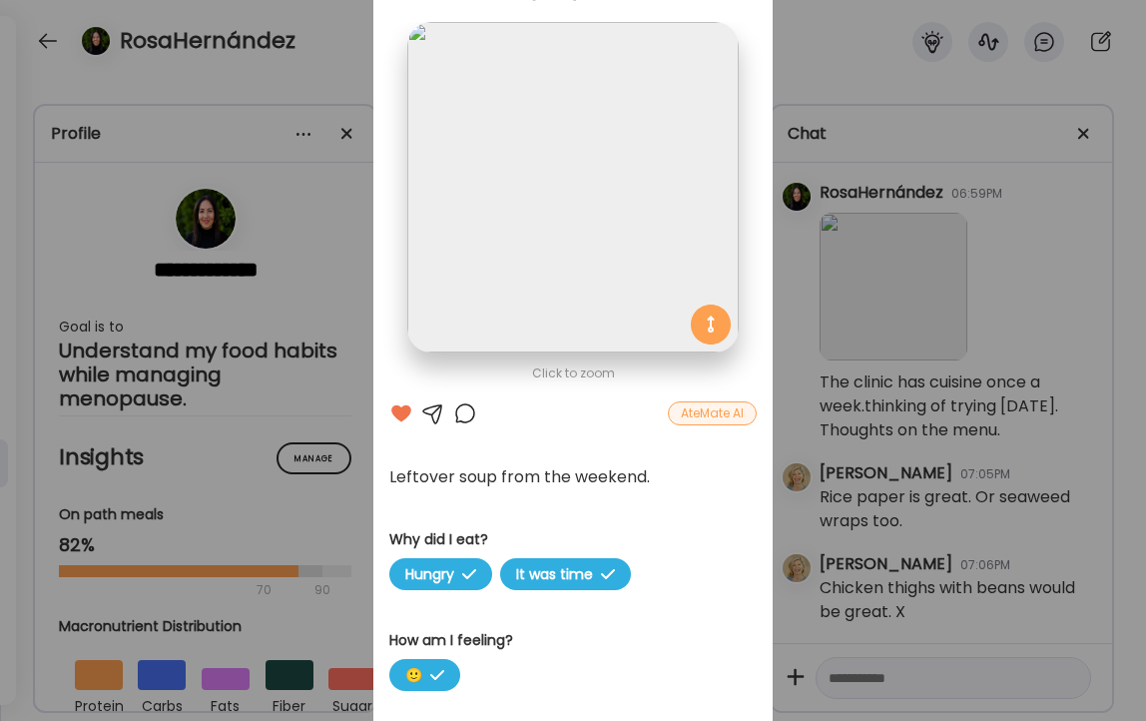
click at [464, 411] on div at bounding box center [465, 413] width 24 height 24
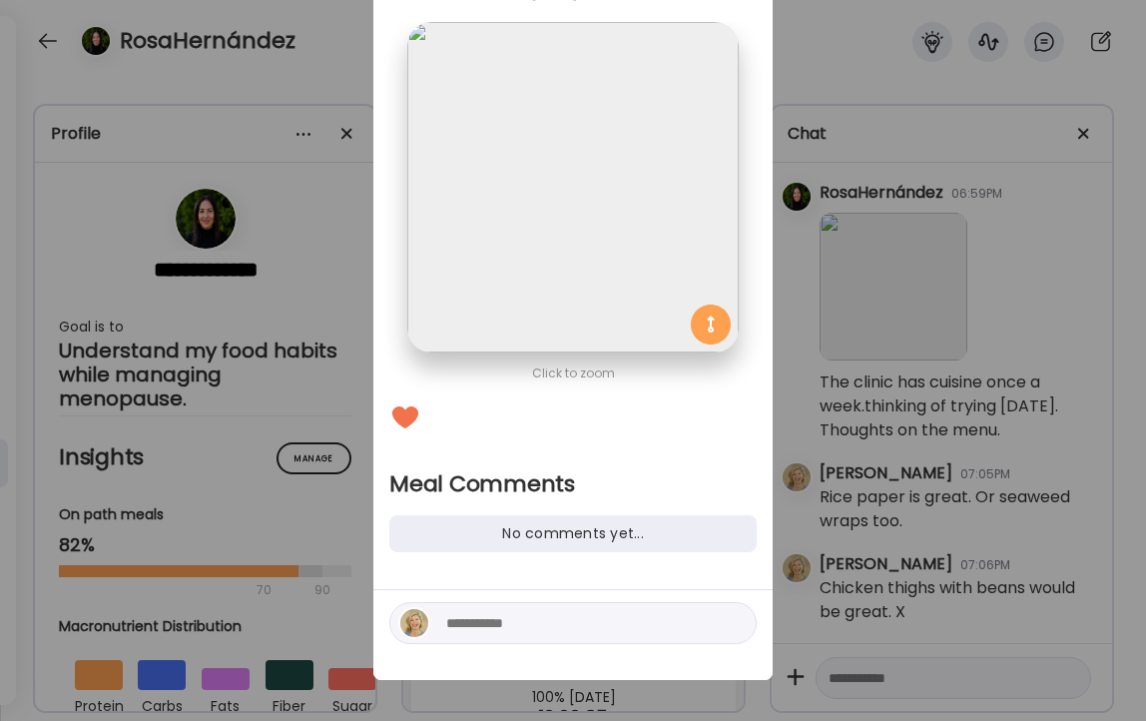
click at [555, 627] on textarea at bounding box center [581, 623] width 270 height 24
type textarea "**********"
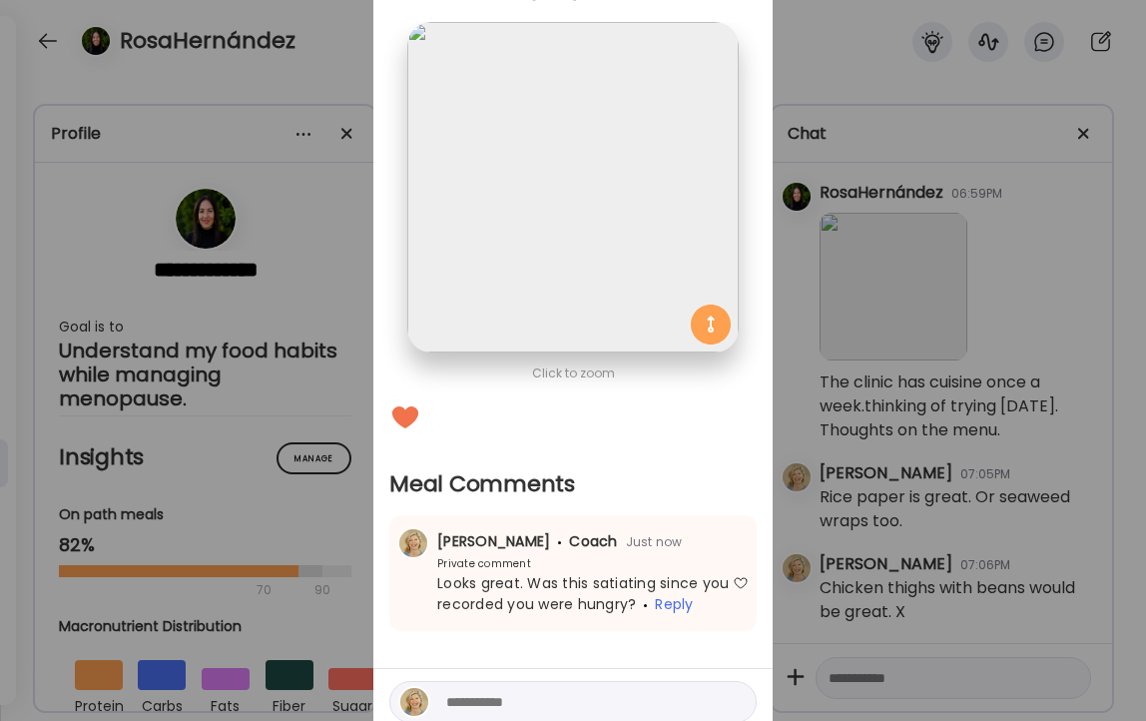
click at [357, 17] on div "Ate Coach Dashboard Wahoo! It’s official Take a moment to set up your Coach Pro…" at bounding box center [573, 360] width 1146 height 721
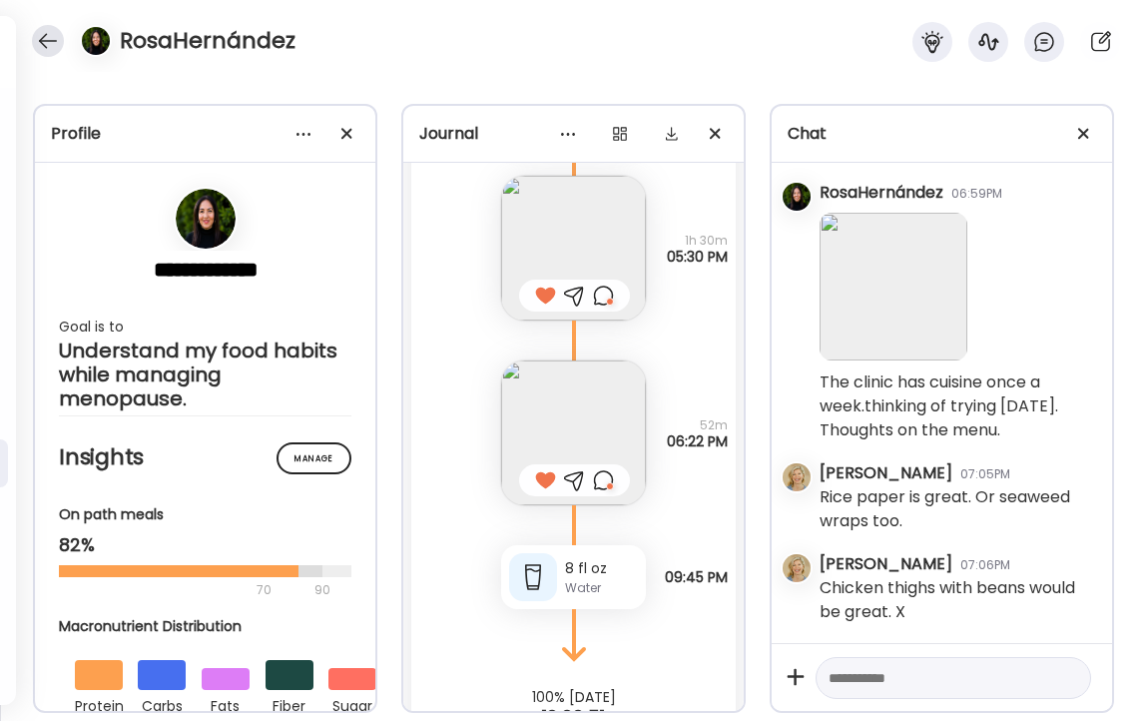
click at [45, 42] on div at bounding box center [48, 41] width 32 height 32
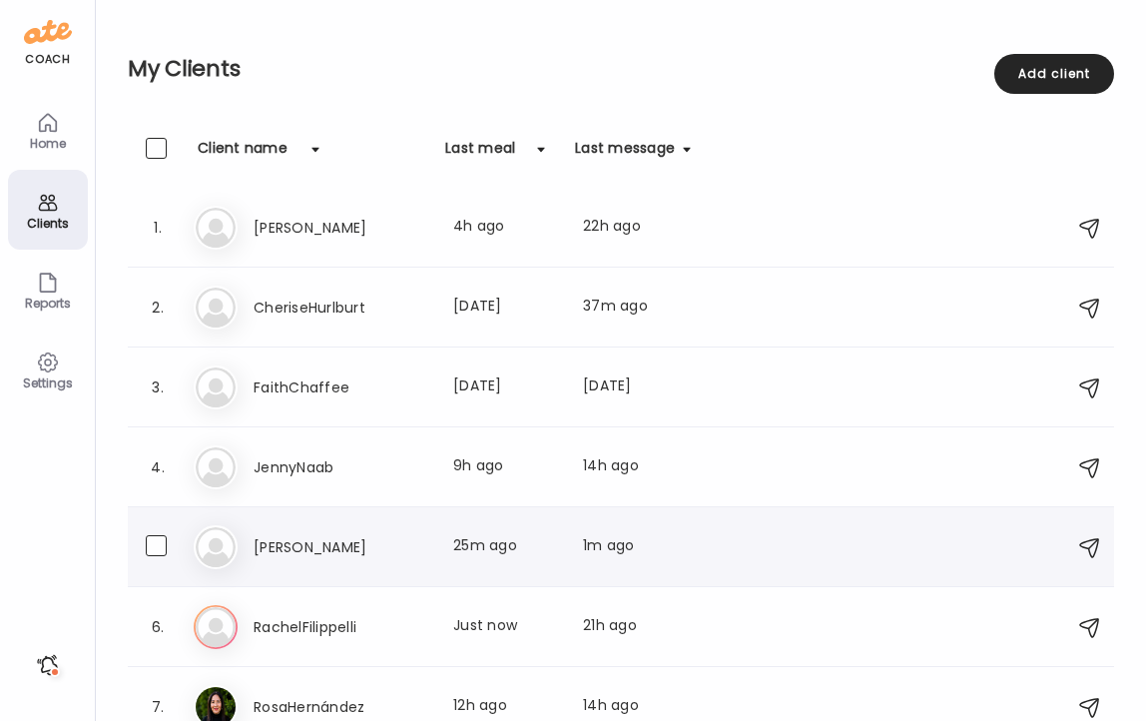
scroll to position [23, 0]
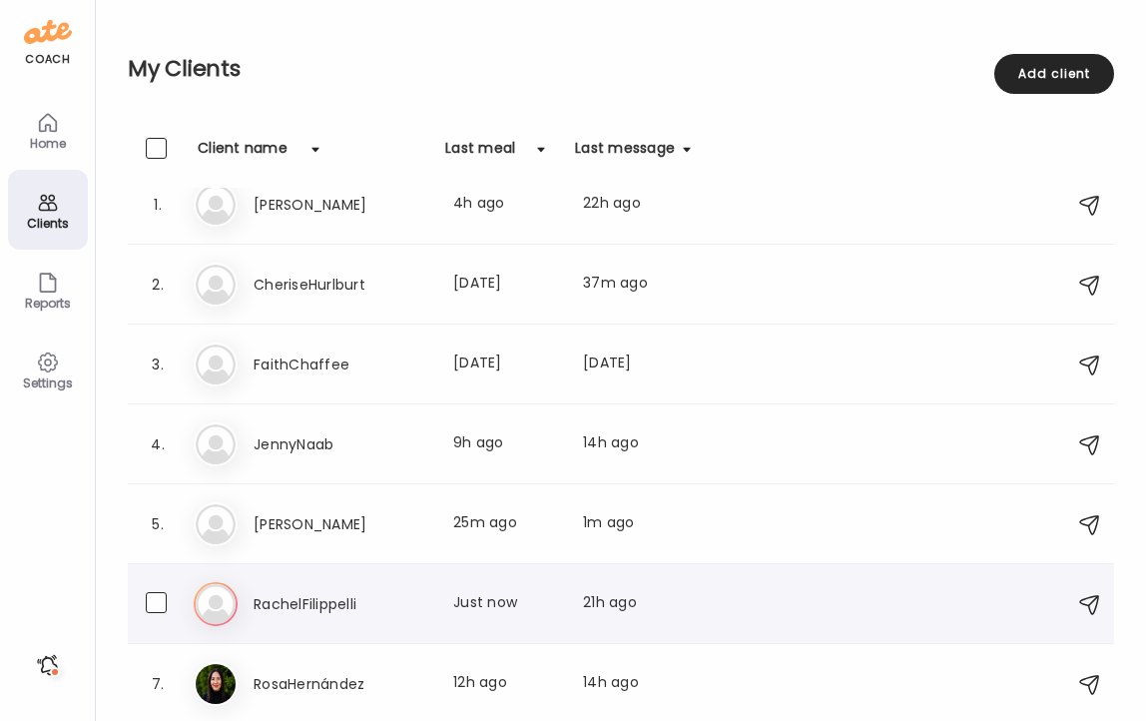
click at [322, 601] on h3 "RachelFilippelli" at bounding box center [342, 604] width 176 height 24
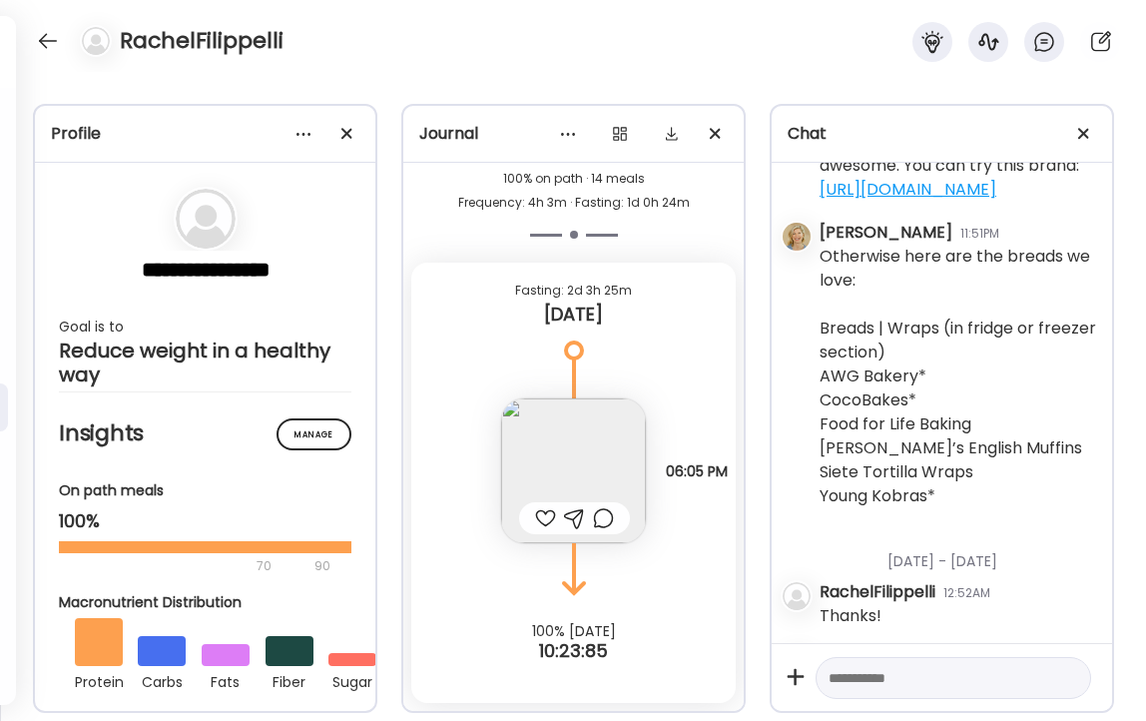
scroll to position [81149, 0]
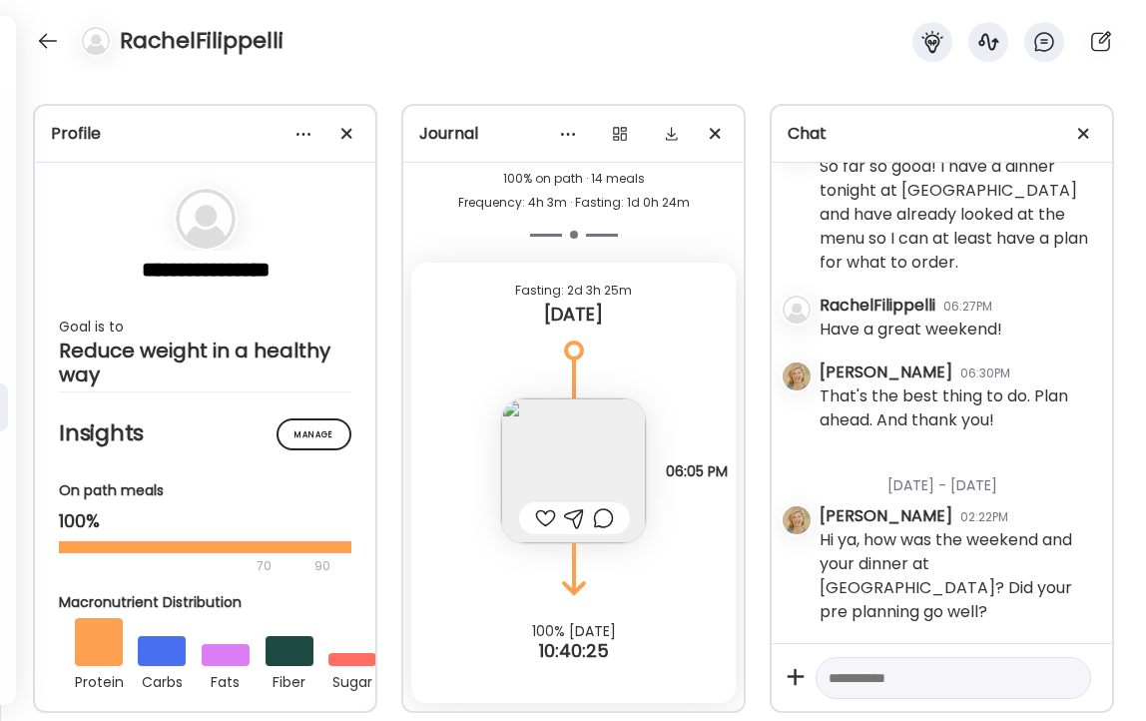
click at [544, 512] on div at bounding box center [545, 518] width 21 height 24
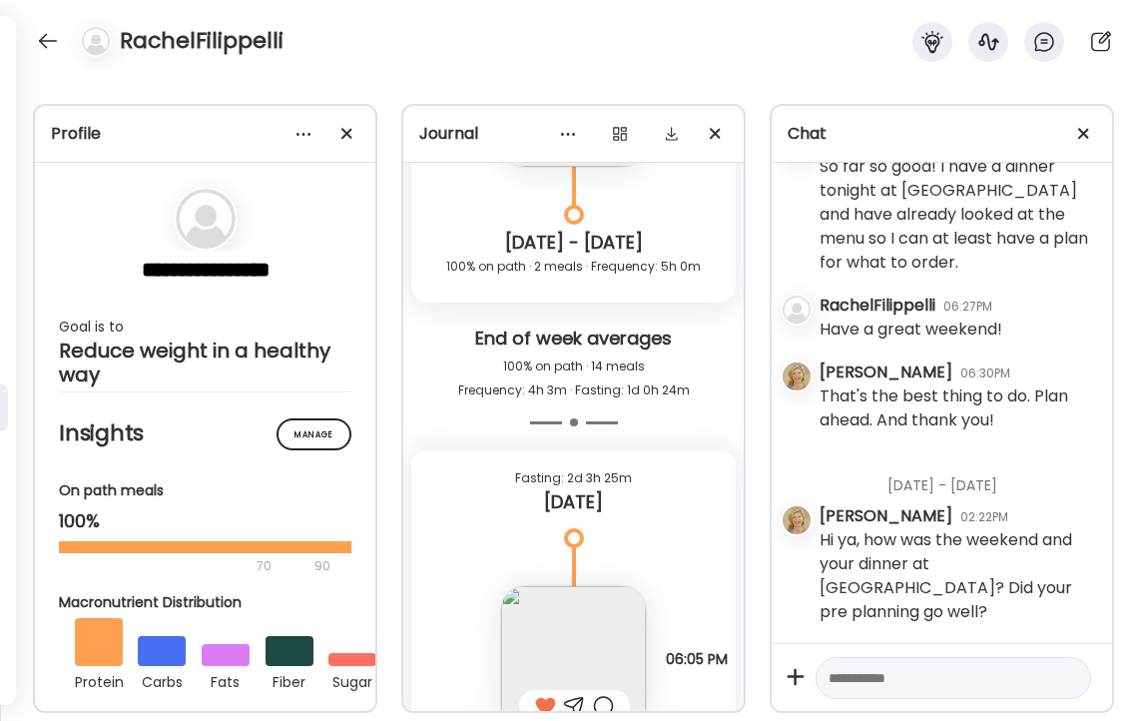
scroll to position [23467, 0]
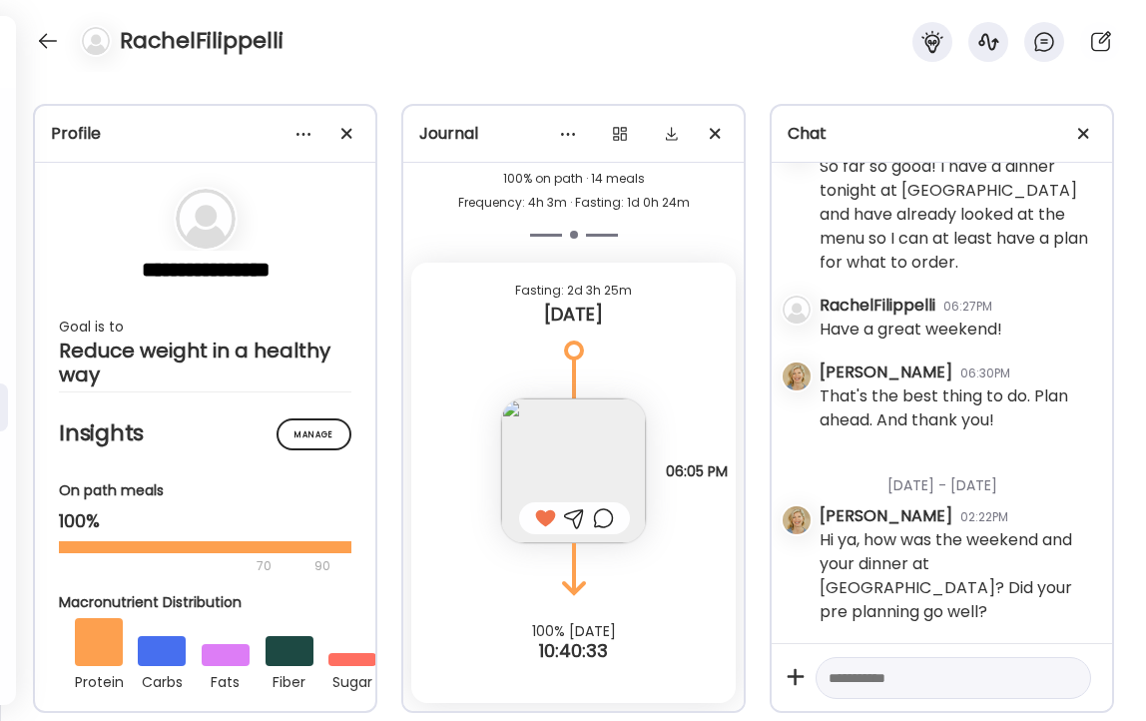
click at [908, 667] on textarea at bounding box center [936, 678] width 214 height 24
type textarea "**********"
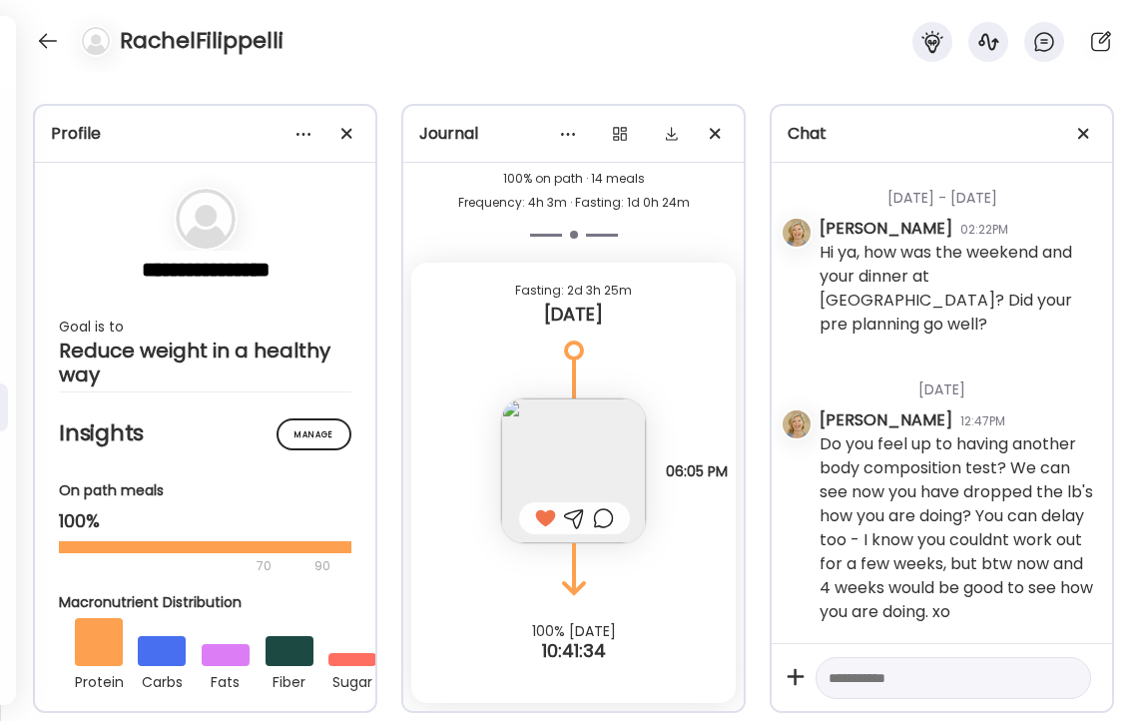
scroll to position [81436, 0]
click at [43, 38] on div at bounding box center [48, 41] width 32 height 32
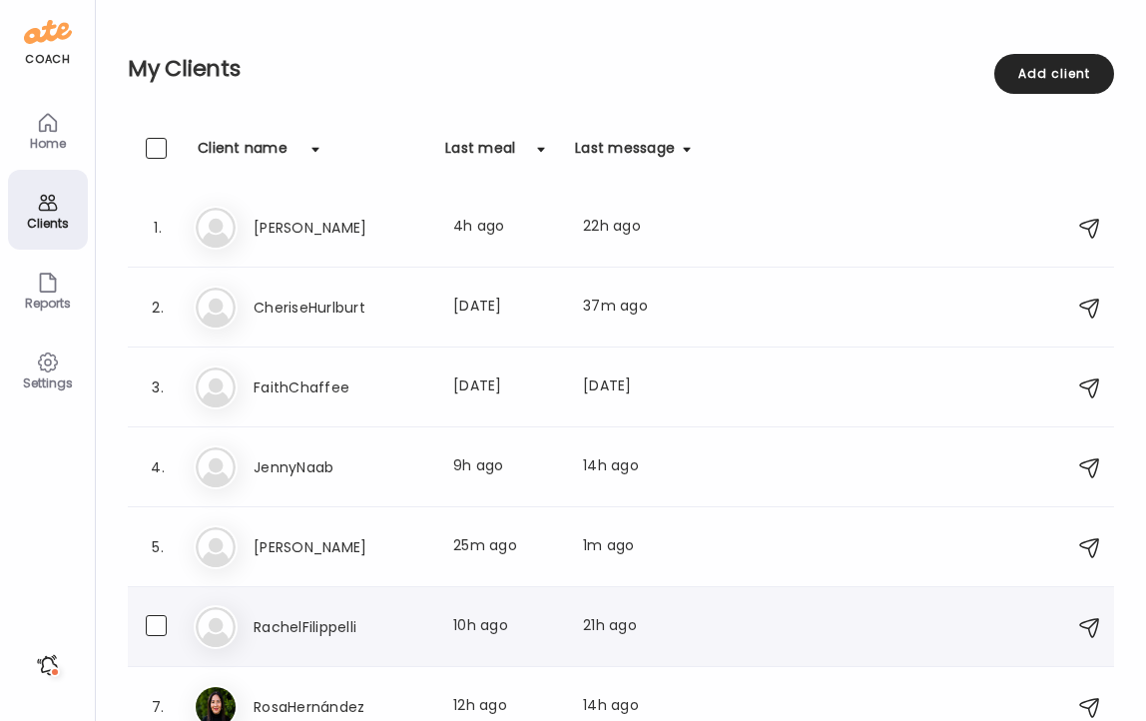
scroll to position [23, 0]
